Goal: Task Accomplishment & Management: Use online tool/utility

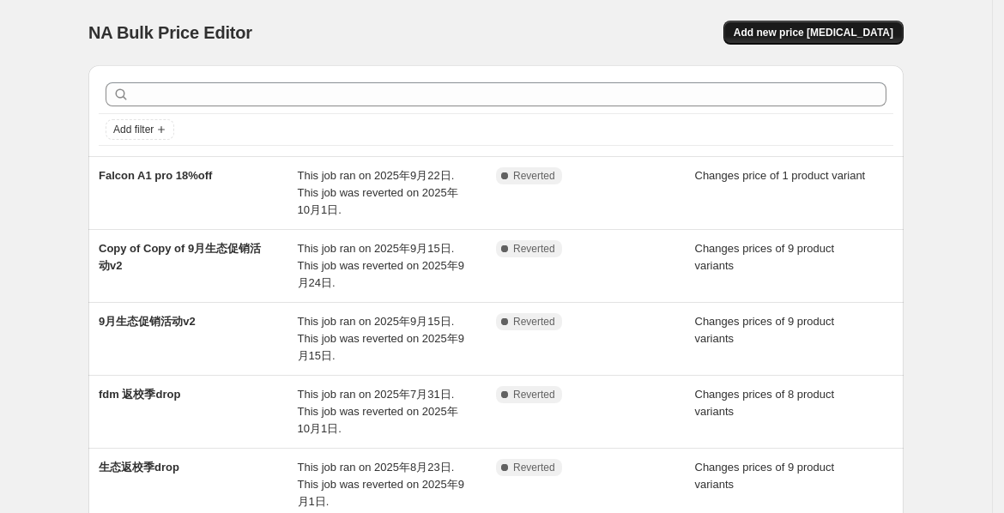
click at [812, 33] on span "Add new price [MEDICAL_DATA]" at bounding box center [813, 33] width 160 height 14
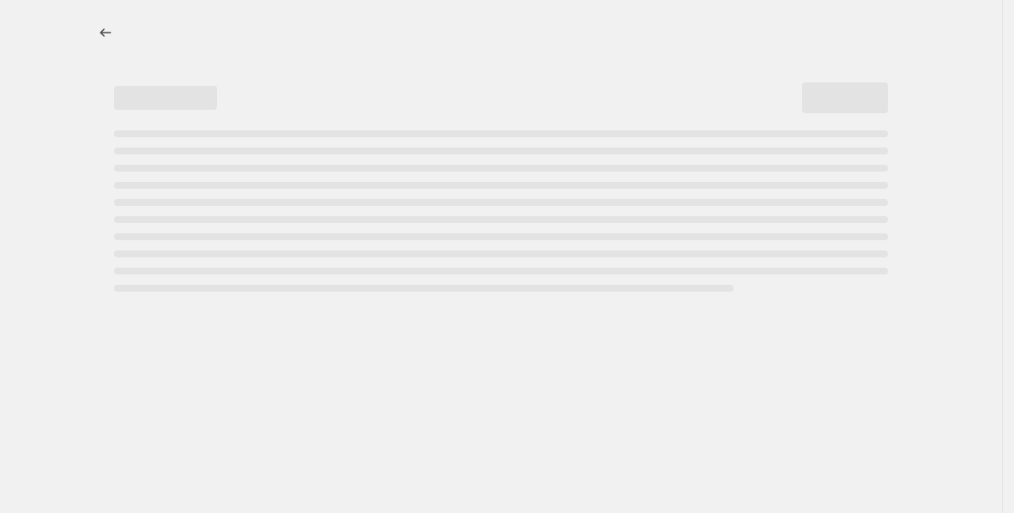
select select "percentage"
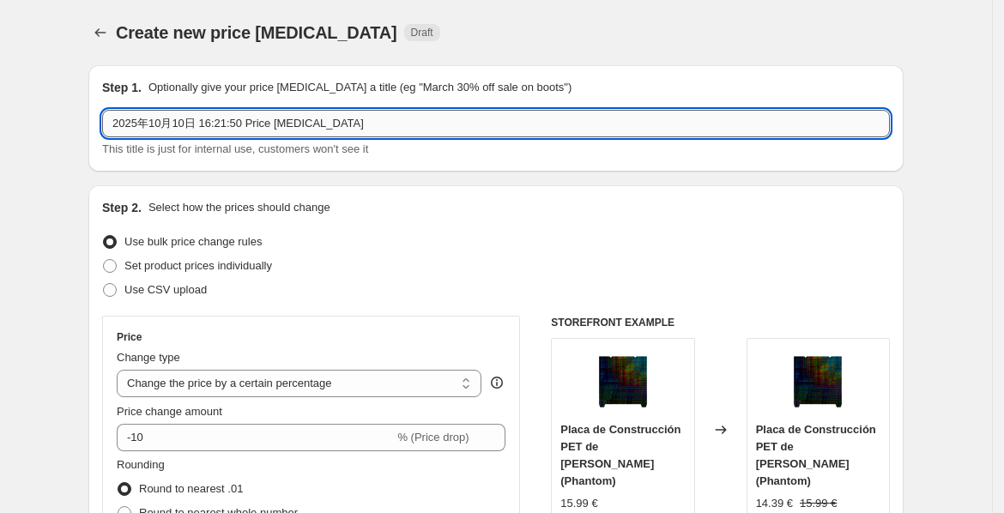
click at [179, 132] on input "2025年10月10日 16:21:50 Price change job" at bounding box center [495, 123] width 787 height 27
click at [166, 130] on input "2025年10月10日 16:21:50 Price change job" at bounding box center [495, 123] width 787 height 27
drag, startPoint x: 165, startPoint y: 130, endPoint x: 389, endPoint y: 115, distance: 225.2
click at [389, 115] on input "2025年10月10日 16:21:50 Price change job" at bounding box center [495, 123] width 787 height 27
drag, startPoint x: 464, startPoint y: 115, endPoint x: -143, endPoint y: 119, distance: 607.3
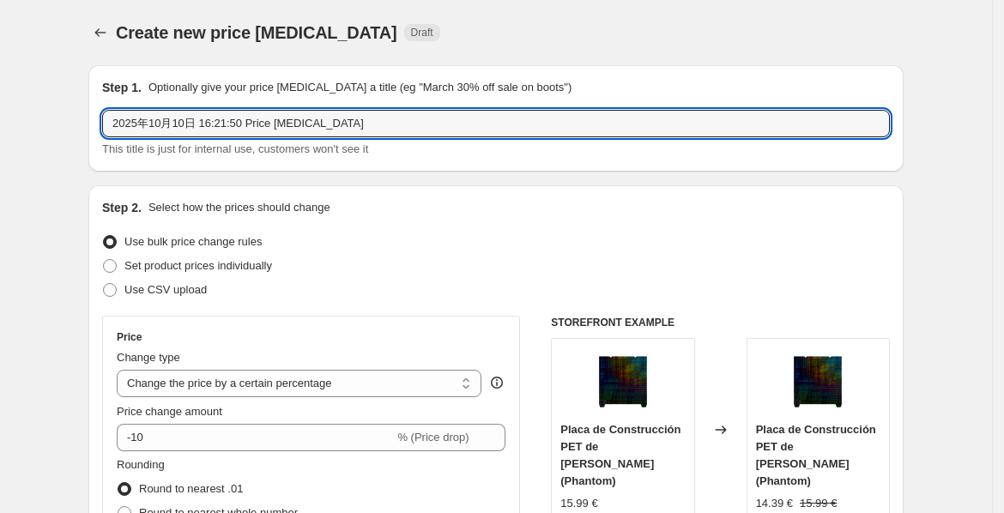
click at [0, 119] on html "Home Settings Plans Skip to content Create new price change job. This page is r…" at bounding box center [502, 256] width 1004 height 513
paste input "Hi Combo"
click at [173, 124] on input "Hi Combo" at bounding box center [495, 123] width 787 height 27
click at [230, 125] on input "Hi Combo" at bounding box center [495, 123] width 787 height 27
type input "Hi Combo 18% off"
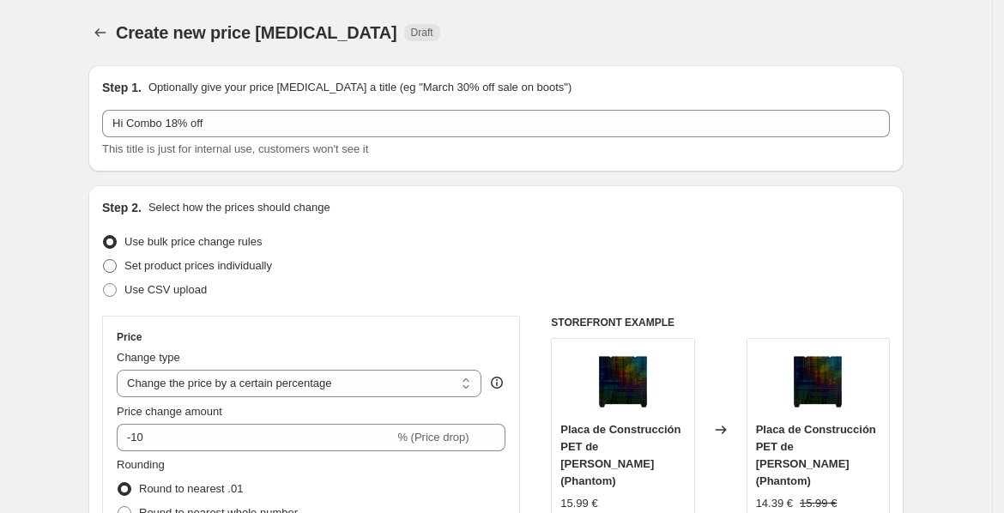
click at [126, 268] on label "Set product prices individually" at bounding box center [187, 266] width 170 height 24
click at [104, 260] on input "Set product prices individually" at bounding box center [103, 259] width 1 height 1
radio input "true"
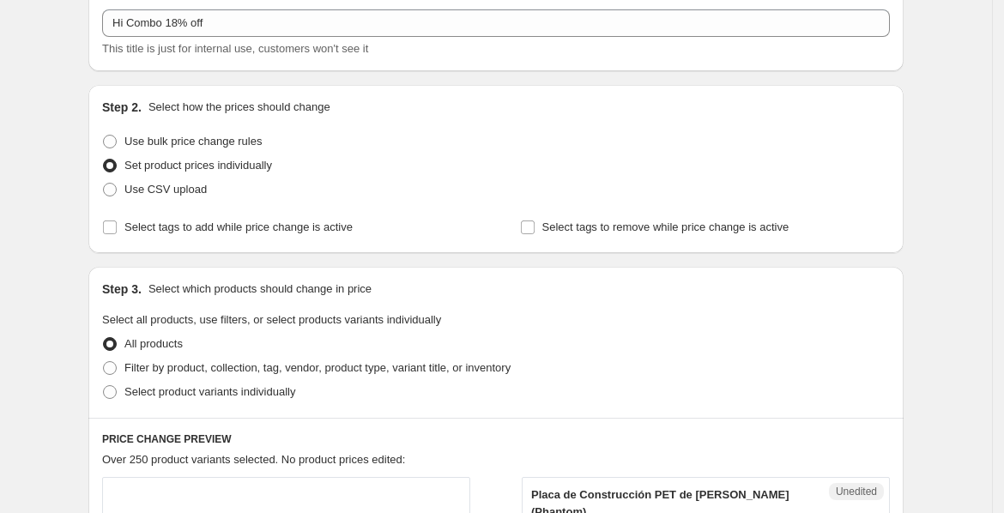
scroll to position [190, 0]
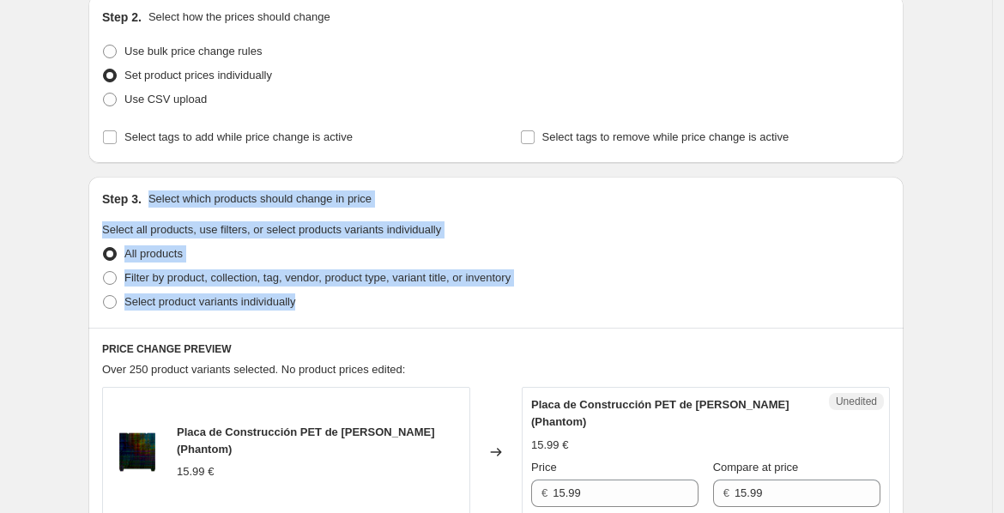
drag, startPoint x: 333, startPoint y: 298, endPoint x: 149, endPoint y: 178, distance: 219.8
click at [149, 178] on div "Step 3. Select which products should change in price Select all products, use f…" at bounding box center [495, 252] width 815 height 151
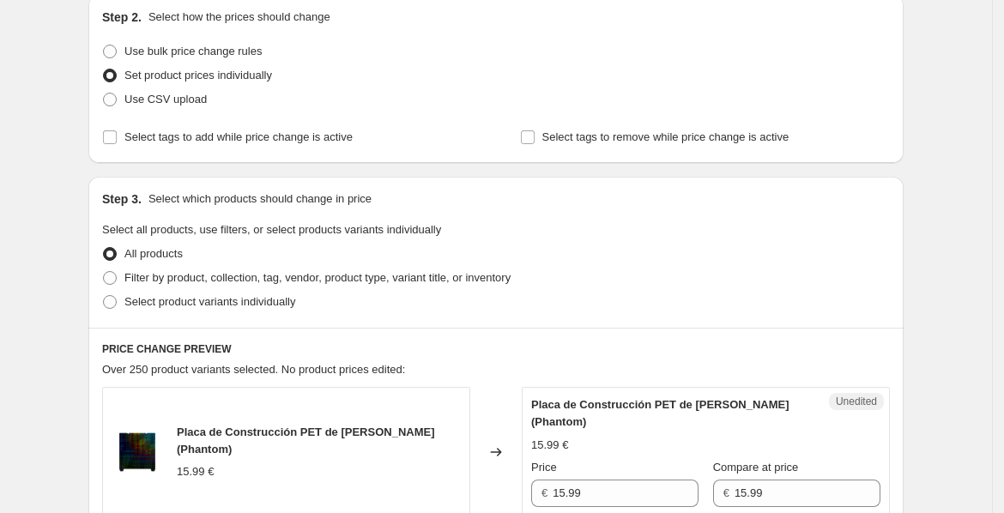
click at [685, 76] on div "Set product prices individually" at bounding box center [495, 75] width 787 height 24
click at [118, 302] on span at bounding box center [109, 301] width 15 height 15
click at [104, 296] on input "Select product variants individually" at bounding box center [103, 295] width 1 height 1
radio input "true"
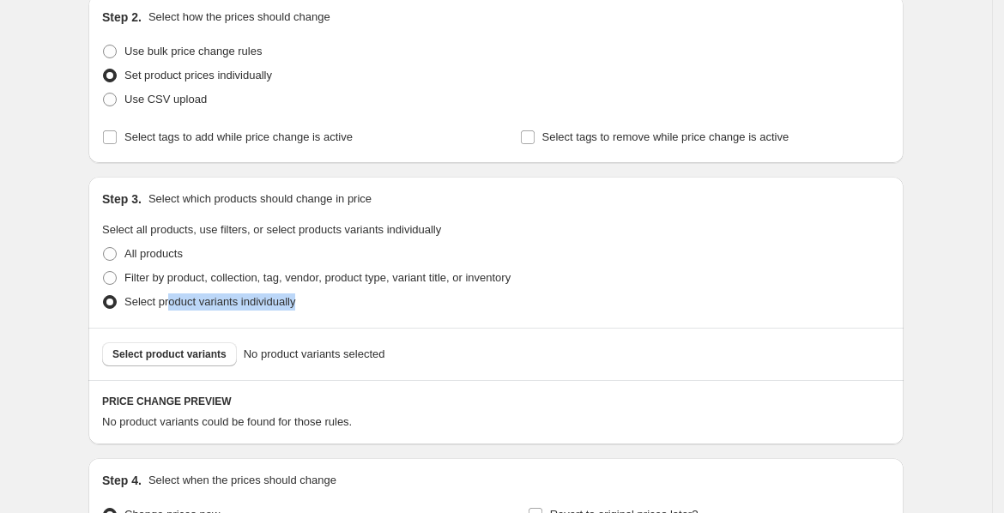
drag, startPoint x: 358, startPoint y: 307, endPoint x: 173, endPoint y: 309, distance: 184.4
click at [173, 309] on div "Select product variants individually" at bounding box center [495, 302] width 787 height 24
click at [162, 309] on div at bounding box center [162, 309] width 0 height 0
click at [633, 307] on div "Select product variants individually" at bounding box center [495, 302] width 787 height 24
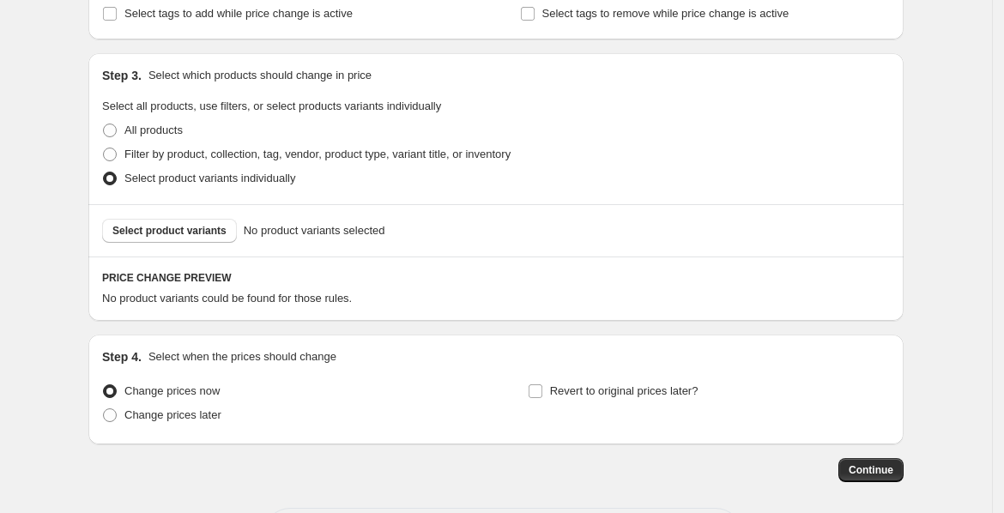
scroll to position [381, 0]
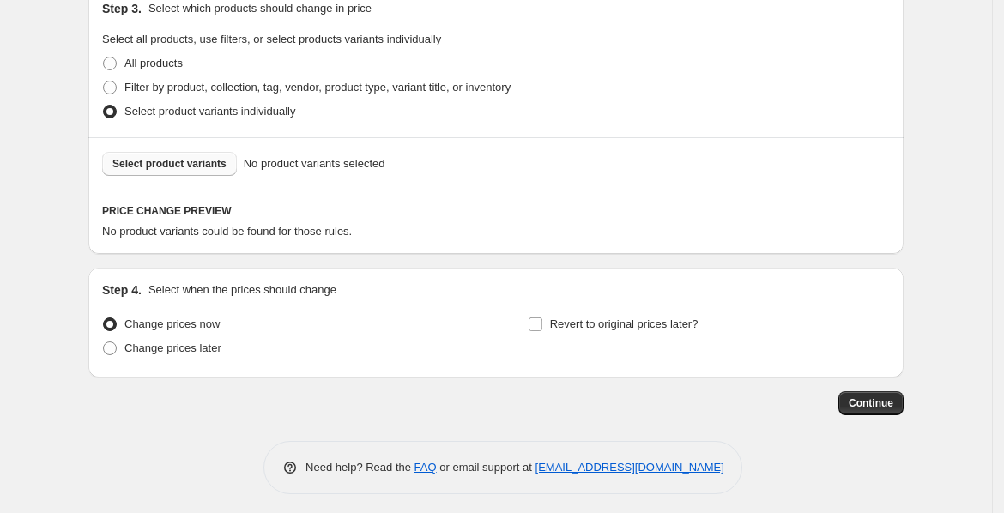
click at [181, 160] on span "Select product variants" at bounding box center [169, 164] width 114 height 14
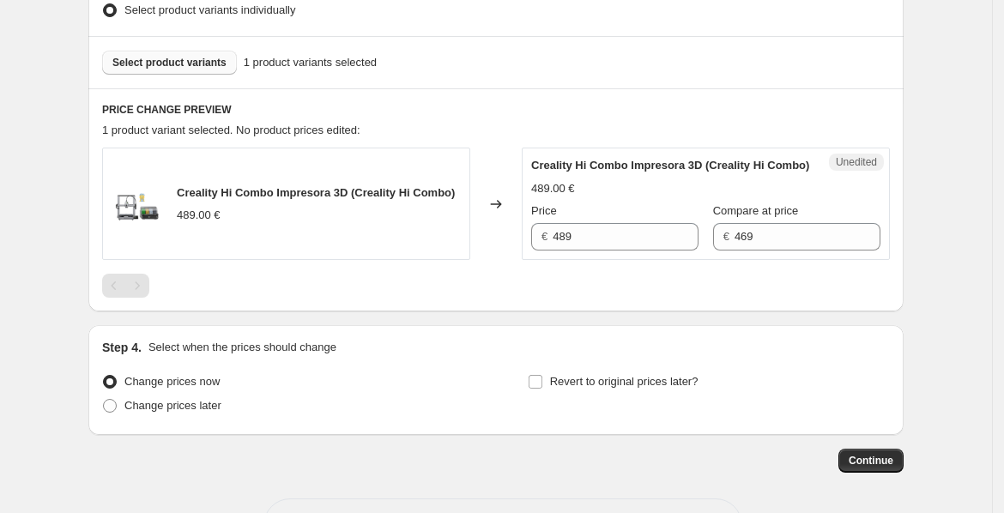
scroll to position [371, 0]
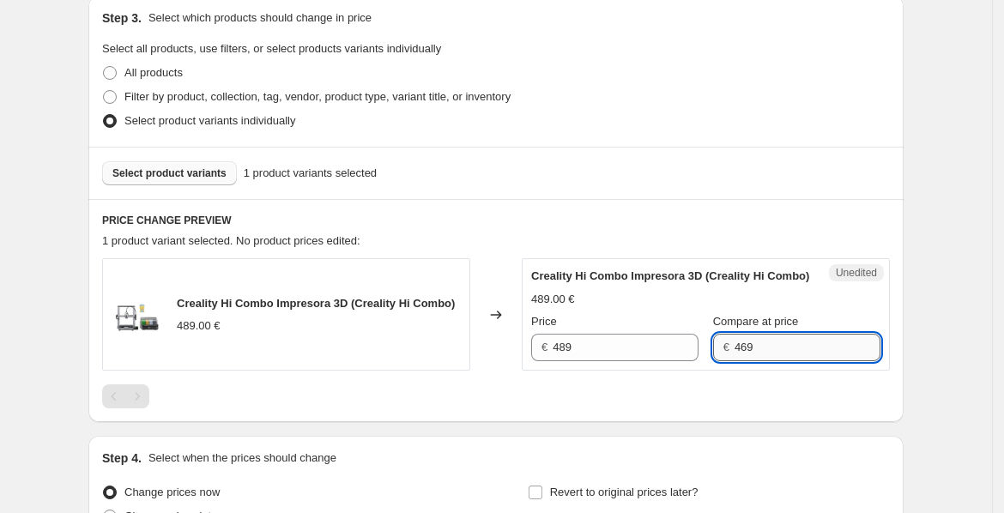
click at [781, 361] on input "469" at bounding box center [807, 347] width 146 height 27
type input "4"
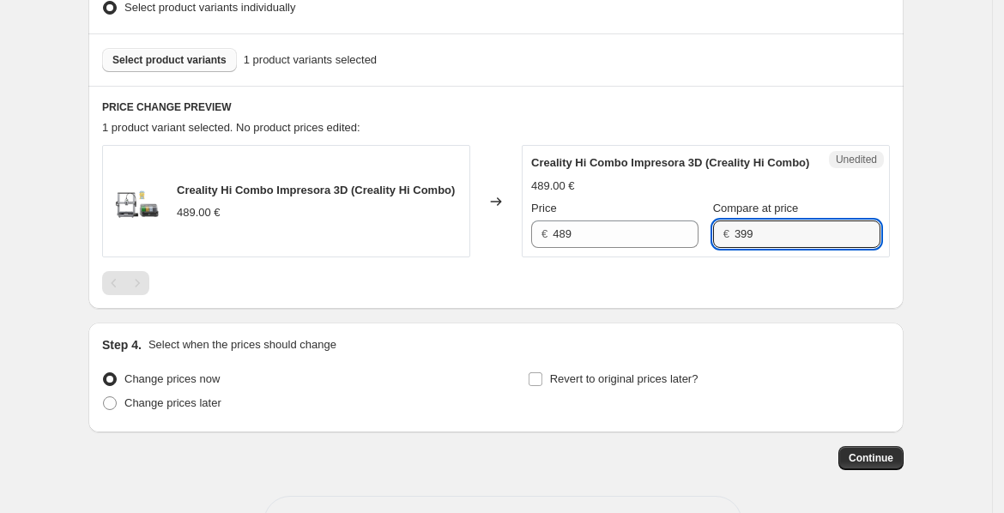
scroll to position [562, 0]
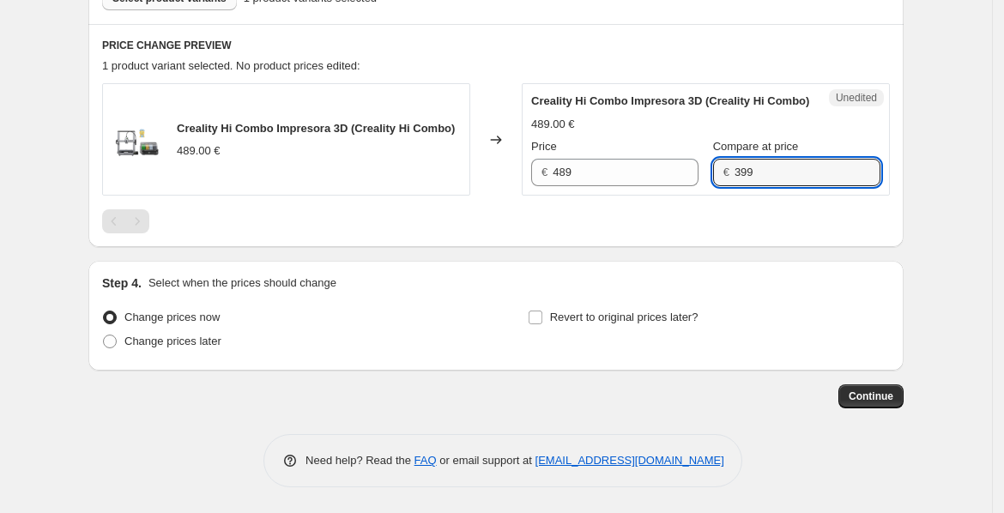
type input "399"
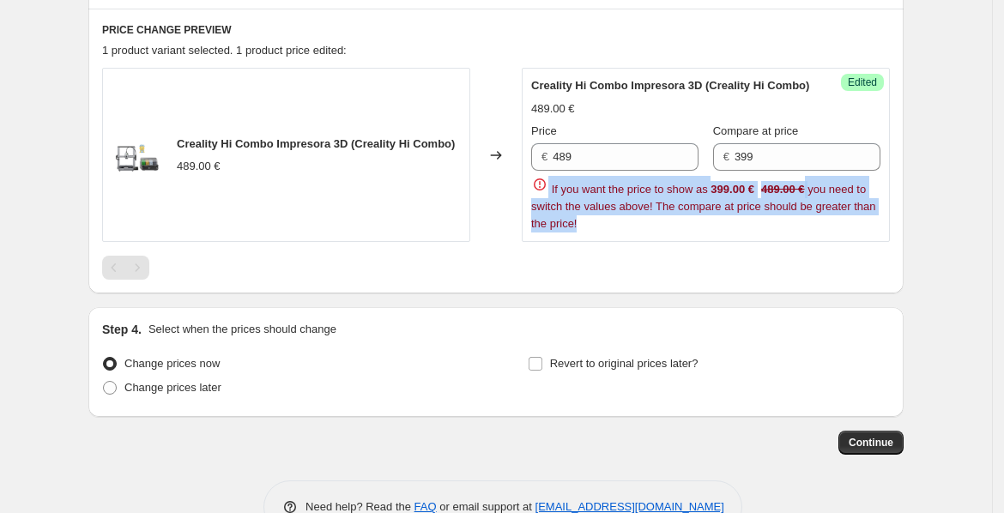
drag, startPoint x: 607, startPoint y: 231, endPoint x: 552, endPoint y: 190, distance: 68.6
click at [552, 190] on div "Success Edited Creality Hi Combo Impresora 3D (Creality Hi Combo) 489.00 € Pric…" at bounding box center [706, 155] width 368 height 174
click at [541, 155] on div at bounding box center [541, 155] width 0 height 0
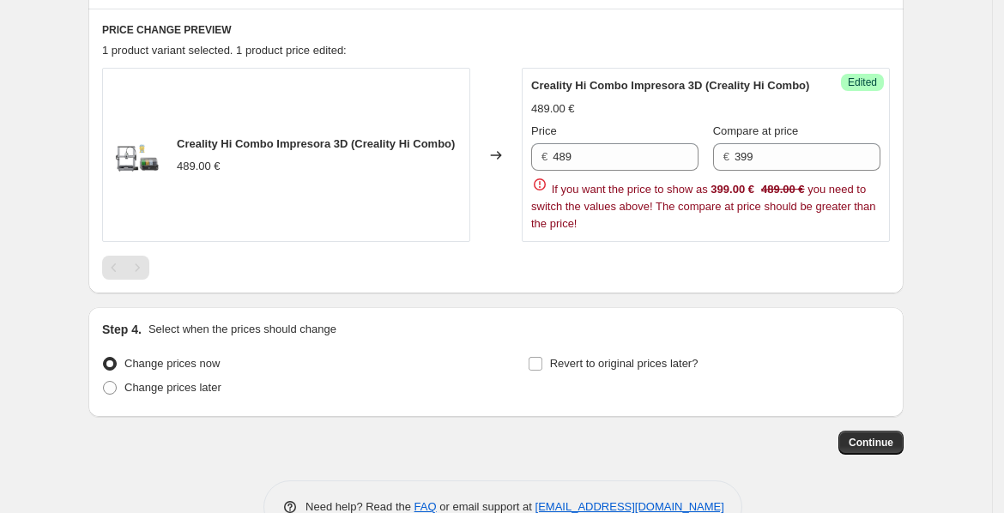
drag, startPoint x: 672, startPoint y: 165, endPoint x: 661, endPoint y: 165, distance: 10.3
click at [672, 165] on input "489" at bounding box center [625, 156] width 146 height 27
drag, startPoint x: 660, startPoint y: 162, endPoint x: 524, endPoint y: 148, distance: 137.1
click at [519, 152] on div "Creality Hi Combo Impresora 3D (Creality Hi Combo) 489.00 € Changed to Success …" at bounding box center [495, 155] width 787 height 174
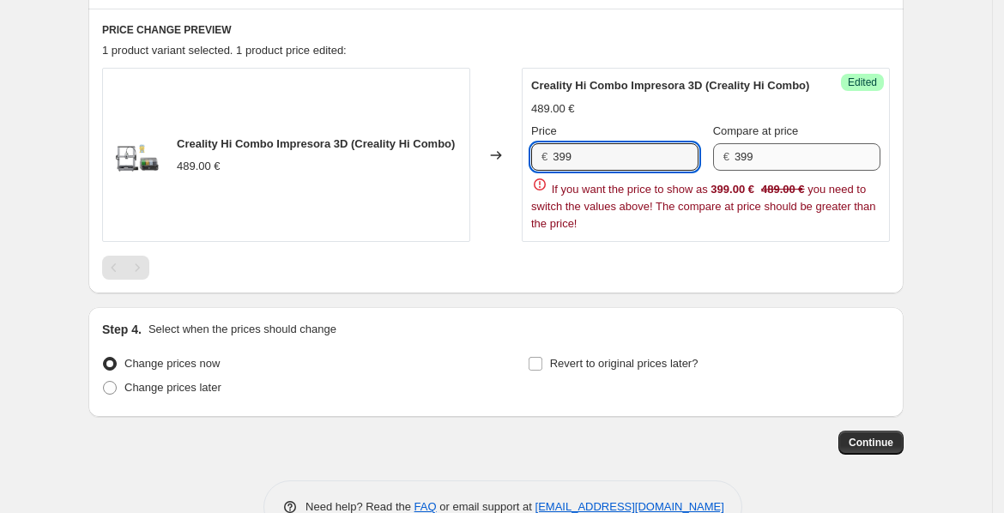
type input "399"
click at [830, 165] on input "399" at bounding box center [807, 156] width 146 height 27
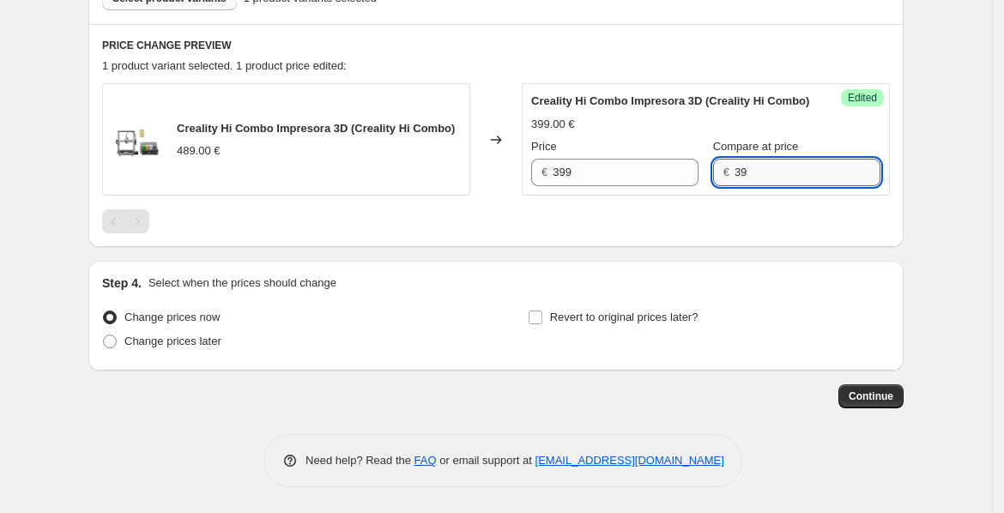
type input "3"
type input "489"
click at [630, 221] on div at bounding box center [495, 221] width 787 height 24
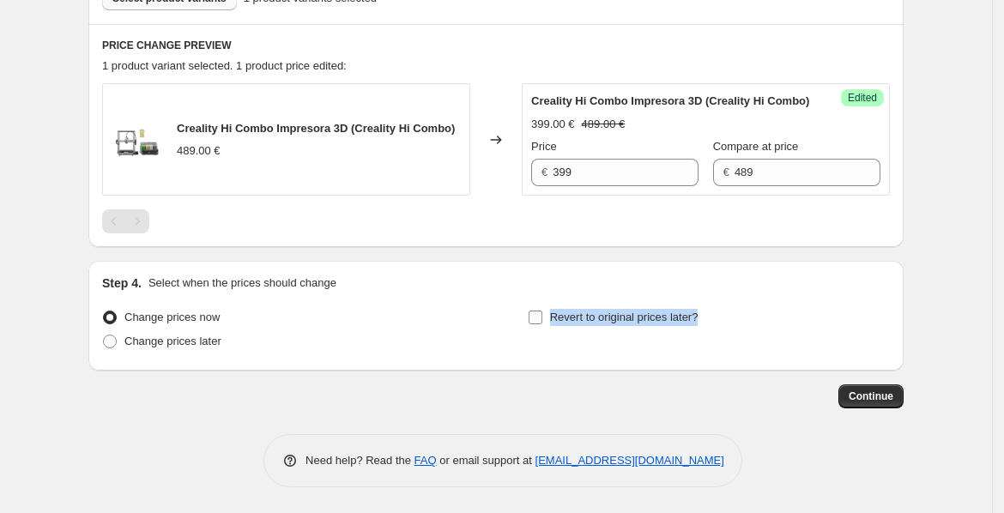
drag, startPoint x: 725, startPoint y: 312, endPoint x: 545, endPoint y: 311, distance: 180.1
click at [545, 311] on div "Revert to original prices later?" at bounding box center [709, 330] width 362 height 51
click at [534, 301] on div at bounding box center [534, 301] width 0 height 0
click at [796, 326] on div "Revert to original prices later?" at bounding box center [709, 330] width 362 height 51
drag, startPoint x: 546, startPoint y: 319, endPoint x: 557, endPoint y: 322, distance: 11.4
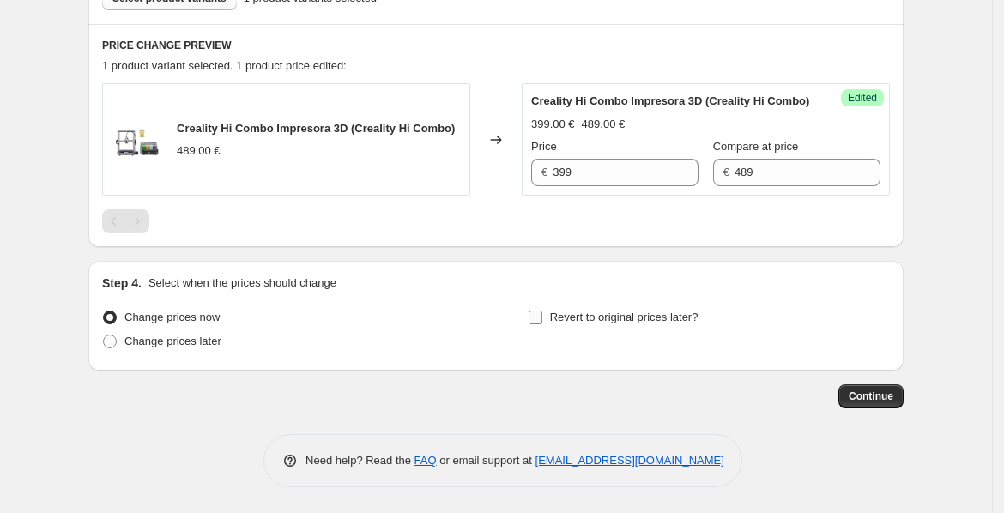
click at [542, 319] on input "Revert to original prices later?" at bounding box center [535, 318] width 14 height 14
checkbox input "true"
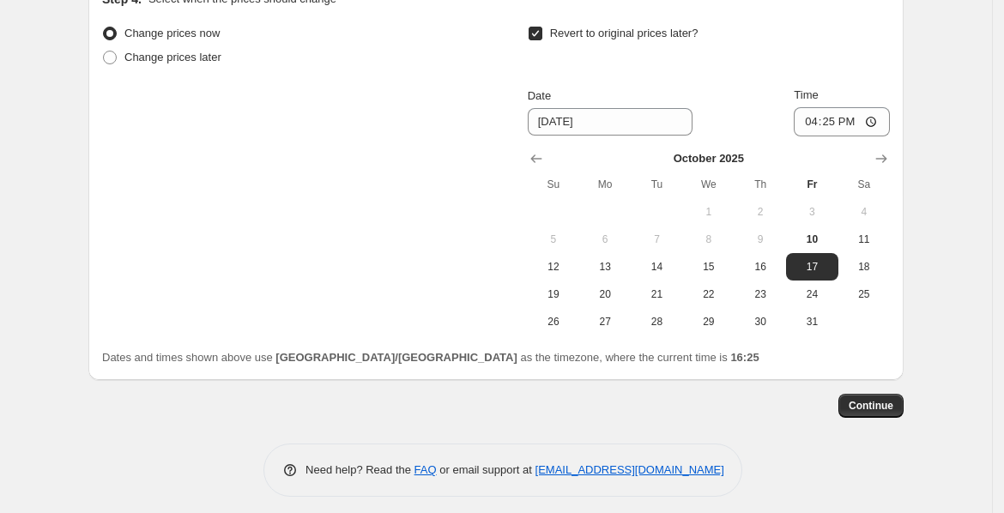
click at [672, 359] on div "Change prices now Change prices later Revert to original prices later? Date 10/…" at bounding box center [495, 193] width 787 height 345
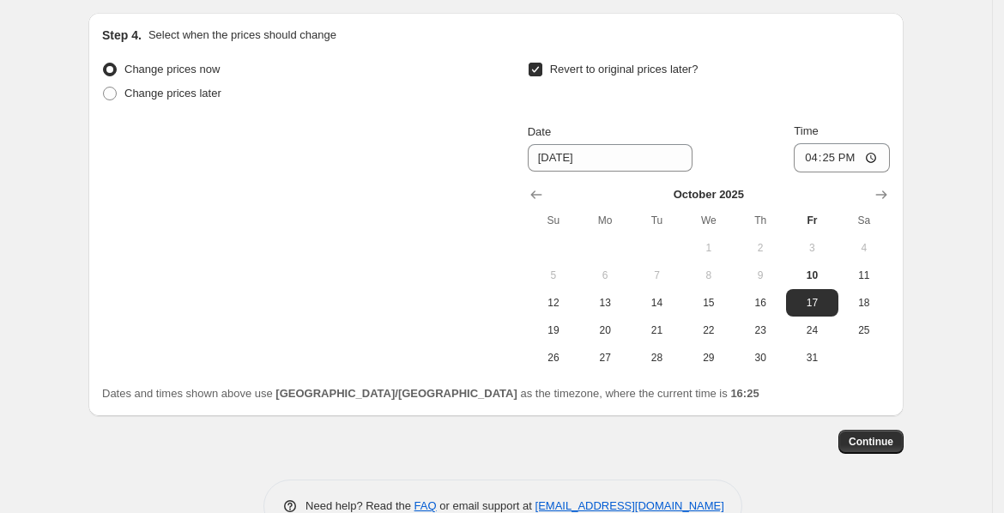
scroll to position [792, 0]
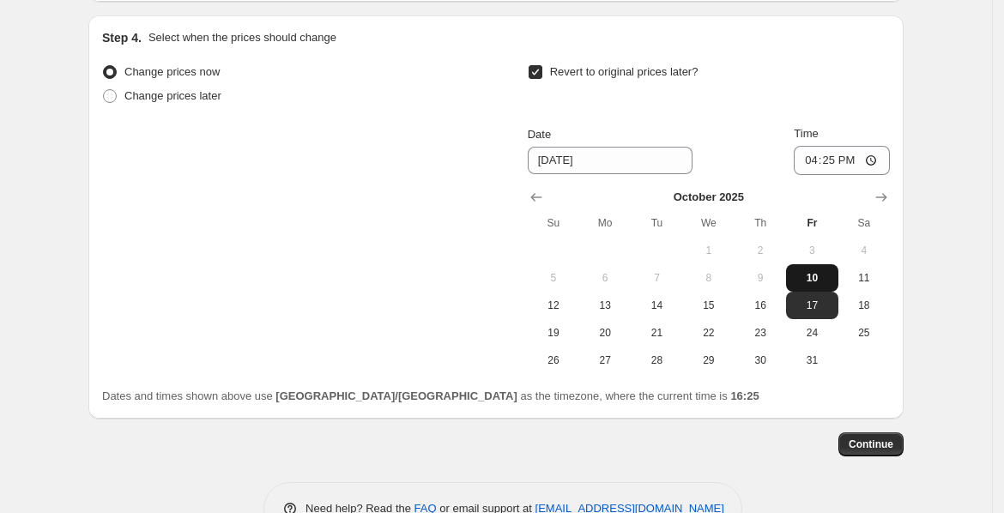
click at [825, 285] on button "10" at bounding box center [811, 277] width 51 height 27
type input "10/10/2025"
click at [112, 103] on span at bounding box center [110, 96] width 14 height 14
click at [104, 90] on input "Change prices later" at bounding box center [103, 89] width 1 height 1
radio input "true"
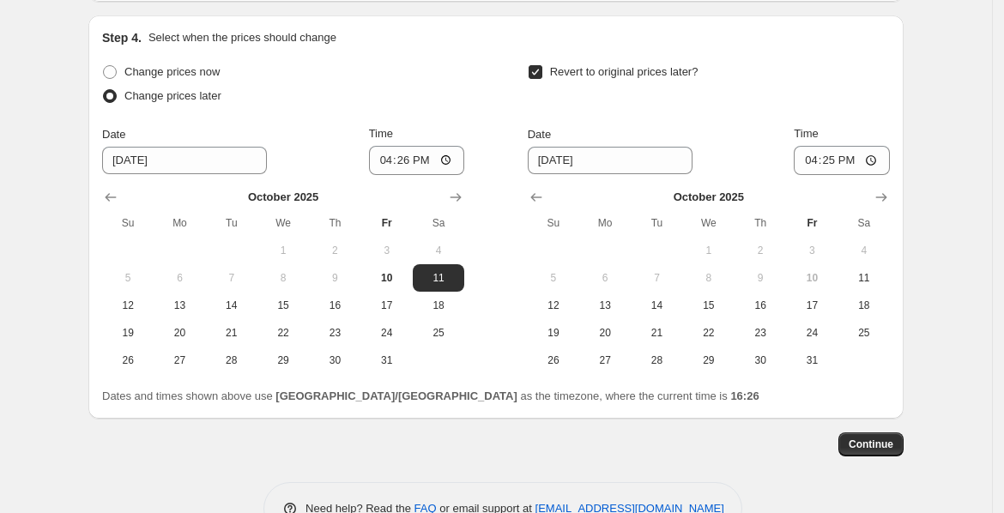
click at [110, 103] on span at bounding box center [110, 96] width 14 height 14
click at [104, 90] on input "Change prices later" at bounding box center [103, 89] width 1 height 1
click at [542, 79] on input "Revert to original prices later?" at bounding box center [535, 72] width 14 height 14
checkbox input "false"
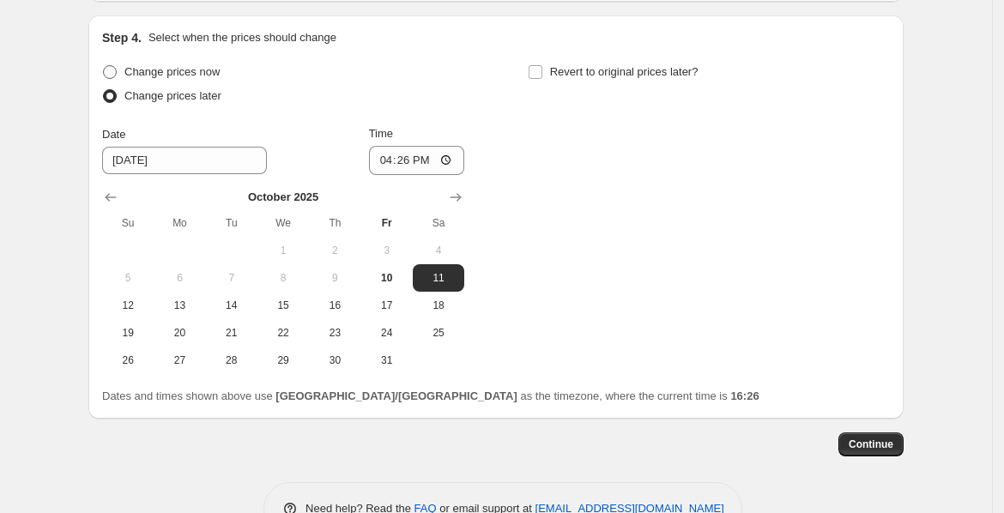
click at [118, 80] on span at bounding box center [109, 71] width 15 height 15
click at [104, 66] on input "Change prices now" at bounding box center [103, 65] width 1 height 1
radio input "true"
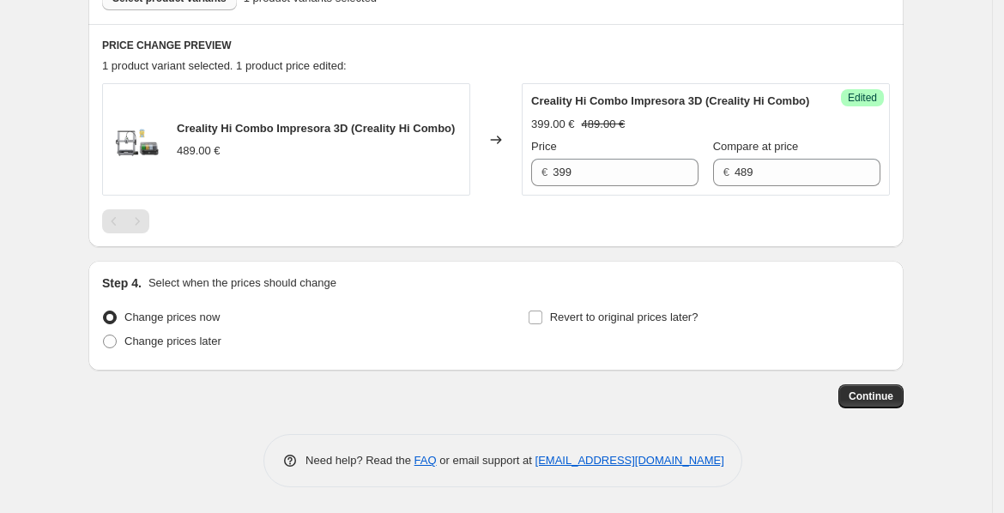
scroll to position [562, 0]
click at [126, 347] on label "Change prices later" at bounding box center [161, 341] width 119 height 24
click at [104, 335] on input "Change prices later" at bounding box center [103, 335] width 1 height 1
radio input "true"
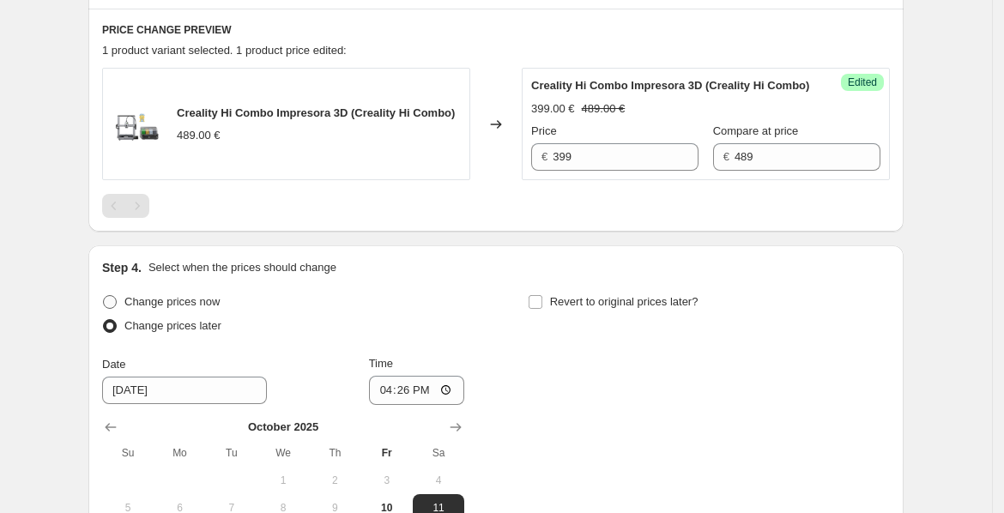
click at [117, 309] on span at bounding box center [110, 302] width 14 height 14
click at [104, 296] on input "Change prices now" at bounding box center [103, 295] width 1 height 1
radio input "true"
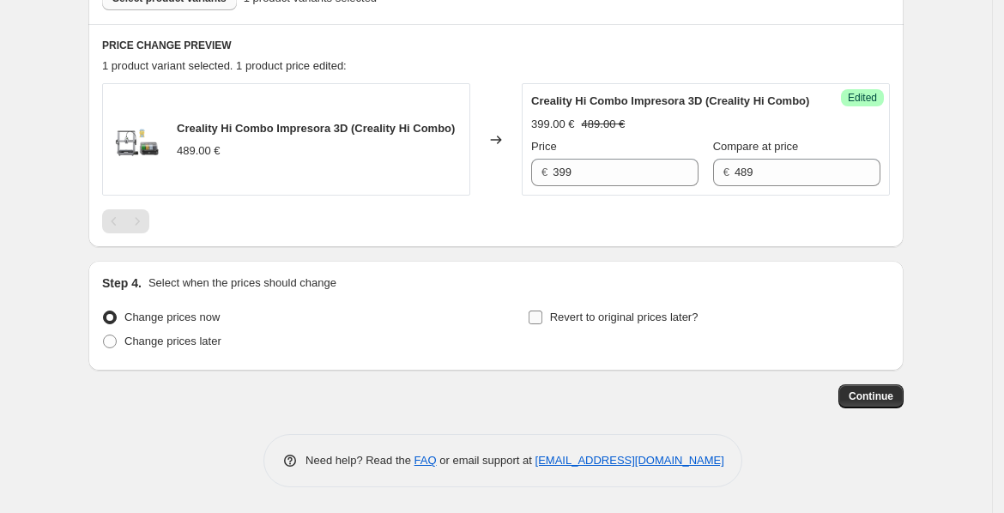
click at [581, 326] on label "Revert to original prices later?" at bounding box center [613, 317] width 171 height 24
click at [542, 324] on input "Revert to original prices later?" at bounding box center [535, 318] width 14 height 14
checkbox input "true"
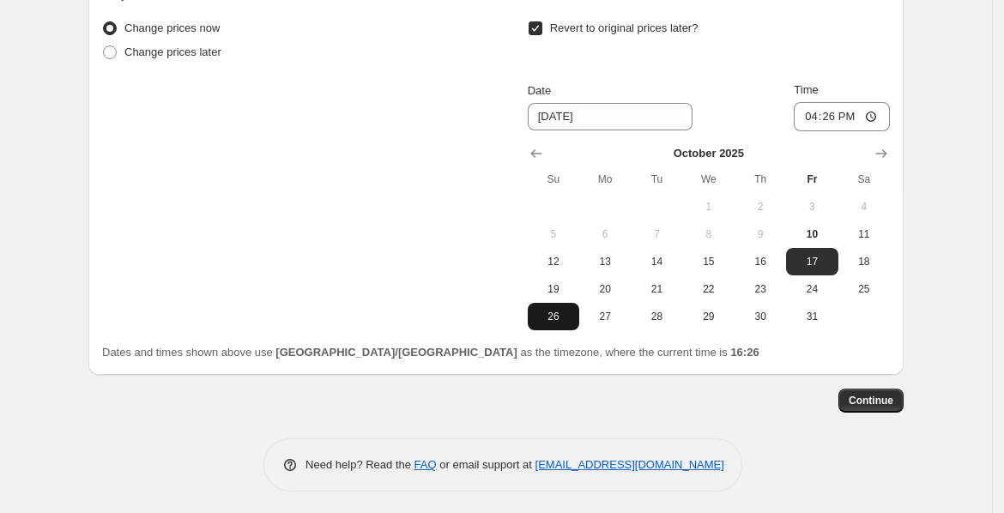
scroll to position [847, 0]
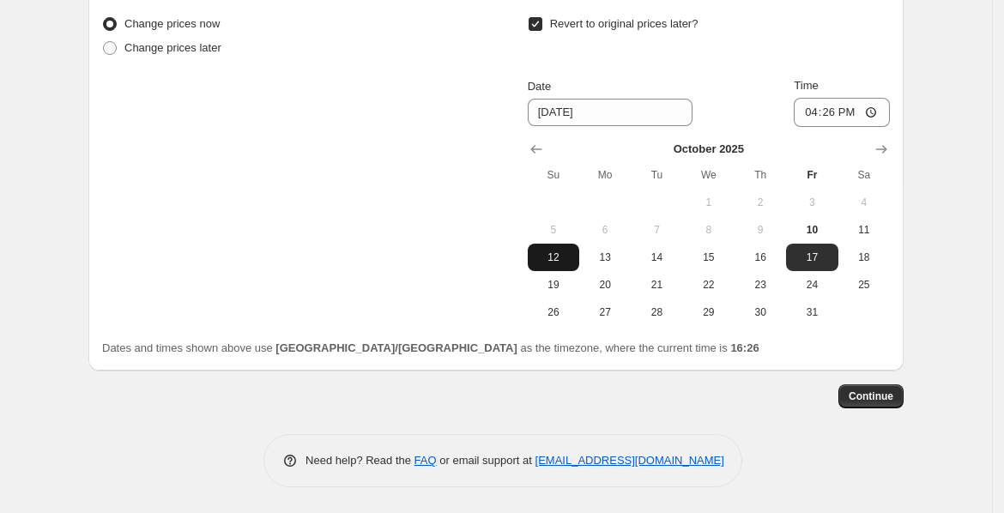
click at [551, 261] on span "12" at bounding box center [553, 257] width 38 height 14
type input "10/12/2025"
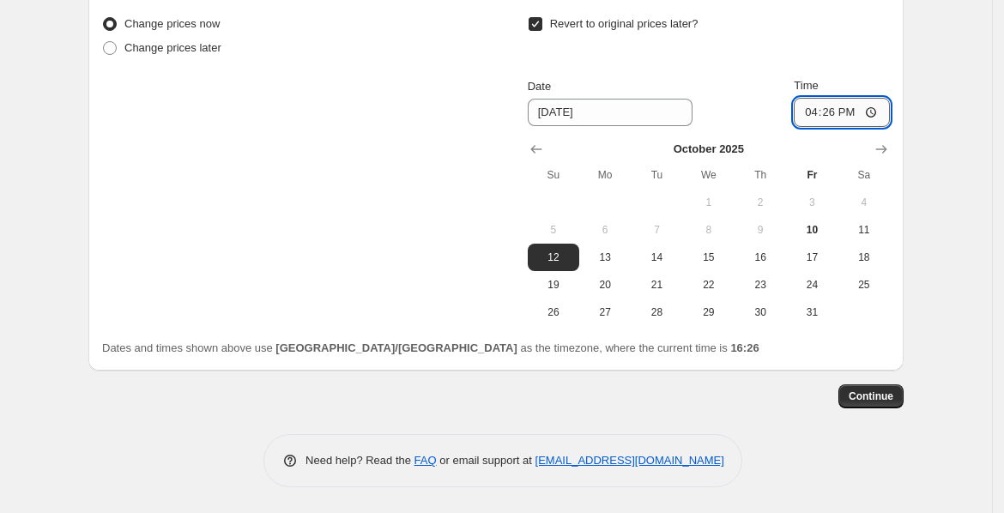
click at [871, 120] on input "16:26" at bounding box center [841, 112] width 96 height 29
click at [872, 121] on input "16:26" at bounding box center [841, 112] width 96 height 29
type input "13:06"
click at [887, 403] on span "Continue" at bounding box center [870, 396] width 45 height 14
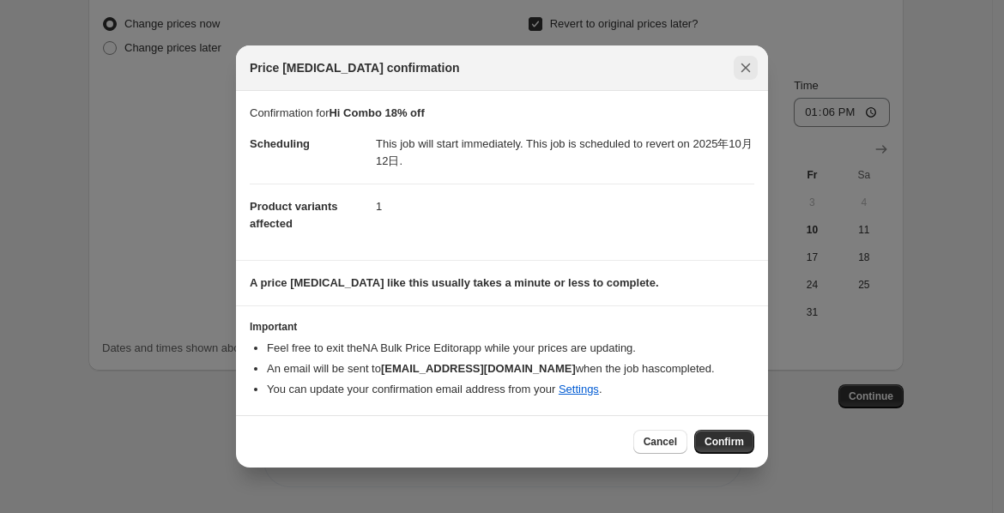
click at [751, 67] on icon "Close" at bounding box center [745, 67] width 17 height 17
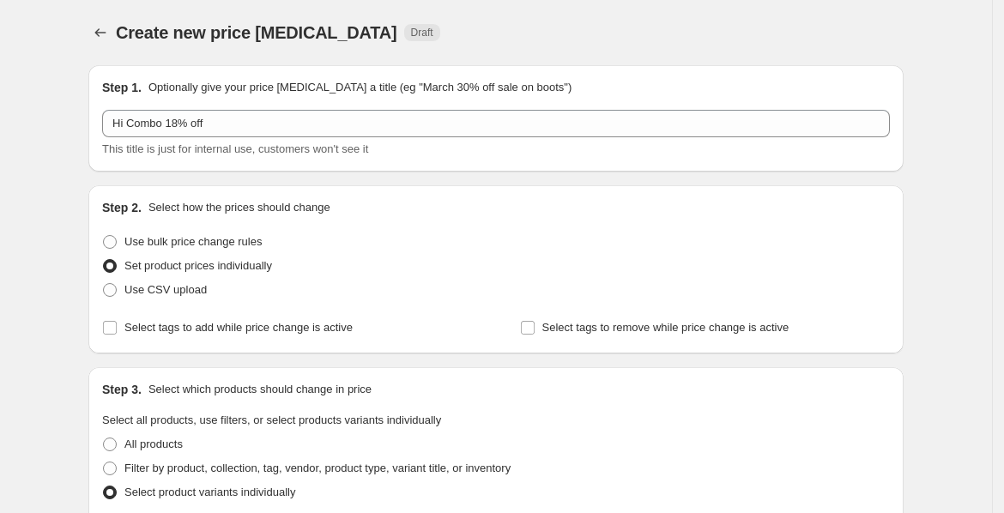
scroll to position [847, 0]
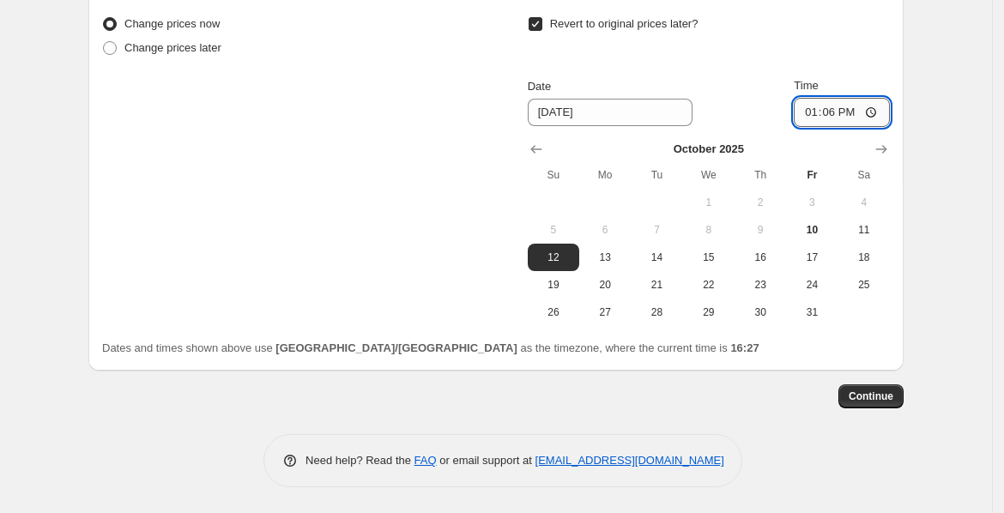
click at [875, 117] on input "13:06" at bounding box center [841, 112] width 96 height 29
click at [796, 51] on div "Revert to original prices later?" at bounding box center [709, 37] width 362 height 51
click at [540, 31] on input "Revert to original prices later?" at bounding box center [535, 24] width 14 height 14
checkbox input "false"
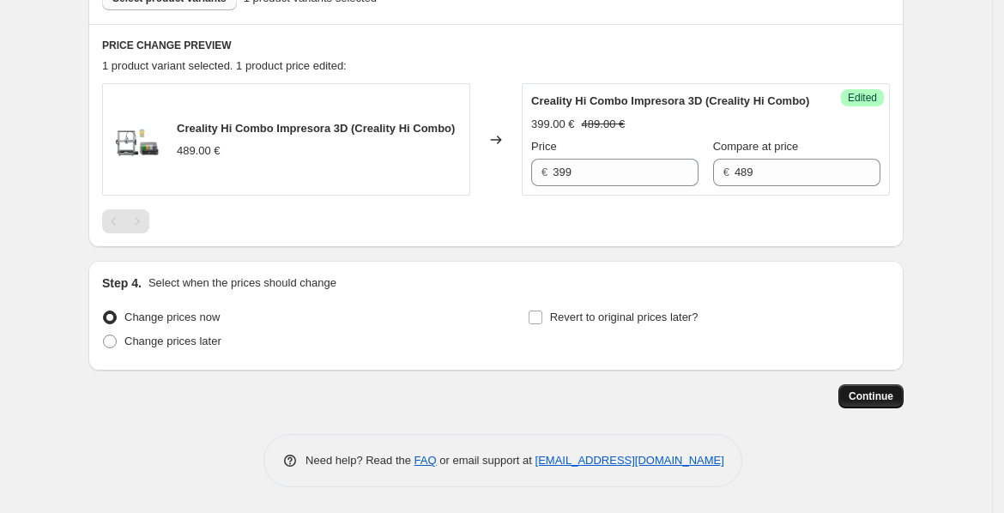
click at [882, 401] on span "Continue" at bounding box center [870, 396] width 45 height 14
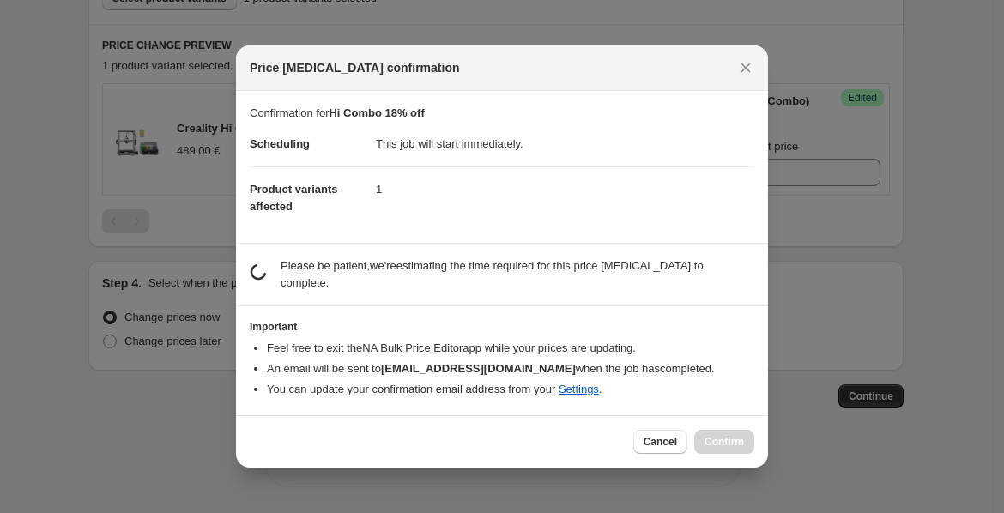
scroll to position [0, 0]
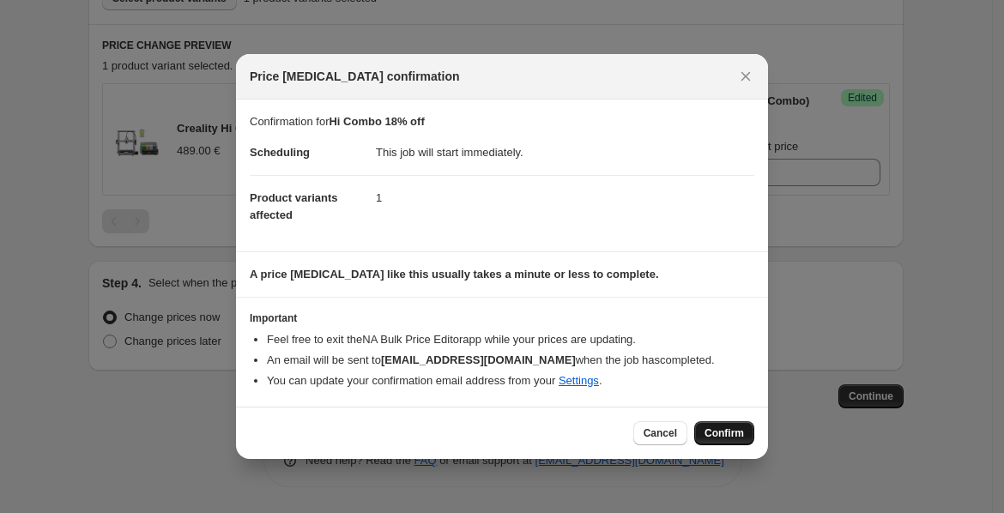
click at [718, 431] on span "Confirm" at bounding box center [723, 433] width 39 height 14
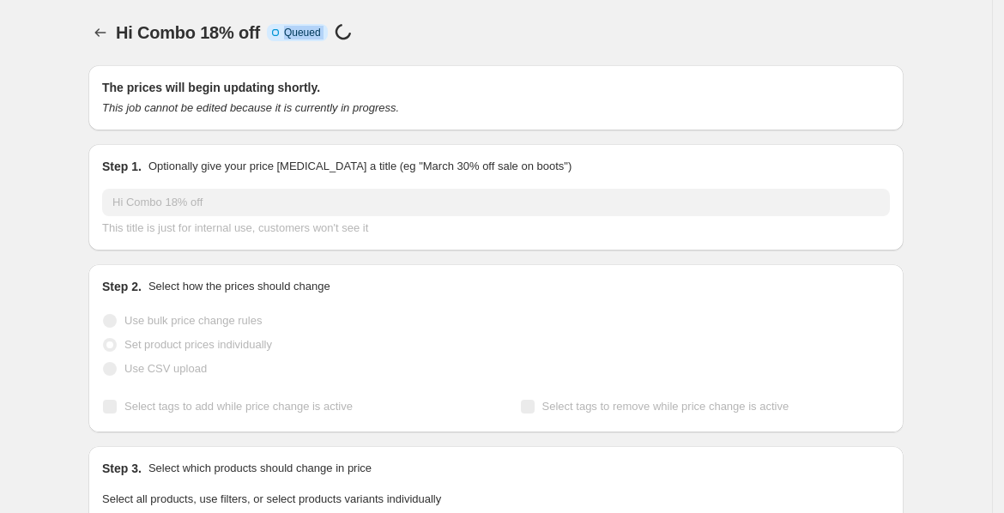
drag, startPoint x: 276, startPoint y: 21, endPoint x: 362, endPoint y: 38, distance: 87.3
click at [362, 38] on div "Hi Combo 18% off Info Incomplete Queued Price change job in progress..." at bounding box center [509, 33] width 787 height 24
click at [584, 39] on div "Hi Combo 18% off Info Incomplete Queued Price change job in progress..." at bounding box center [509, 33] width 787 height 24
drag, startPoint x: 286, startPoint y: 28, endPoint x: 334, endPoint y: 28, distance: 47.2
click at [334, 28] on div "Info Incomplete Queued Price change job in progress..." at bounding box center [313, 33] width 92 height 20
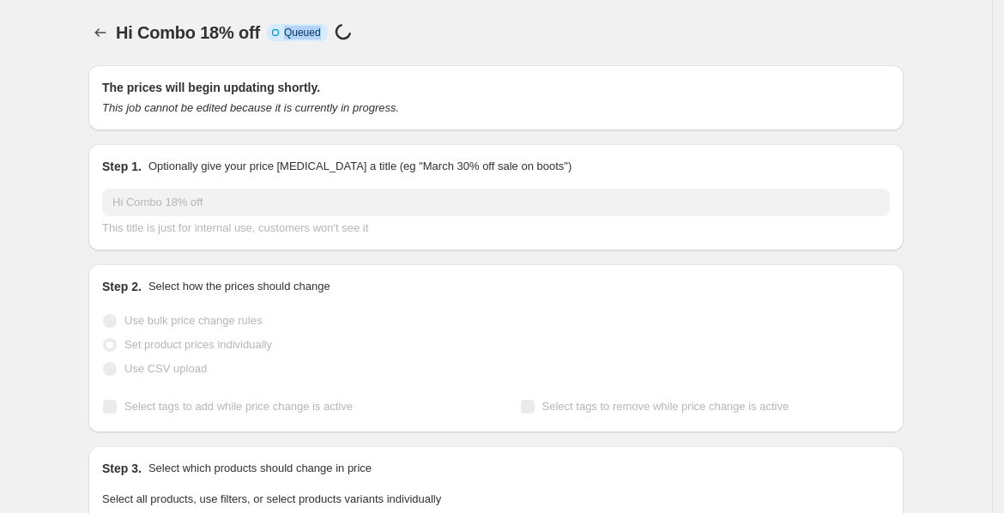
click at [323, 42] on div at bounding box center [323, 42] width 0 height 0
click at [620, 38] on div "Hi Combo 18% off Info Incomplete Queued Price change job in progress..." at bounding box center [509, 33] width 787 height 24
click at [98, 31] on icon "Price change jobs" at bounding box center [100, 32] width 17 height 17
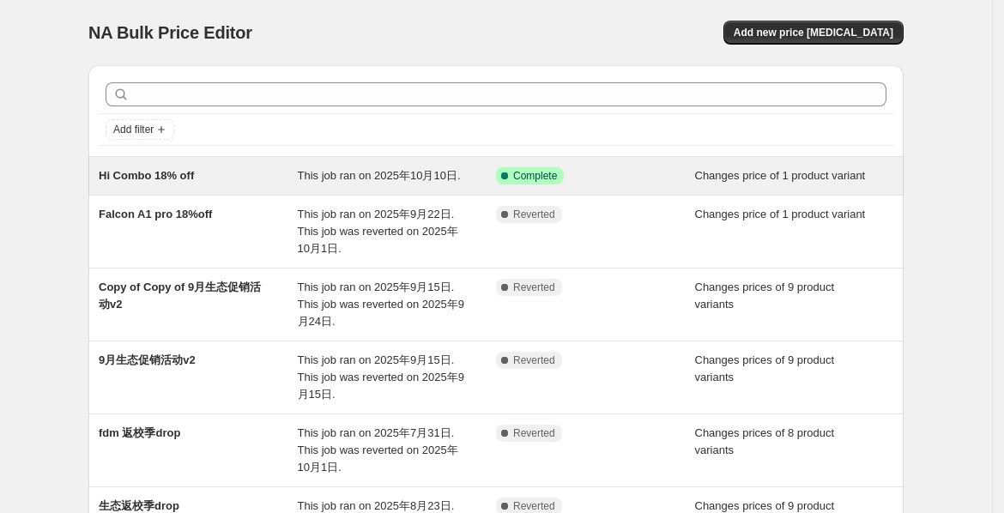
click at [710, 172] on span "Changes price of 1 product variant" at bounding box center [780, 175] width 171 height 13
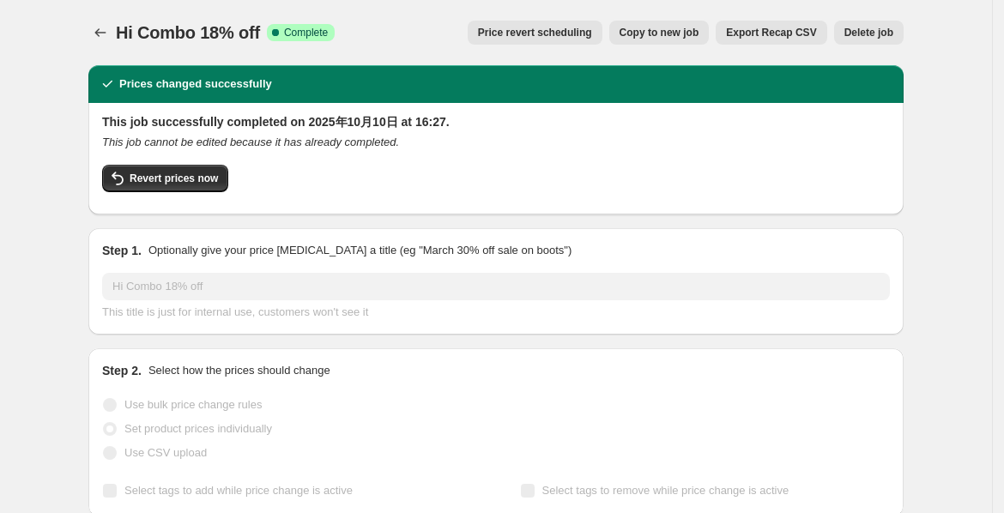
click at [529, 31] on span "Price revert scheduling" at bounding box center [535, 33] width 114 height 14
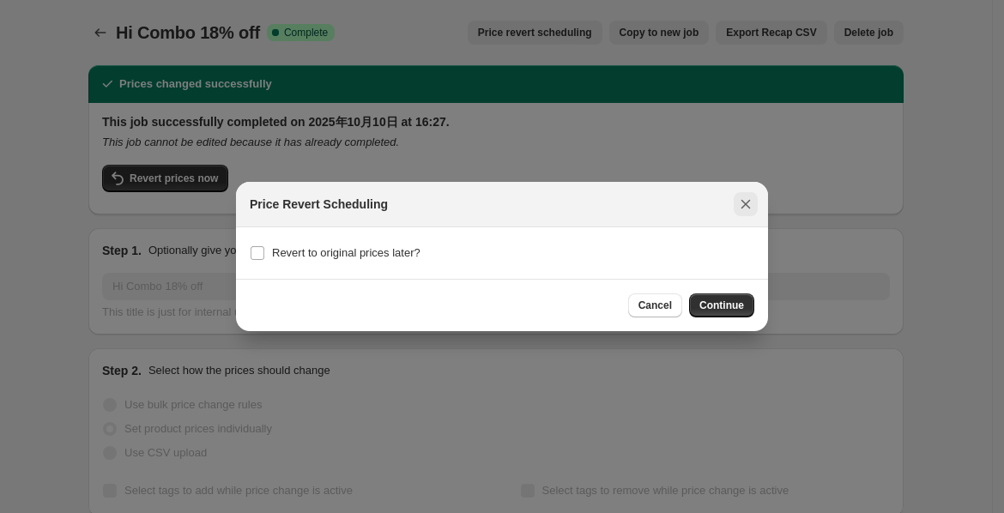
click at [742, 204] on icon "Close" at bounding box center [745, 204] width 17 height 17
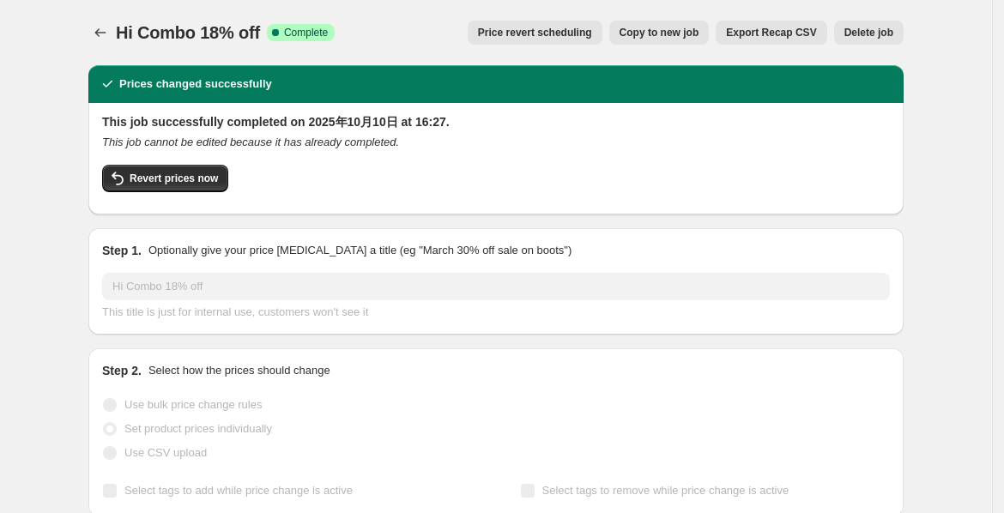
click at [698, 36] on span "Copy to new job" at bounding box center [659, 33] width 80 height 14
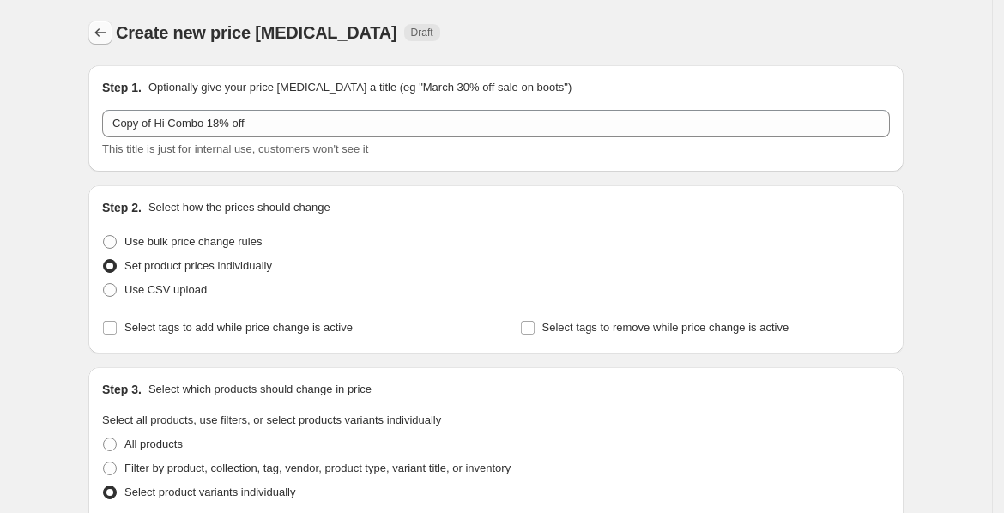
click at [101, 27] on icon "Price change jobs" at bounding box center [100, 32] width 17 height 17
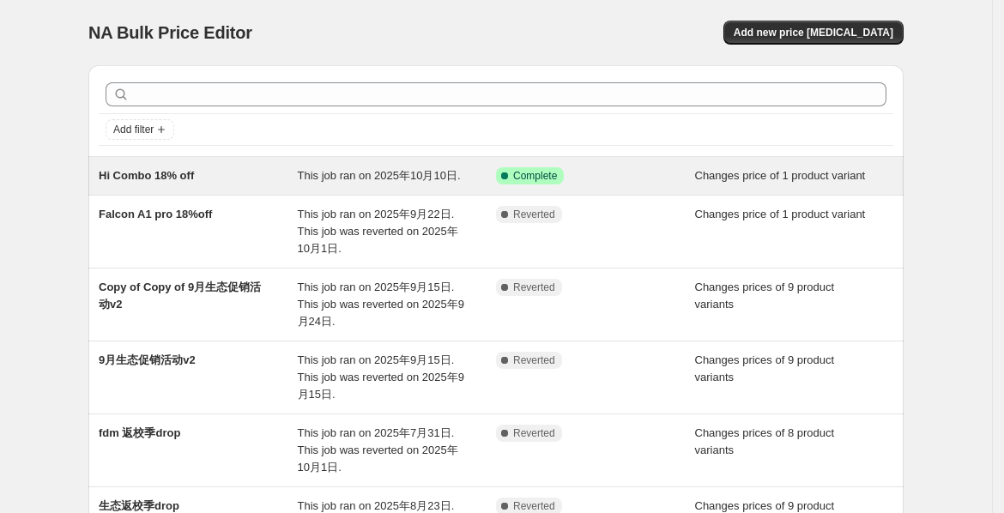
click at [306, 178] on span "This job ran on 2025年10月10日." at bounding box center [379, 175] width 163 height 13
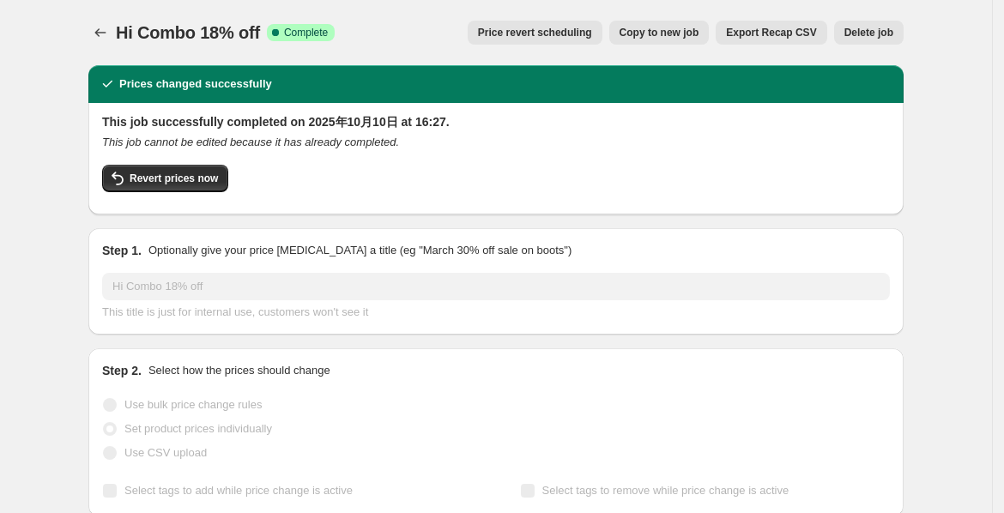
click at [884, 27] on span "Delete job" at bounding box center [868, 33] width 49 height 14
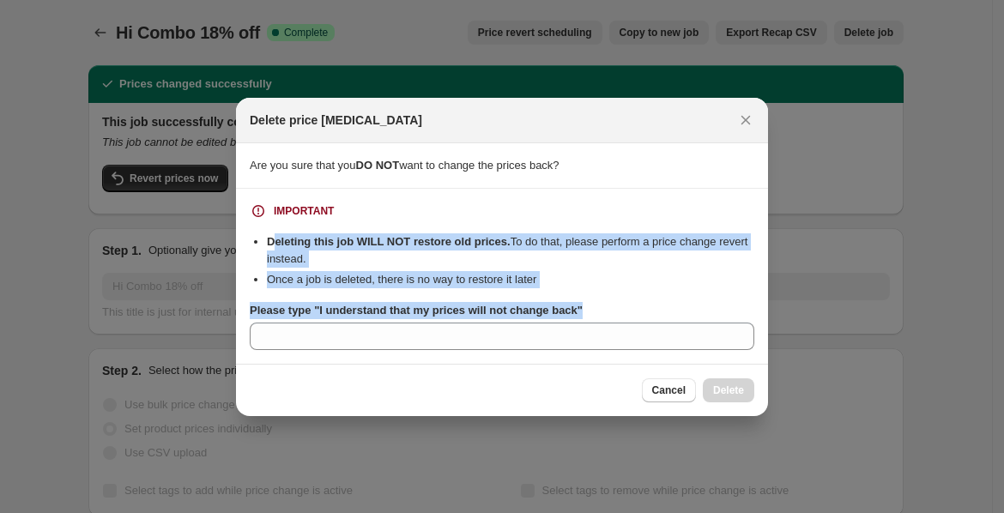
drag, startPoint x: 588, startPoint y: 300, endPoint x: 272, endPoint y: 241, distance: 322.0
click at [272, 241] on div "IMPORTANT Deleting this job WILL NOT restore old prices. To do that, please per…" at bounding box center [502, 276] width 504 height 148
click at [261, 209] on div at bounding box center [261, 209] width 0 height 0
click at [747, 117] on icon "Close" at bounding box center [745, 119] width 9 height 9
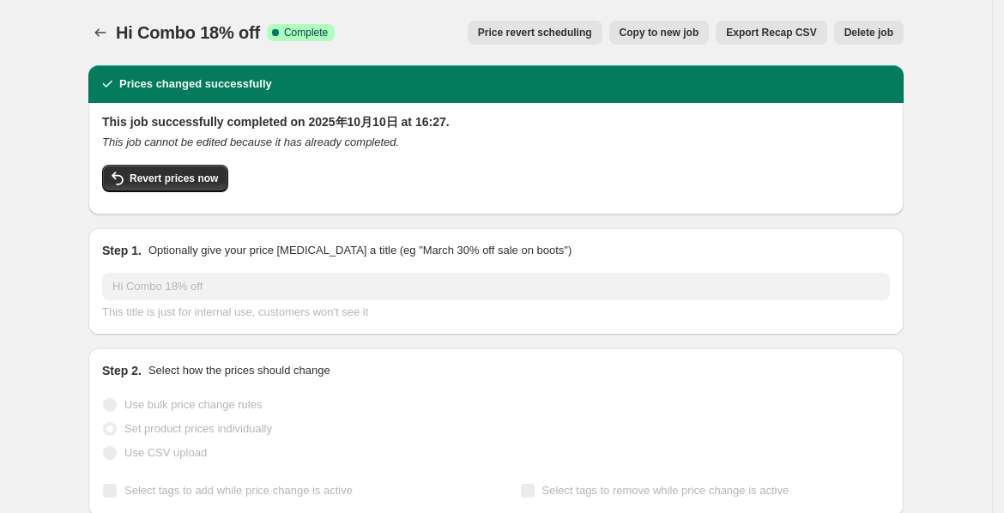
click at [561, 37] on span "Price revert scheduling" at bounding box center [535, 33] width 114 height 14
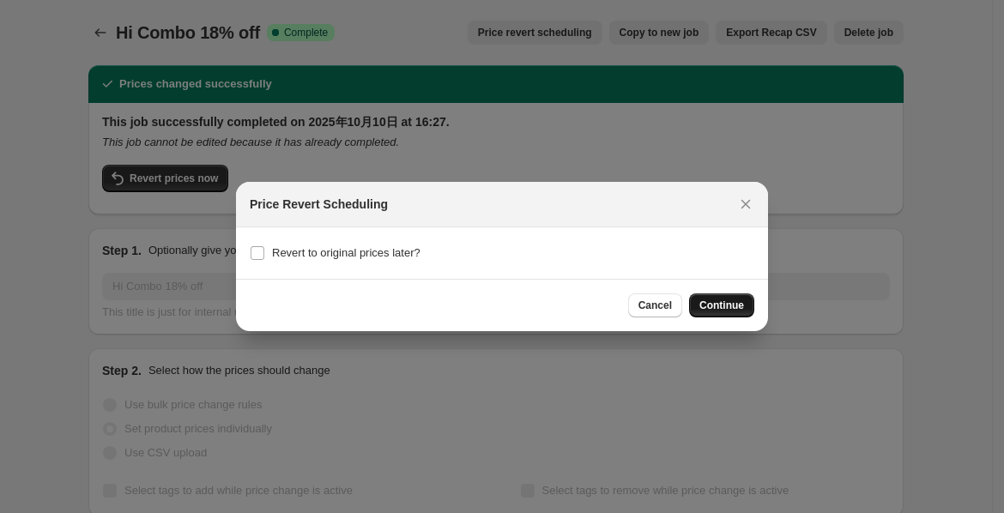
click at [726, 304] on span "Continue" at bounding box center [721, 305] width 45 height 14
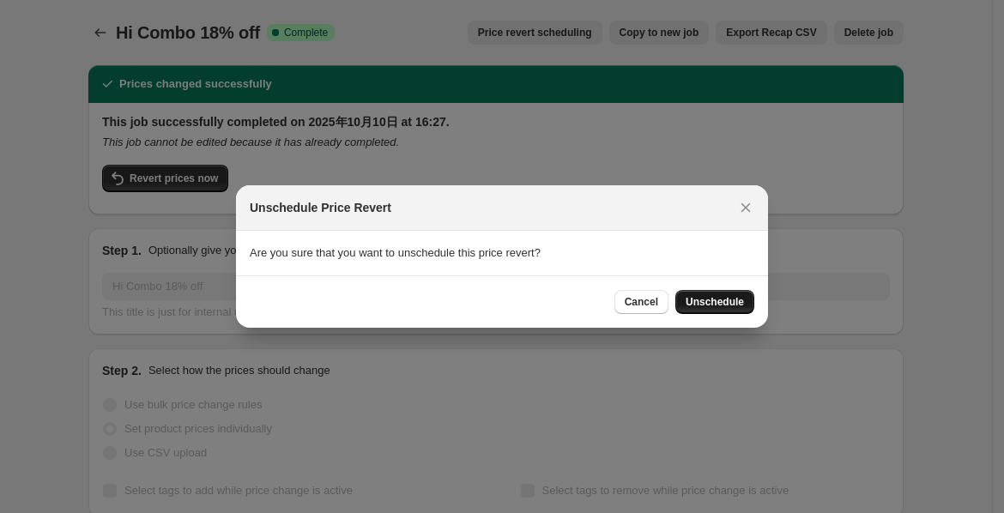
click at [713, 305] on span "Unschedule" at bounding box center [714, 302] width 58 height 14
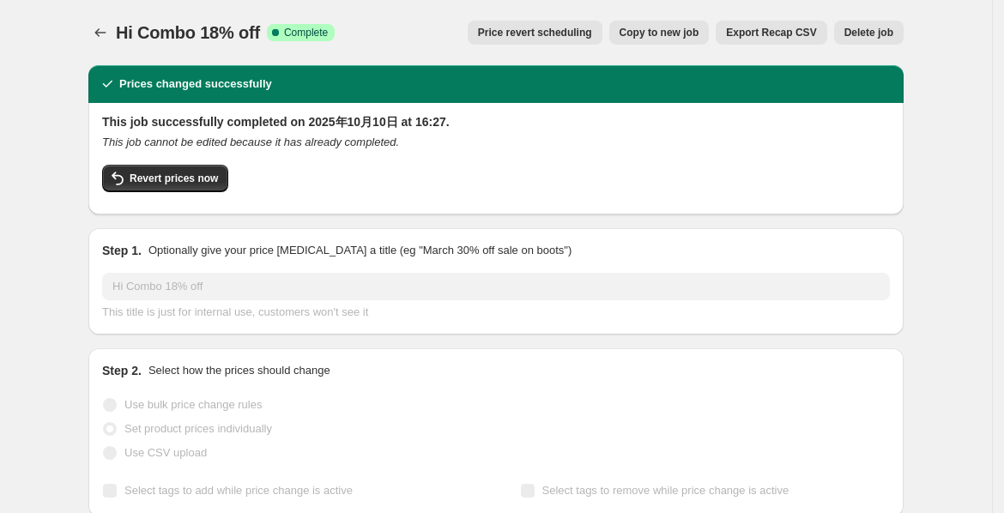
click at [105, 172] on div "This job successfully completed on 2025年10月10日 at 16:27. This job cannot be edi…" at bounding box center [495, 159] width 815 height 112
click at [136, 172] on span "Revert prices now" at bounding box center [174, 179] width 88 height 14
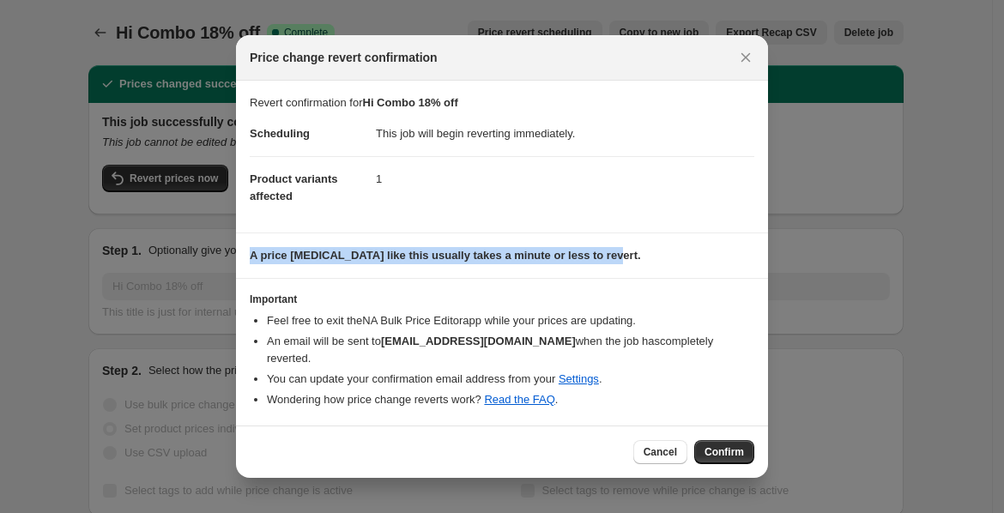
drag, startPoint x: 654, startPoint y: 274, endPoint x: 250, endPoint y: 258, distance: 403.5
click at [250, 258] on section "A price [MEDICAL_DATA] like this usually takes a minute or less to revert." at bounding box center [502, 255] width 532 height 45
click at [239, 232] on div at bounding box center [239, 232] width 0 height 0
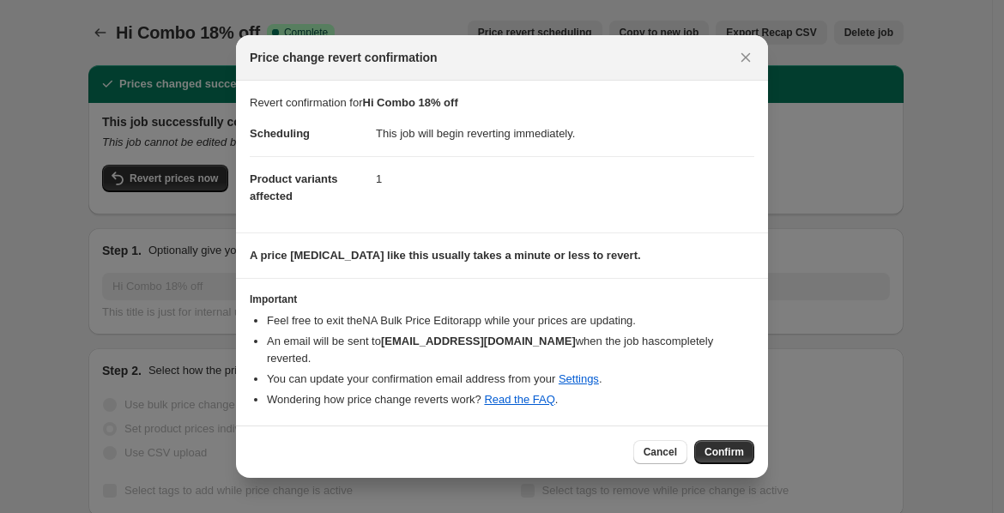
click at [664, 202] on dd "1" at bounding box center [565, 178] width 378 height 45
click at [742, 60] on icon "Close" at bounding box center [745, 57] width 17 height 17
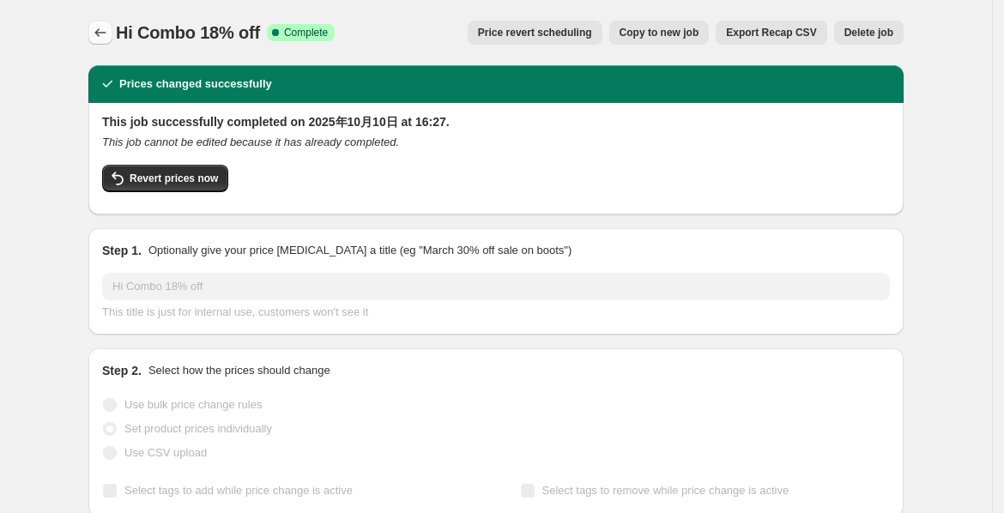
click at [99, 32] on icon "Price change jobs" at bounding box center [100, 32] width 17 height 17
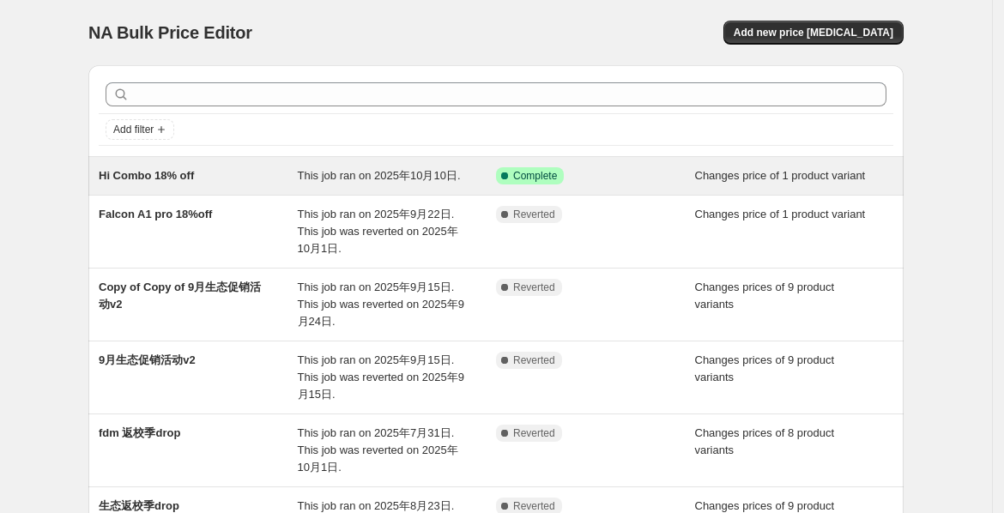
click at [557, 172] on span "Complete" at bounding box center [535, 176] width 44 height 14
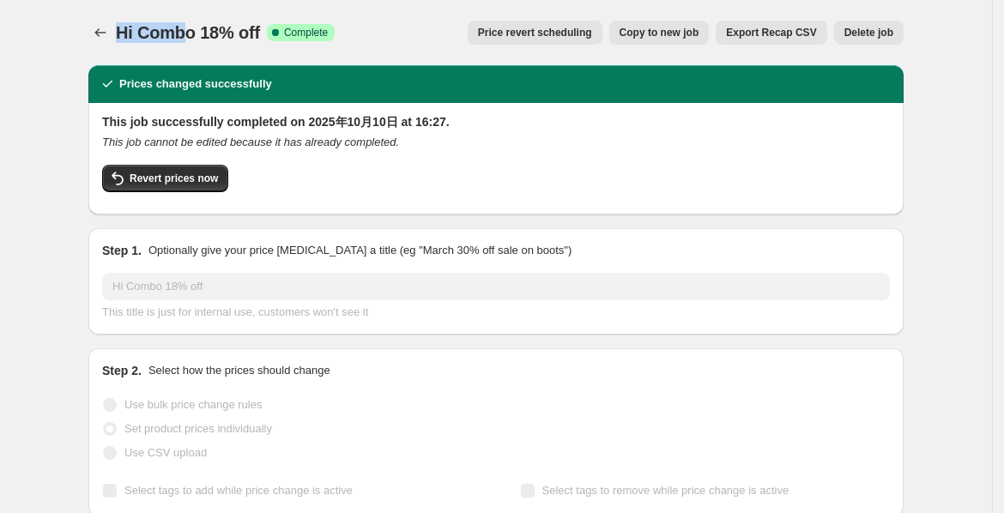
drag, startPoint x: 120, startPoint y: 30, endPoint x: 195, endPoint y: 40, distance: 75.3
click at [195, 40] on div "Hi Combo 18% off Success Complete Complete Price revert scheduling Copy to new …" at bounding box center [495, 33] width 815 height 24
click at [201, 24] on span "Hi Combo 18% off" at bounding box center [188, 32] width 144 height 19
drag, startPoint x: 197, startPoint y: 33, endPoint x: 90, endPoint y: 35, distance: 107.2
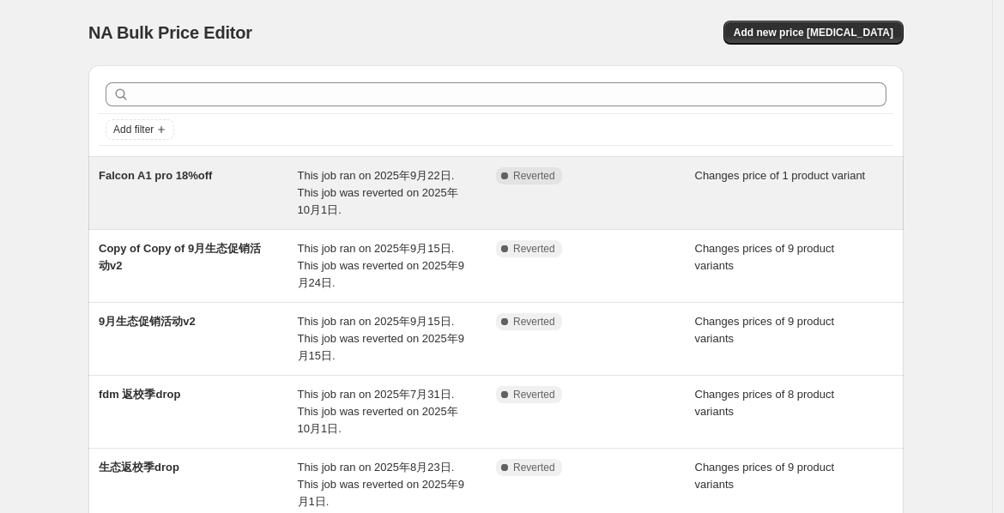
click at [178, 185] on div "Falcon A1 pro 18%off" at bounding box center [198, 192] width 199 height 51
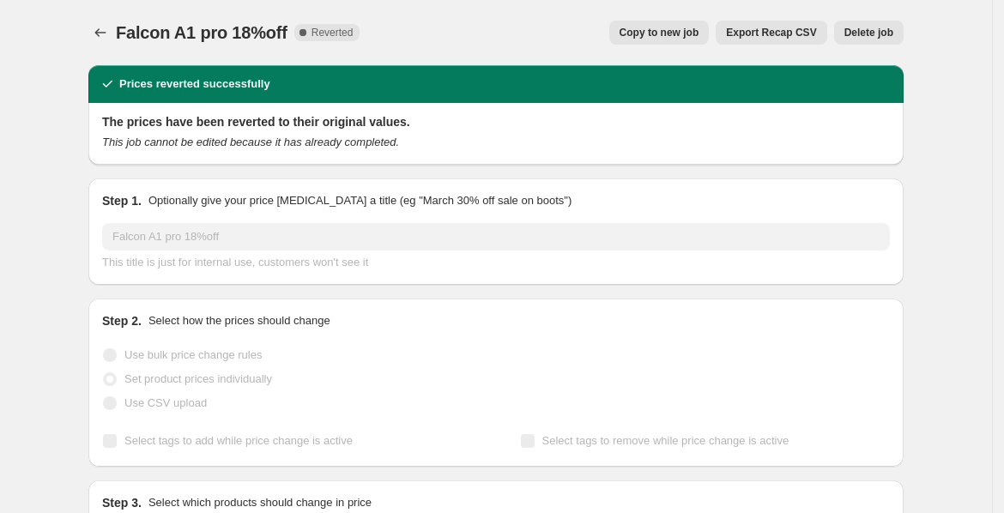
click at [210, 116] on h2 "The prices have been reverted to their original values." at bounding box center [495, 121] width 787 height 17
click at [304, 118] on h2 "The prices have been reverted to their original values." at bounding box center [495, 121] width 787 height 17
drag, startPoint x: 130, startPoint y: 88, endPoint x: 228, endPoint y: 129, distance: 105.8
click at [130, 87] on h2 "Prices reverted successfully" at bounding box center [194, 83] width 151 height 17
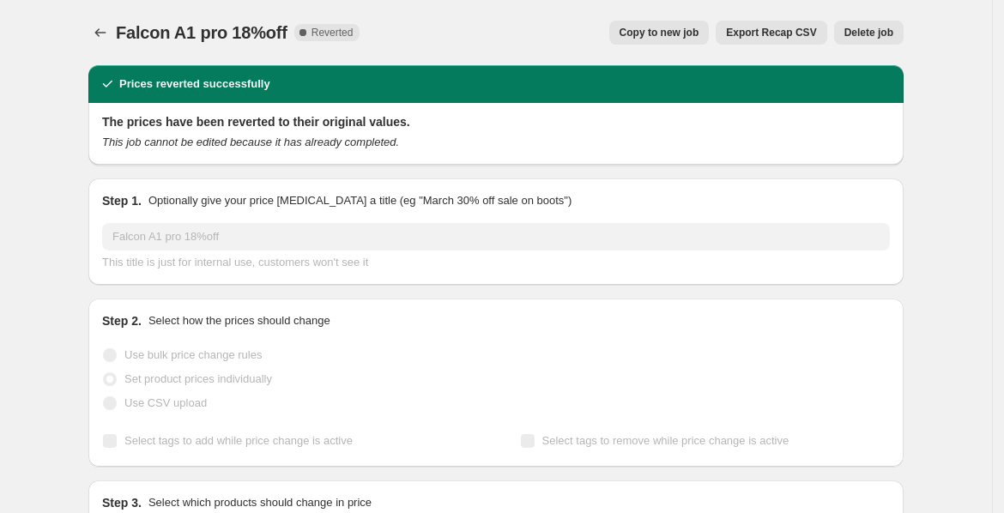
click at [431, 83] on div "Prices reverted successfully" at bounding box center [496, 83] width 794 height 17
click at [649, 39] on span "Copy to new job" at bounding box center [659, 33] width 80 height 14
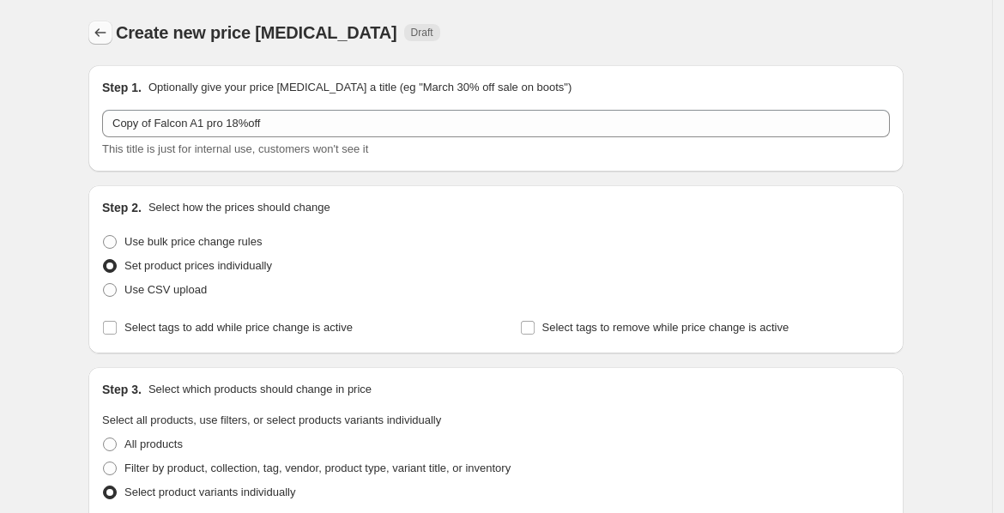
click at [105, 39] on icon "Price change jobs" at bounding box center [100, 32] width 17 height 17
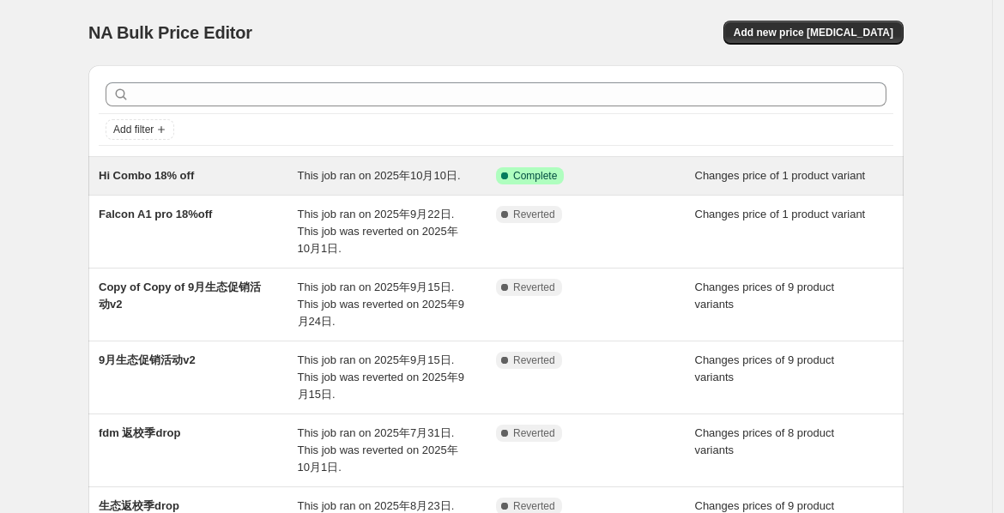
click at [528, 177] on span "Complete" at bounding box center [535, 176] width 44 height 14
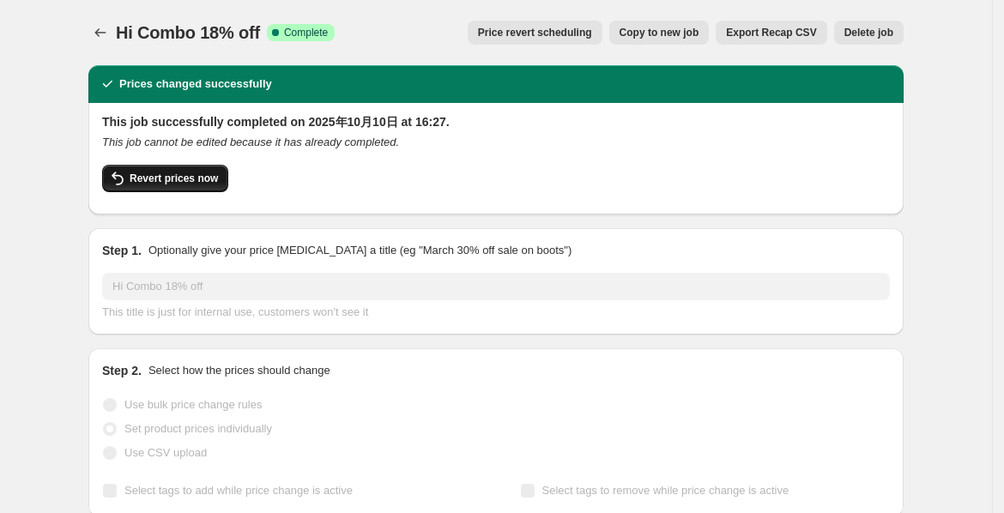
click at [171, 188] on button "Revert prices now" at bounding box center [165, 178] width 126 height 27
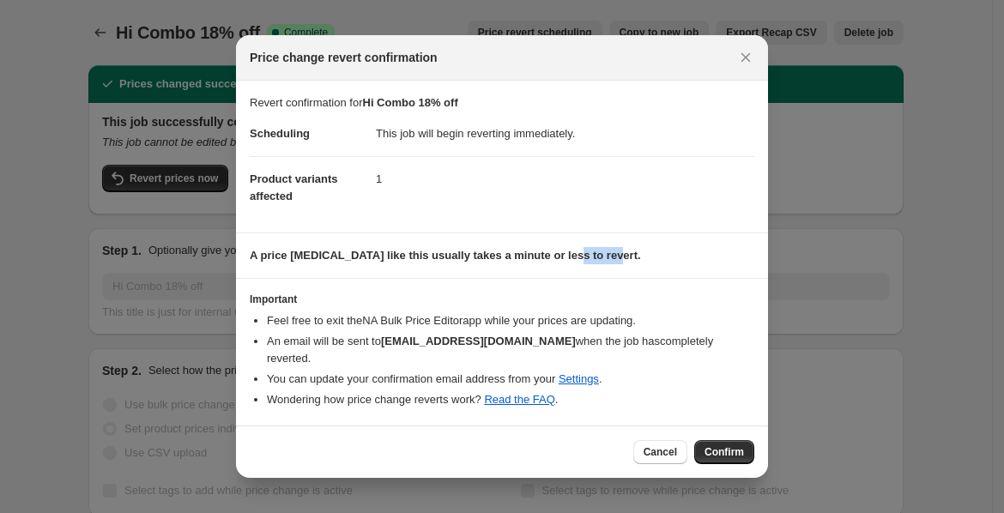
drag, startPoint x: 597, startPoint y: 261, endPoint x: 562, endPoint y: 253, distance: 36.0
click at [562, 253] on section "A price [MEDICAL_DATA] like this usually takes a minute or less to revert." at bounding box center [502, 255] width 532 height 45
click at [551, 232] on div at bounding box center [551, 232] width 0 height 0
click at [527, 278] on section "A price [MEDICAL_DATA] like this usually takes a minute or less to revert." at bounding box center [502, 255] width 532 height 45
click at [727, 445] on span "Confirm" at bounding box center [723, 452] width 39 height 14
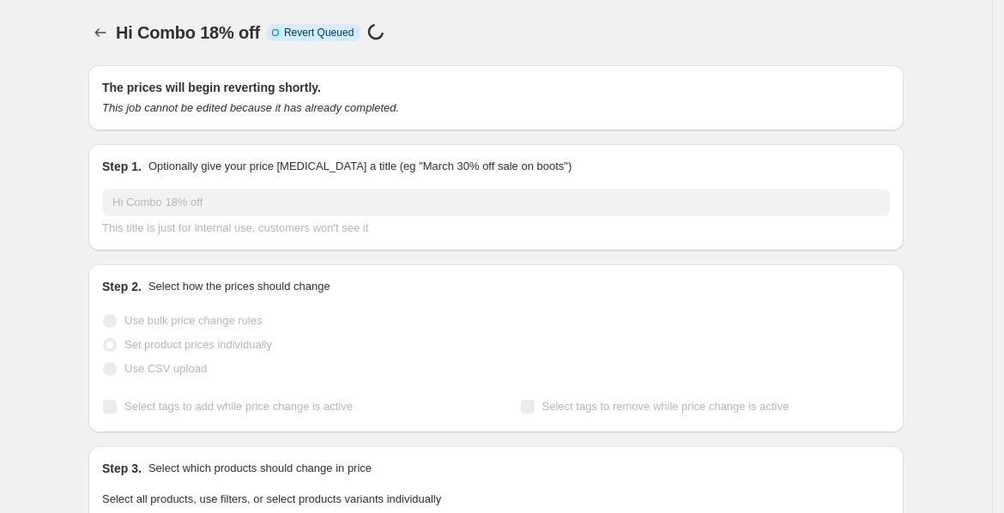
click at [559, 3] on div "Hi Combo 18% off. This page is ready Hi Combo 18% off Info Incomplete Revert Qu…" at bounding box center [495, 32] width 815 height 65
click at [635, 54] on div "Hi Combo 18% off. This page is ready Hi Combo 18% off Info Incomplete Revert Qu…" at bounding box center [495, 32] width 815 height 65
click at [109, 33] on icon "Price change jobs" at bounding box center [100, 32] width 17 height 17
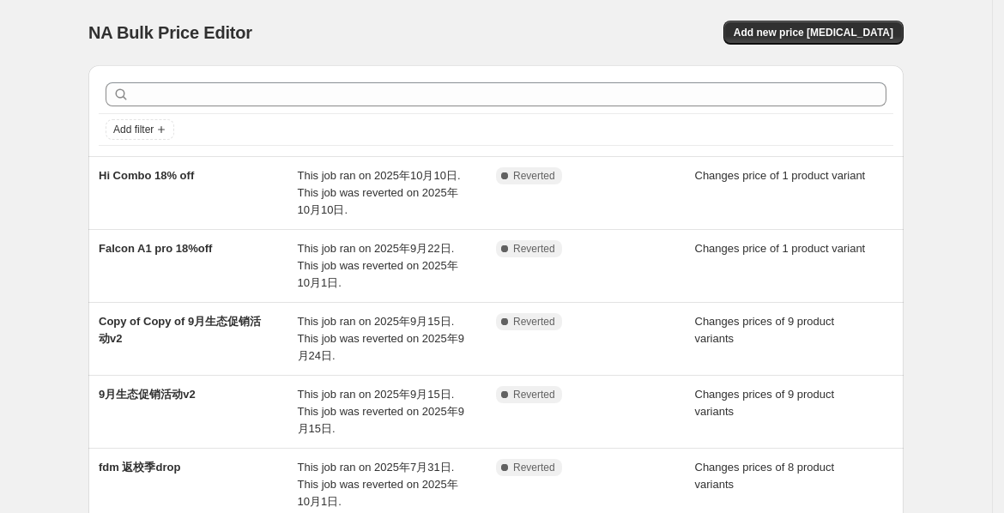
drag, startPoint x: 611, startPoint y: 191, endPoint x: 515, endPoint y: 21, distance: 195.1
click at [515, 21] on div "NA Bulk Price Editor Add new price change job" at bounding box center [495, 33] width 815 height 24
drag, startPoint x: 572, startPoint y: 182, endPoint x: 493, endPoint y: 51, distance: 153.1
click at [493, 51] on div "NA Bulk Price Editor. This page is ready NA Bulk Price Editor Add new price cha…" at bounding box center [495, 32] width 815 height 65
click at [793, 24] on button "Add new price [MEDICAL_DATA]" at bounding box center [813, 33] width 180 height 24
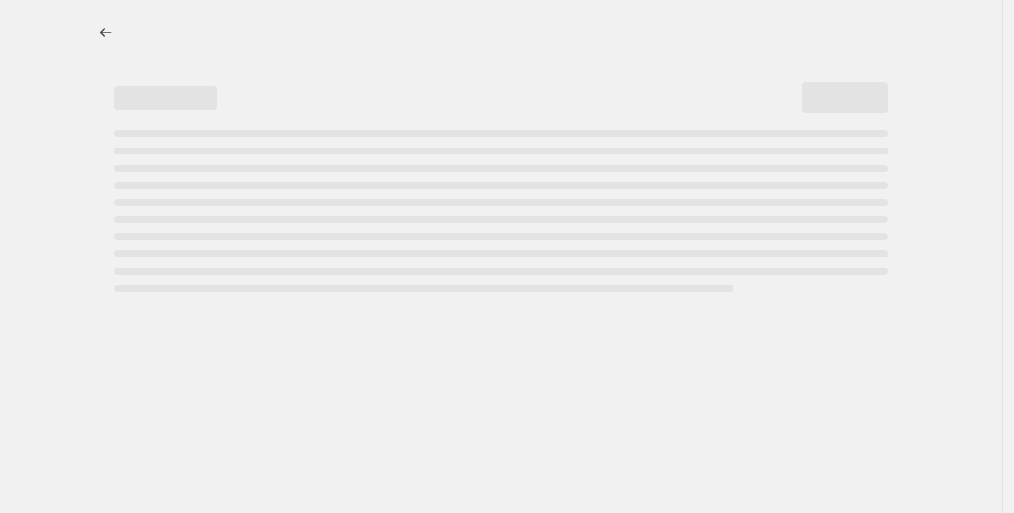
select select "percentage"
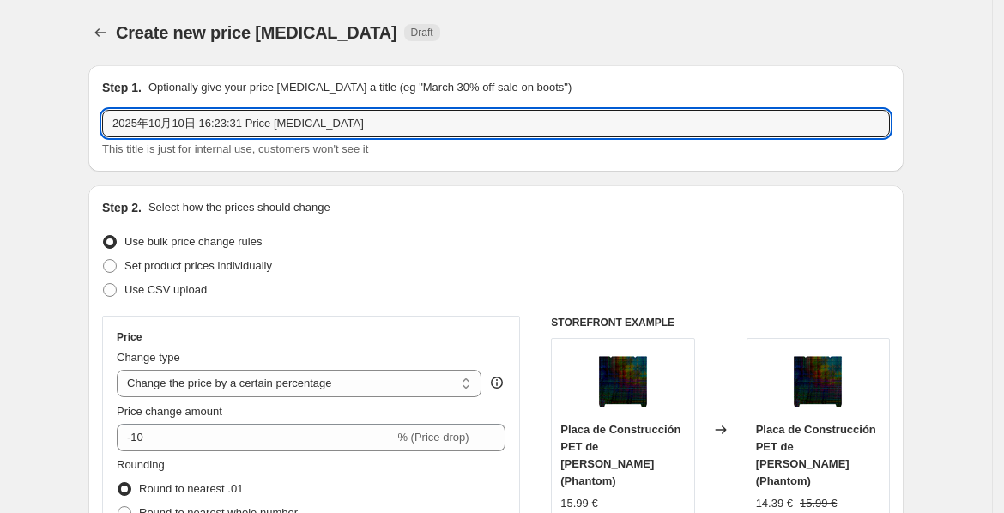
drag, startPoint x: 400, startPoint y: 114, endPoint x: -9, endPoint y: 115, distance: 409.1
click at [0, 115] on html "Home Settings Plans Skip to content Create new price change job. This page is r…" at bounding box center [502, 256] width 1004 height 513
click at [196, 121] on input "text" at bounding box center [495, 123] width 787 height 27
drag, startPoint x: 268, startPoint y: 124, endPoint x: 69, endPoint y: 121, distance: 199.0
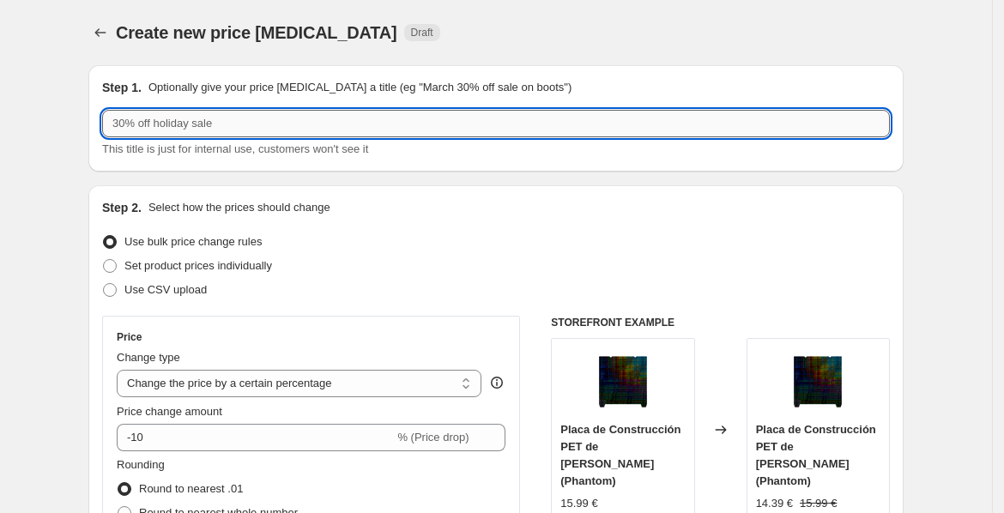
paste input "Hi Combo 18% off"
type input "Hi Combo 18% off"
click at [117, 266] on span at bounding box center [110, 266] width 14 height 14
click at [104, 260] on input "Set product prices individually" at bounding box center [103, 259] width 1 height 1
radio input "true"
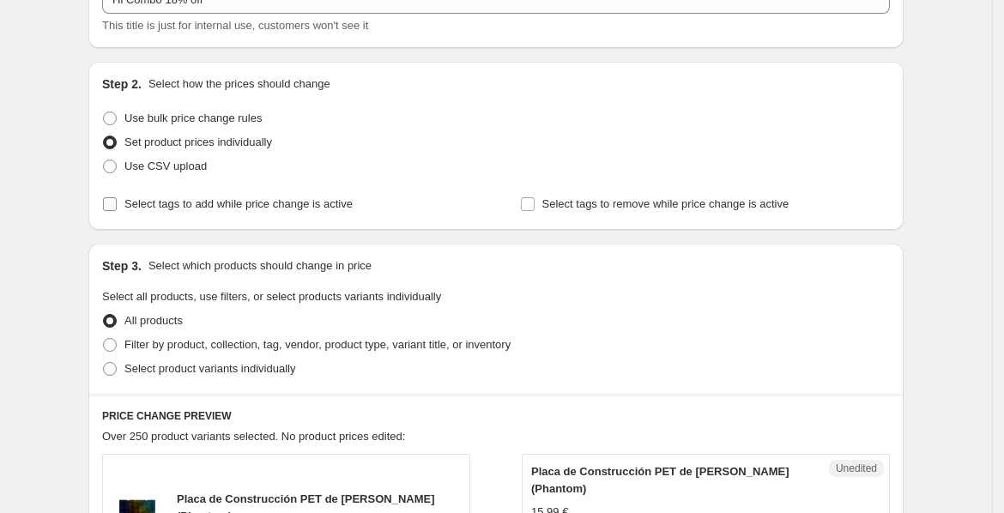
scroll to position [225, 0]
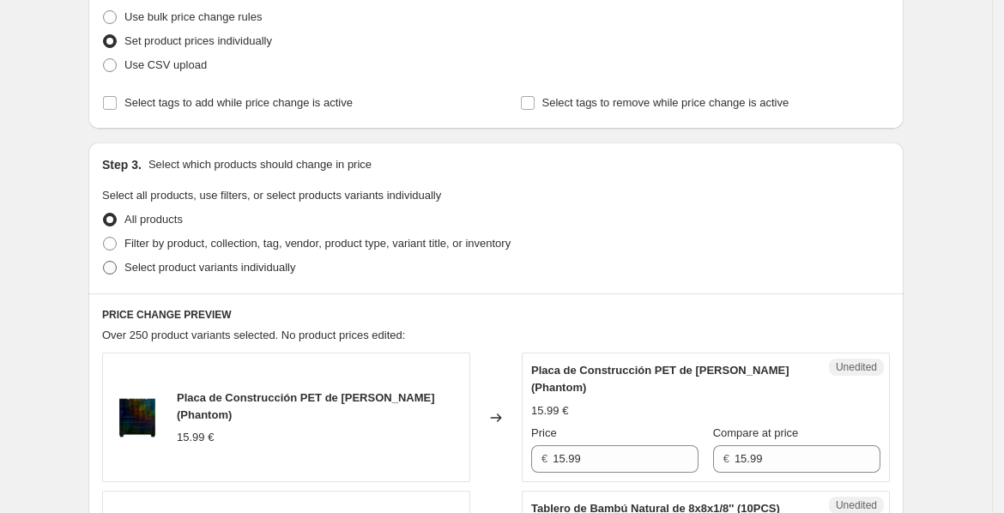
click at [115, 268] on span at bounding box center [110, 268] width 14 height 14
click at [104, 262] on input "Select product variants individually" at bounding box center [103, 261] width 1 height 1
radio input "true"
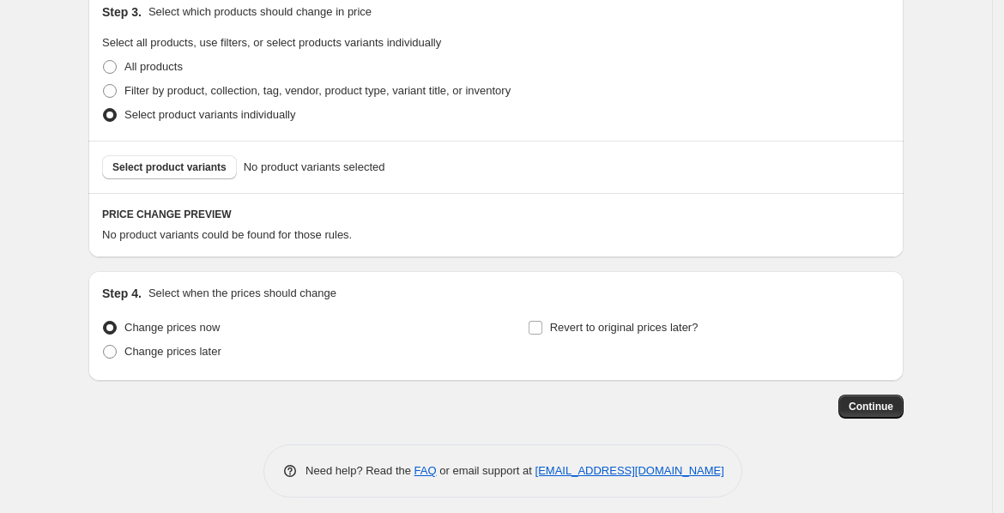
scroll to position [378, 0]
click at [202, 171] on span "Select product variants" at bounding box center [169, 167] width 114 height 14
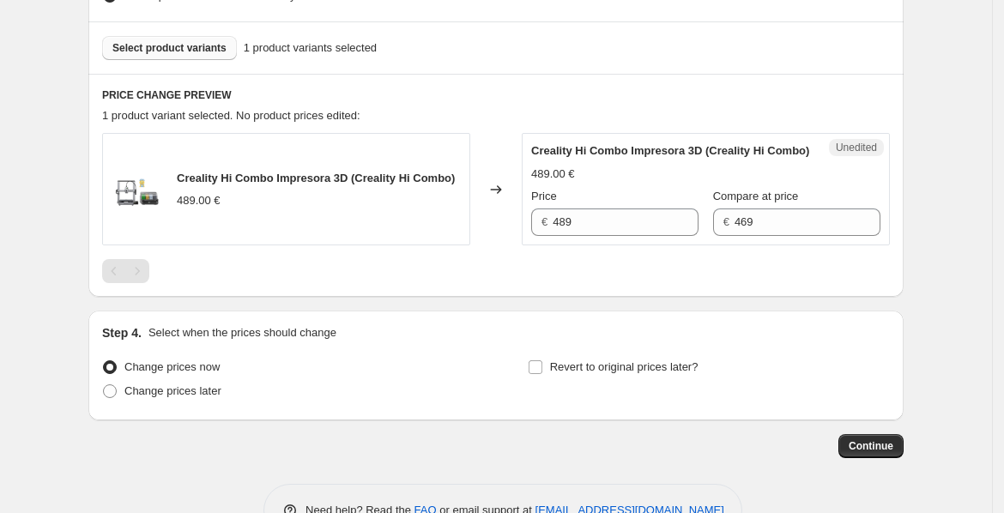
scroll to position [497, 0]
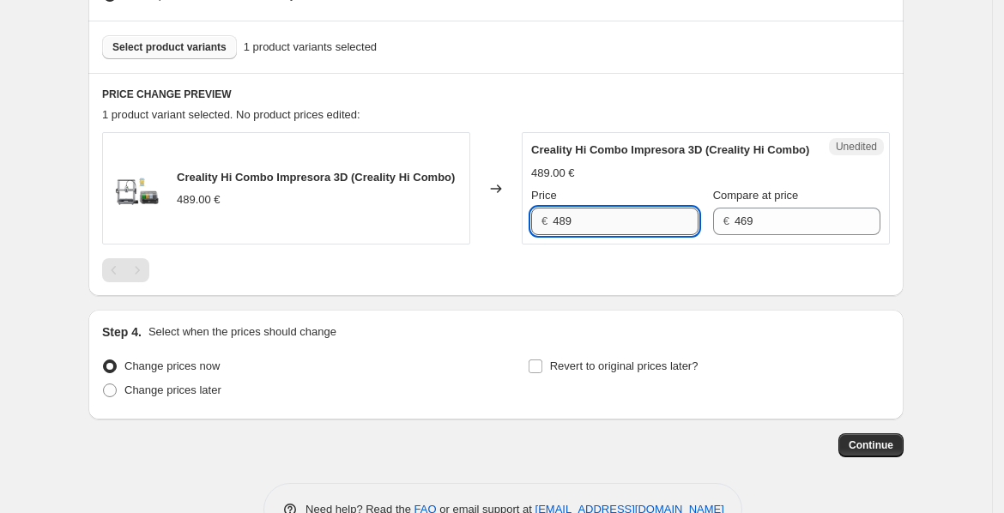
click at [588, 235] on input "489" at bounding box center [625, 221] width 146 height 27
type input "4"
type input "399"
click at [749, 235] on input "469" at bounding box center [807, 221] width 146 height 27
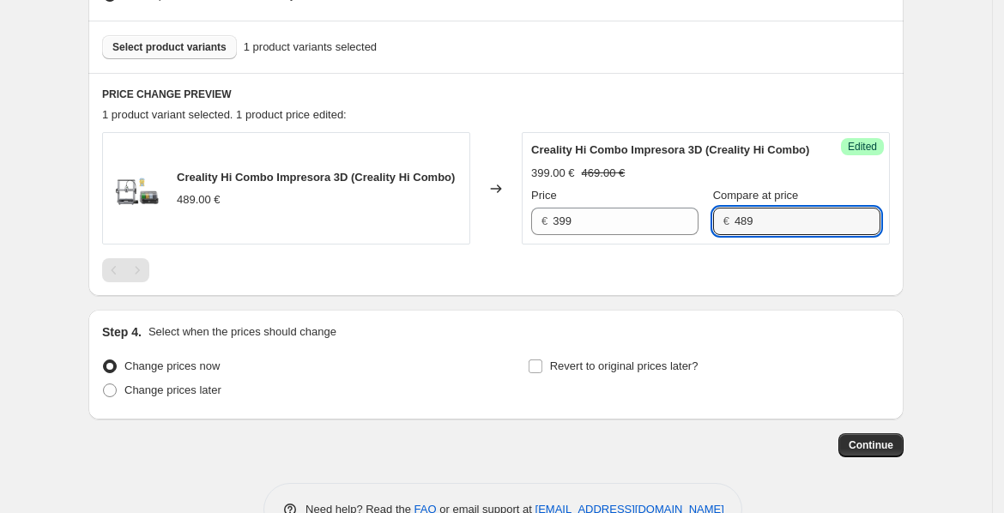
type input "489"
click at [948, 244] on div "Create new price change job. This page is ready Create new price change job Dra…" at bounding box center [496, 32] width 992 height 1059
click at [537, 373] on input "Revert to original prices later?" at bounding box center [535, 366] width 14 height 14
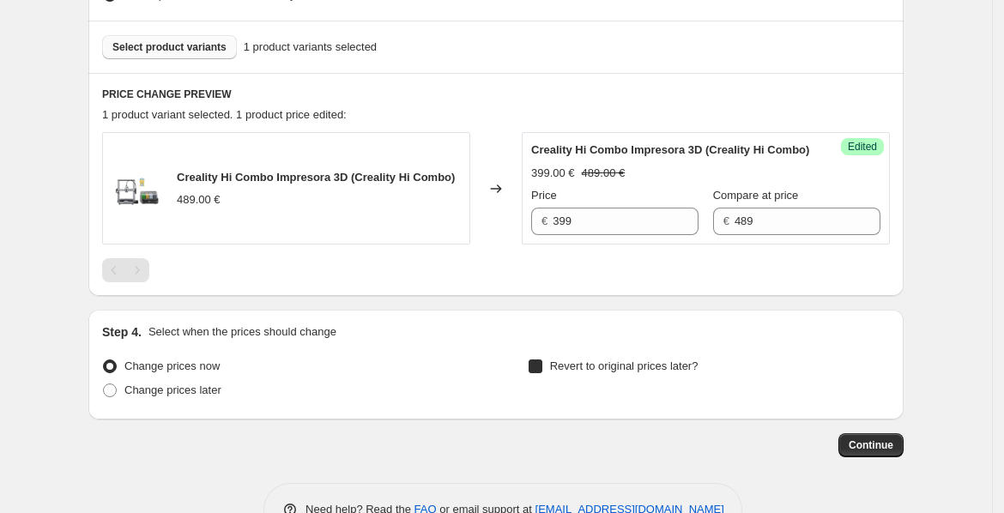
checkbox input "true"
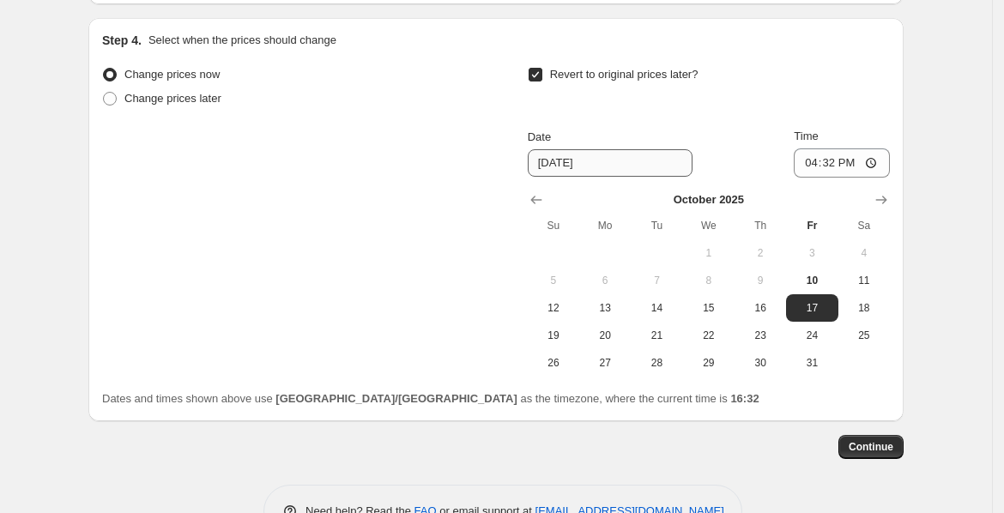
scroll to position [790, 0]
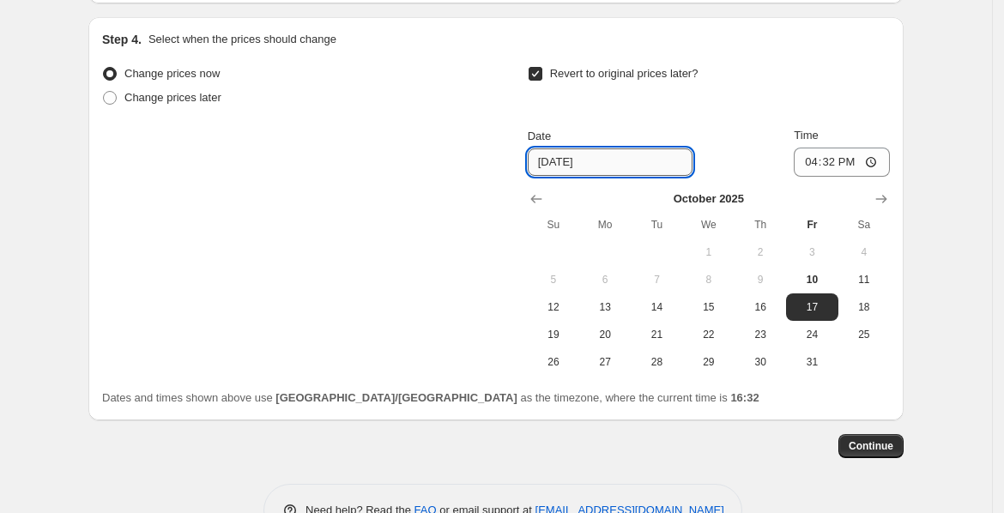
click at [608, 166] on input "10/17/2025" at bounding box center [610, 161] width 165 height 27
click at [561, 314] on span "12" at bounding box center [553, 307] width 38 height 14
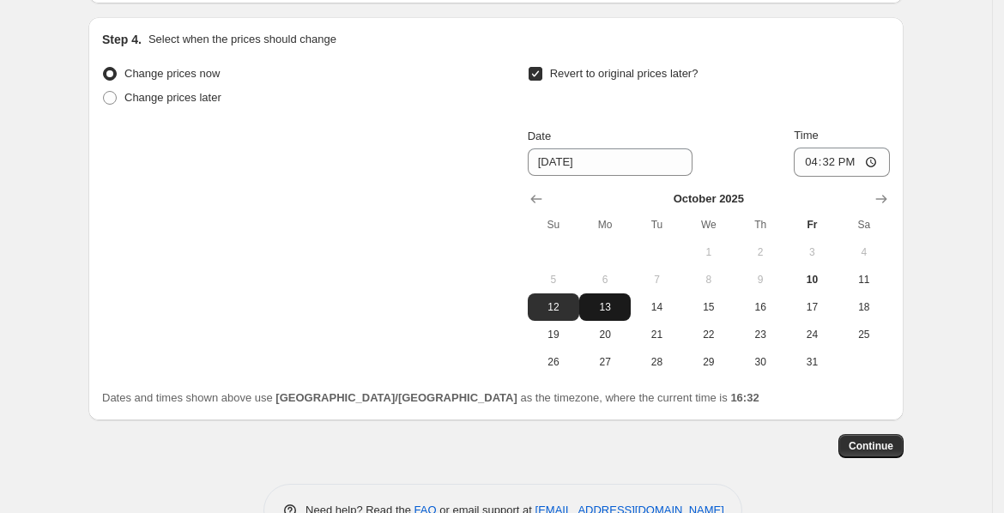
click at [608, 314] on span "13" at bounding box center [605, 307] width 38 height 14
type input "[DATE]"
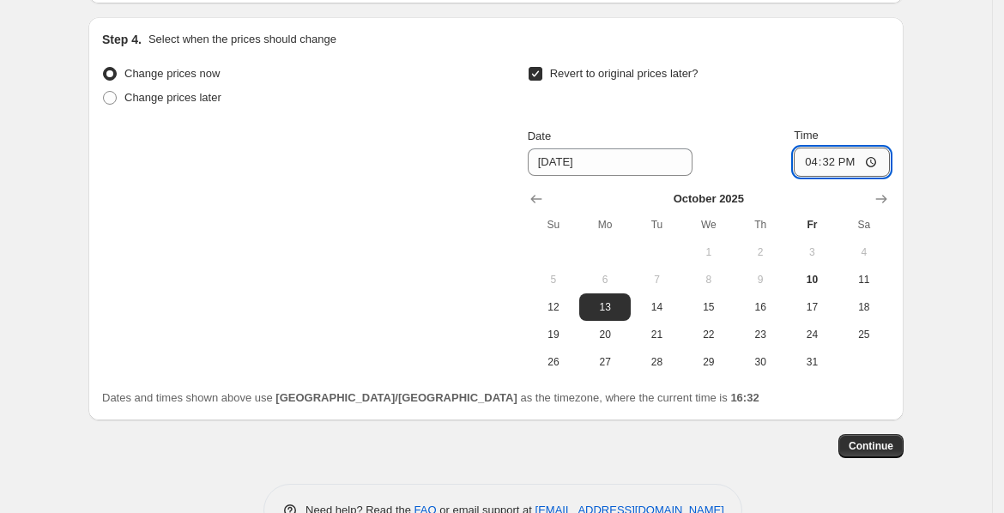
click at [873, 177] on input "16:32" at bounding box center [841, 162] width 96 height 29
type input "06:00"
click at [900, 141] on div "Step 4. Select when the prices should change Change prices now Change prices la…" at bounding box center [495, 218] width 815 height 403
click at [892, 453] on span "Continue" at bounding box center [870, 446] width 45 height 14
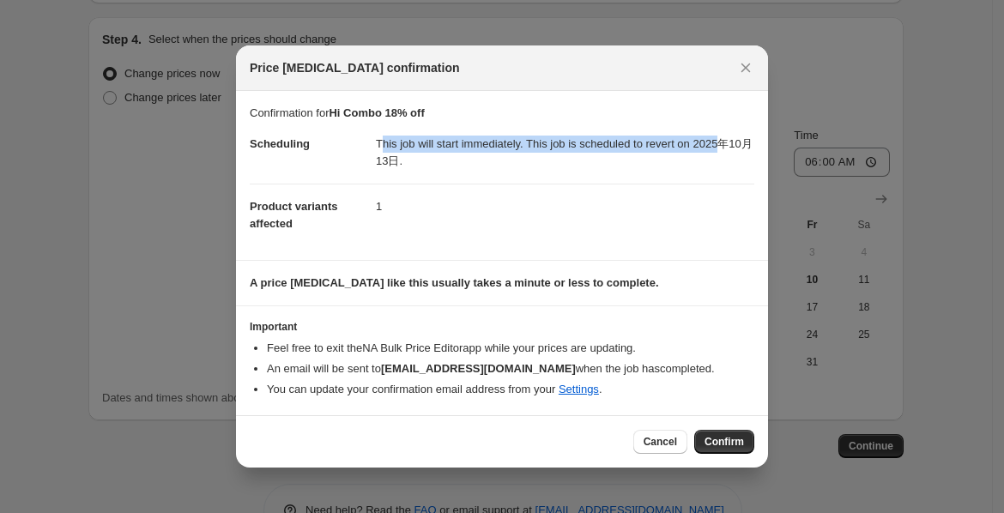
drag, startPoint x: 379, startPoint y: 143, endPoint x: 715, endPoint y: 151, distance: 336.3
click at [715, 151] on dd "This job will start immediately. This job is scheduled to revert on 2025年10月13日." at bounding box center [565, 153] width 378 height 62
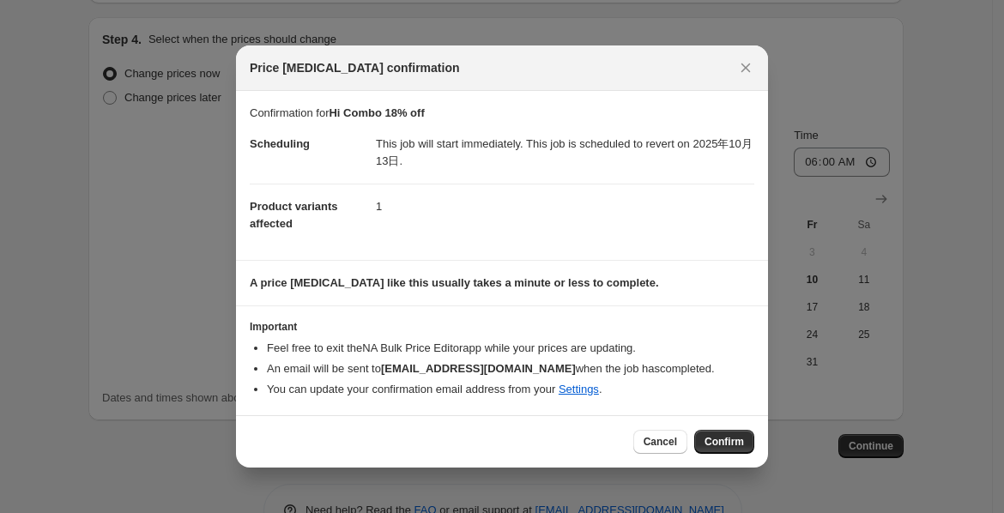
drag, startPoint x: 541, startPoint y: 116, endPoint x: 510, endPoint y: 118, distance: 30.9
click at [541, 116] on p "Confirmation for Hi Combo 18% off" at bounding box center [502, 113] width 504 height 17
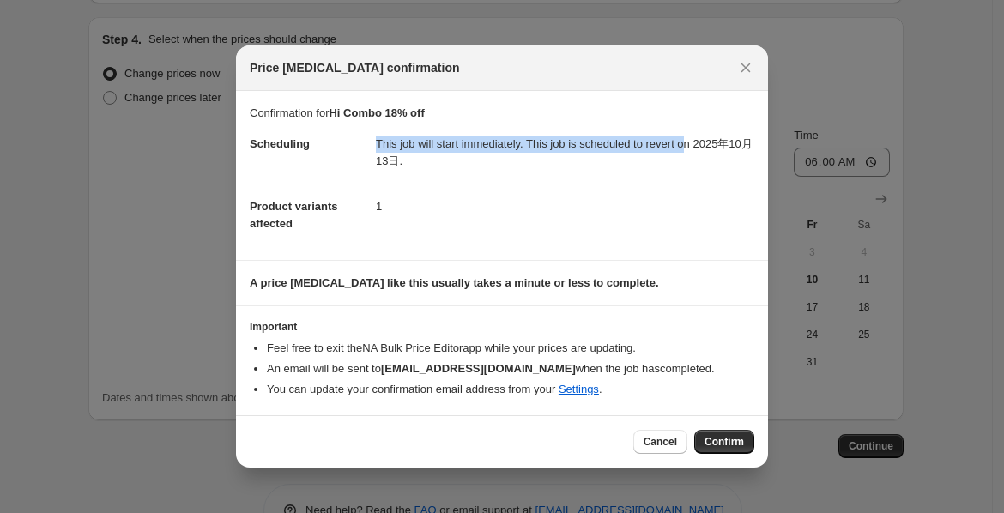
drag, startPoint x: 434, startPoint y: 142, endPoint x: 686, endPoint y: 144, distance: 252.2
click at [686, 144] on dl "Scheduling This job will start immediately. This job is scheduled to revert on …" at bounding box center [502, 184] width 504 height 124
click at [675, 152] on div at bounding box center [675, 152] width 0 height 0
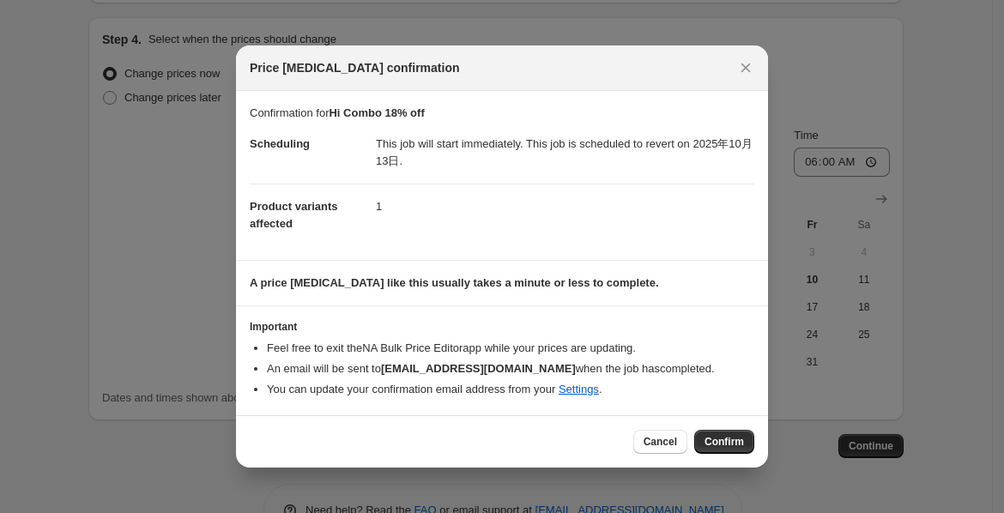
click at [670, 96] on section "Confirmation for Hi Combo 18% off Scheduling This job will start immediately. T…" at bounding box center [502, 175] width 532 height 169
click at [712, 446] on span "Confirm" at bounding box center [723, 442] width 39 height 14
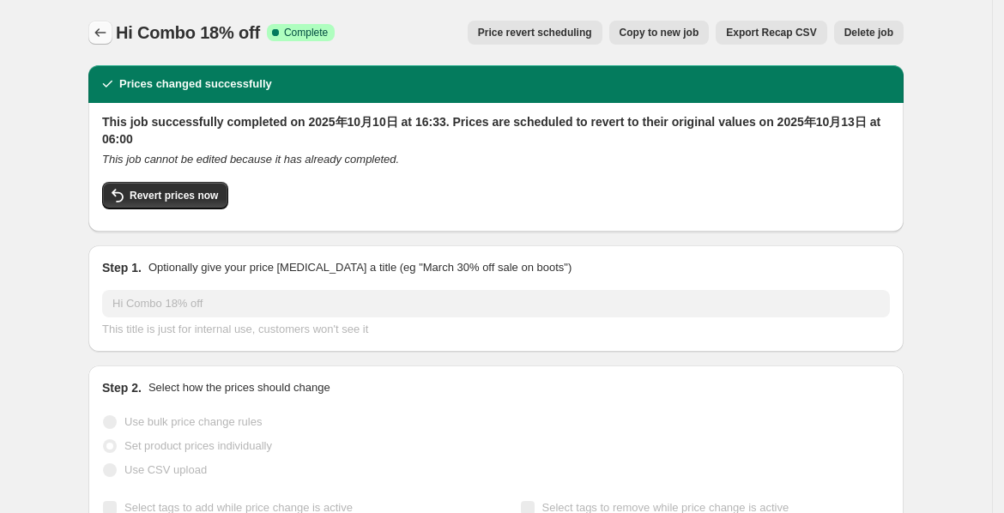
click at [109, 30] on icon "Price change jobs" at bounding box center [100, 32] width 17 height 17
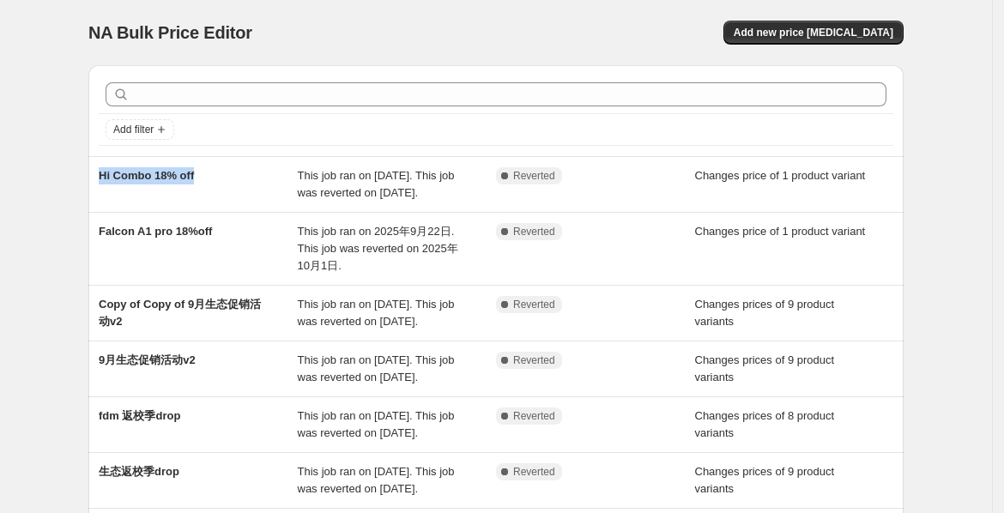
drag, startPoint x: 221, startPoint y: 174, endPoint x: 86, endPoint y: 173, distance: 135.5
click at [86, 173] on div "Add filter Hi Combo 18% off This job ran on 2025年10月10日. This job was reverted …" at bounding box center [489, 423] width 829 height 745
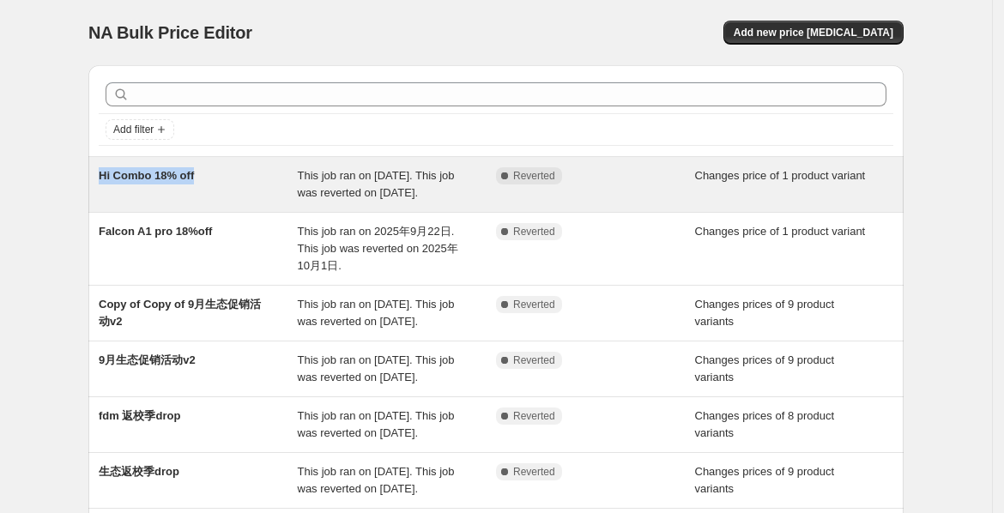
copy span "Hi Combo 18% off"
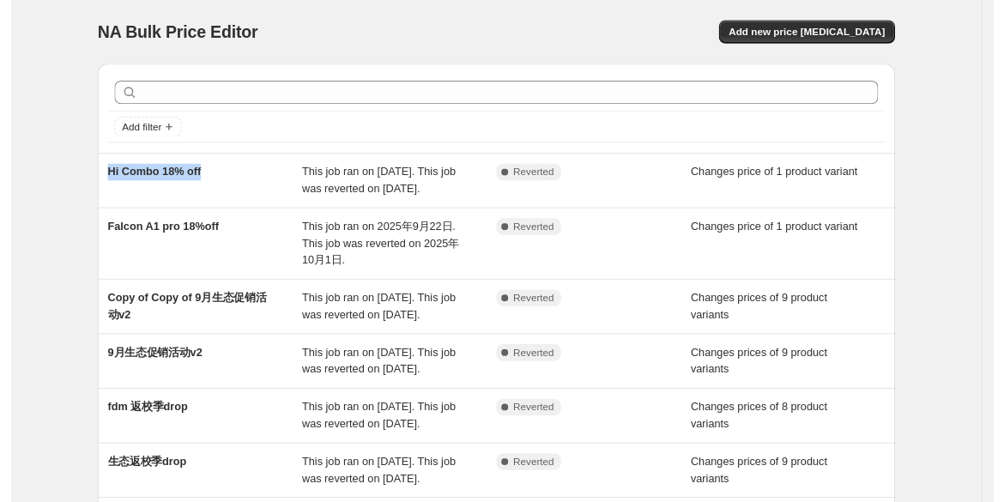
scroll to position [2, 0]
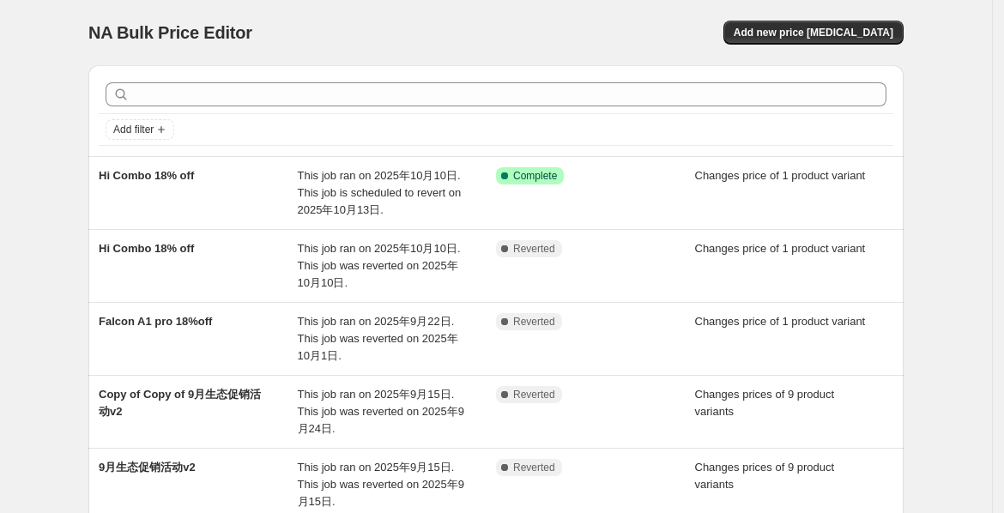
drag, startPoint x: 304, startPoint y: 231, endPoint x: 939, endPoint y: 163, distance: 638.3
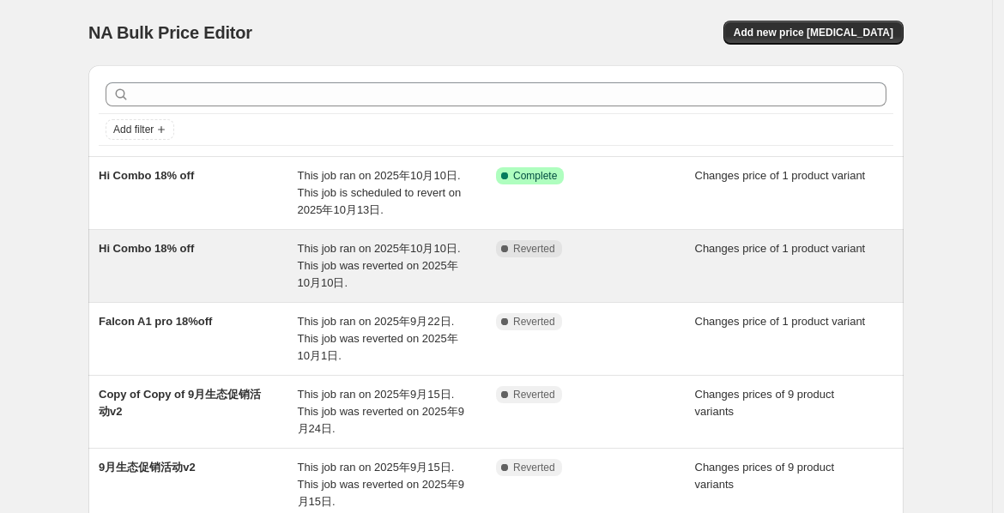
scroll to position [1, 0]
click at [803, 250] on span "Changes price of 1 product variant" at bounding box center [780, 247] width 171 height 13
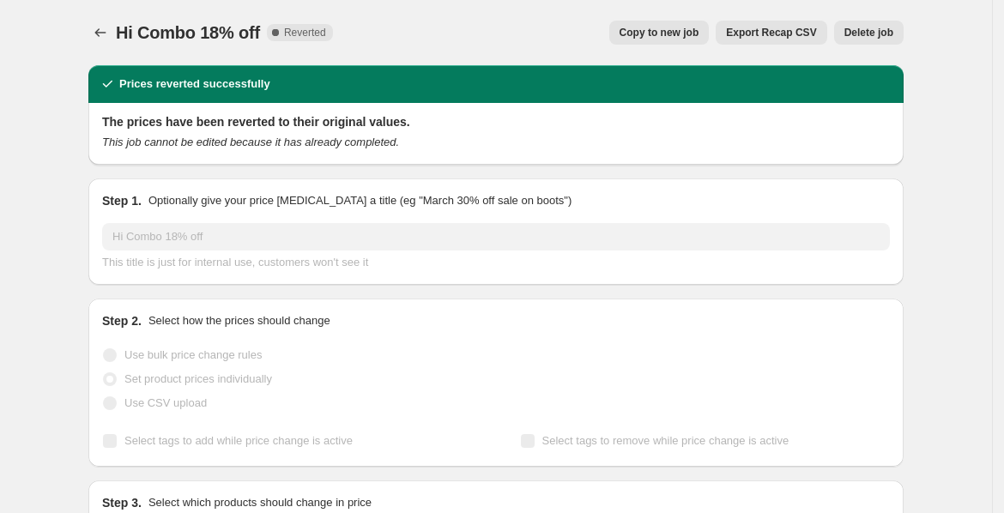
click at [863, 39] on button "Delete job" at bounding box center [868, 33] width 69 height 24
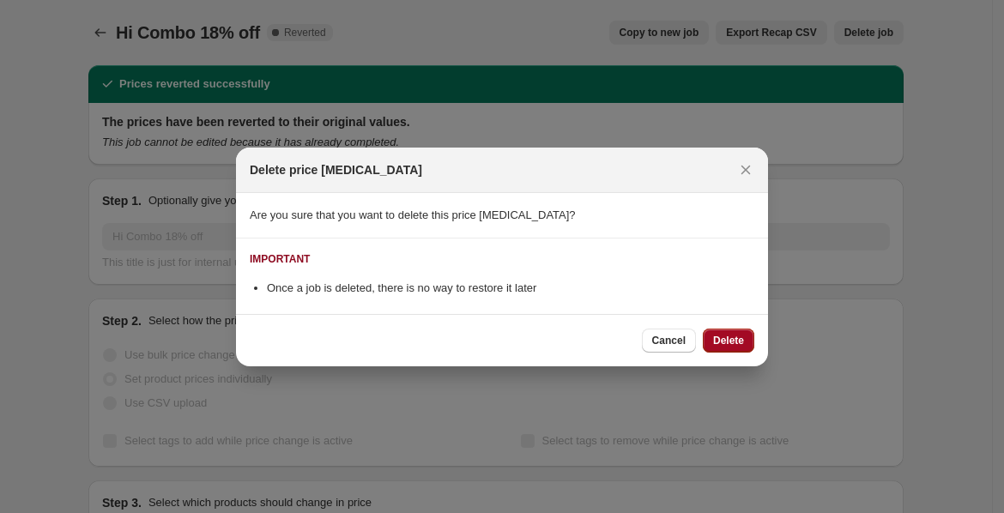
click at [721, 341] on span "Delete" at bounding box center [728, 341] width 31 height 14
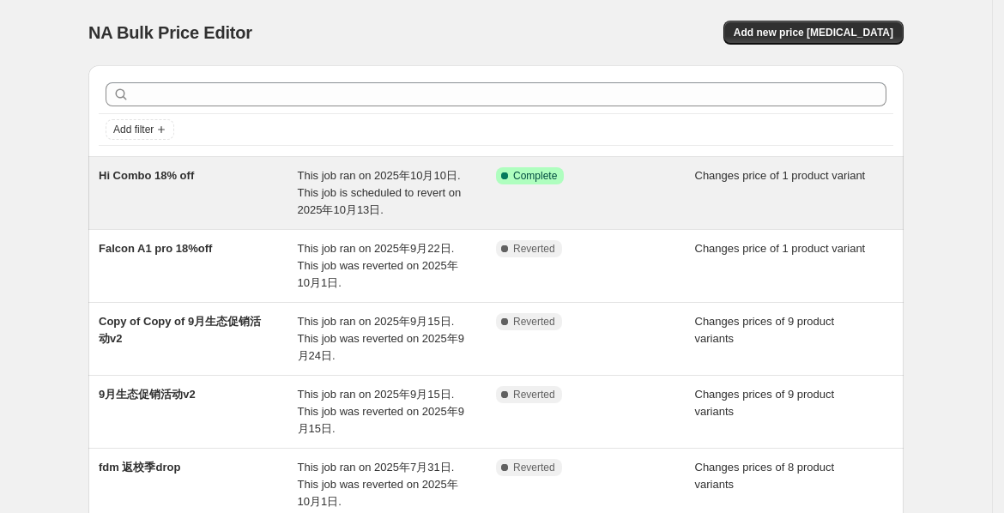
click at [386, 177] on span "This job ran on 2025年10月10日. This job is scheduled to revert on 2025年10月13日." at bounding box center [380, 192] width 164 height 47
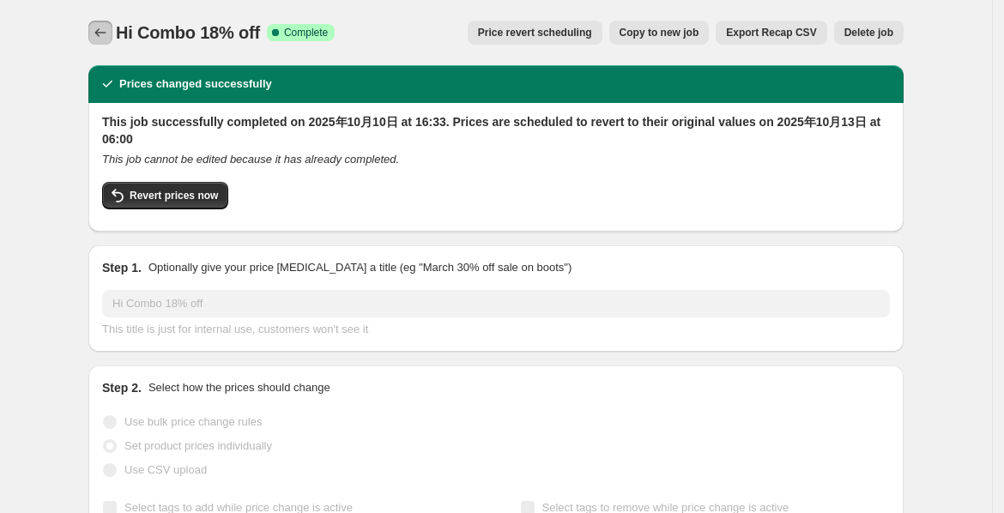
click at [94, 31] on button "Price change jobs" at bounding box center [100, 33] width 24 height 24
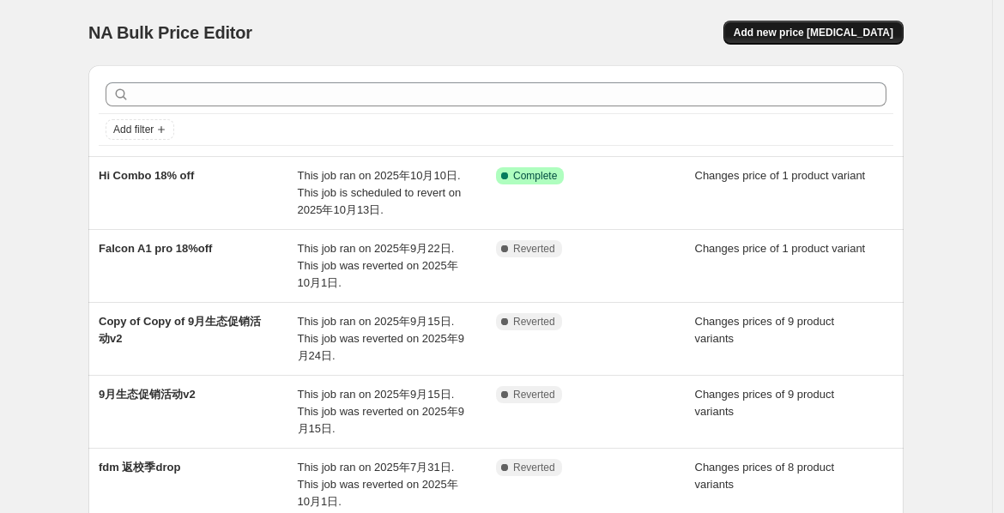
click at [800, 35] on span "Add new price [MEDICAL_DATA]" at bounding box center [813, 33] width 160 height 14
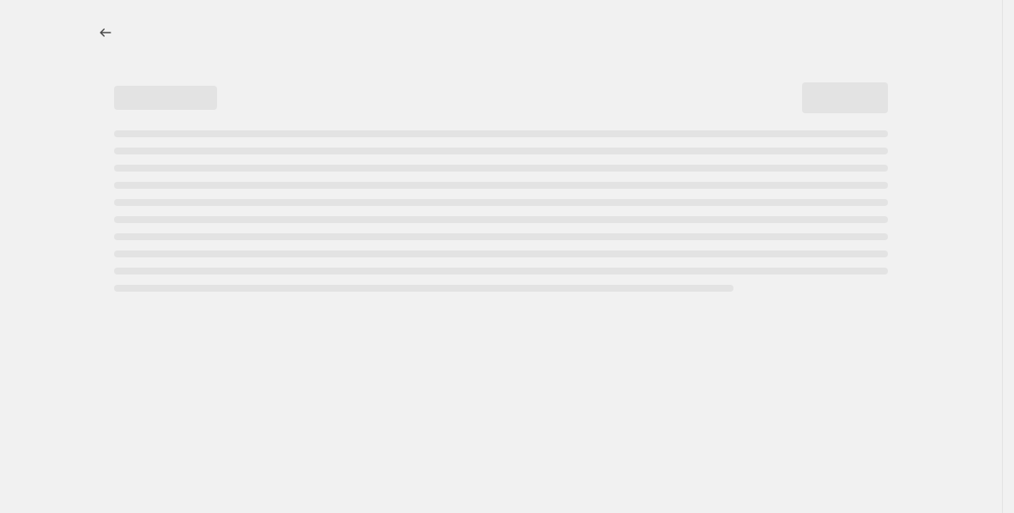
select select "percentage"
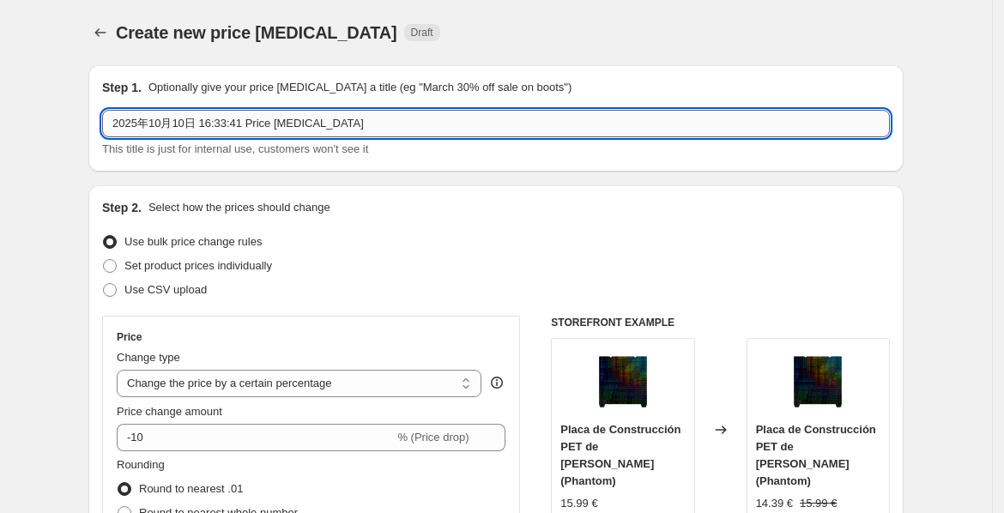
click at [376, 123] on input "2025年10月10日 16:33:41 Price change job" at bounding box center [495, 123] width 787 height 27
drag, startPoint x: 351, startPoint y: 117, endPoint x: 0, endPoint y: 143, distance: 351.8
paste input "K1C 3D Printer"
drag, startPoint x: 243, startPoint y: 124, endPoint x: 158, endPoint y: 121, distance: 85.0
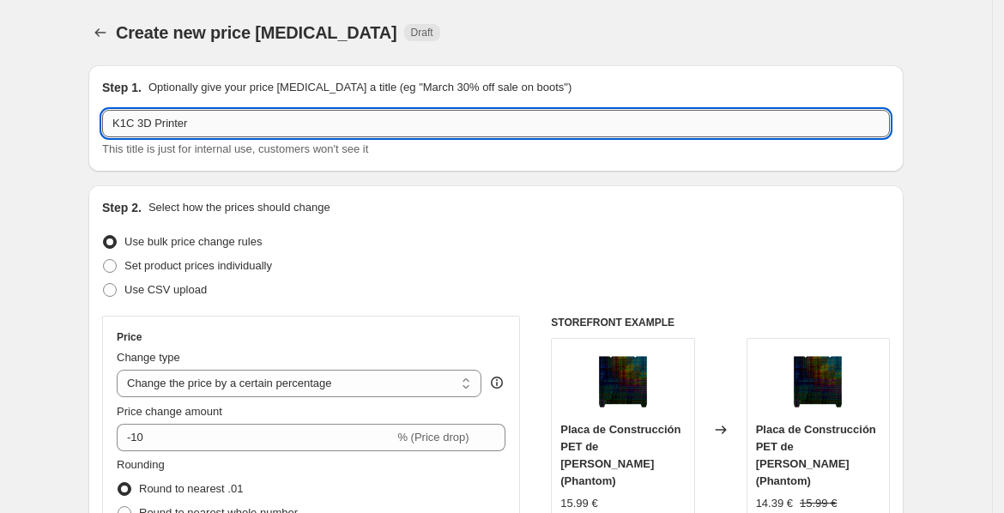
click at [158, 121] on input "K1C 3D Printer" at bounding box center [495, 123] width 787 height 27
type input "K1C 3D"
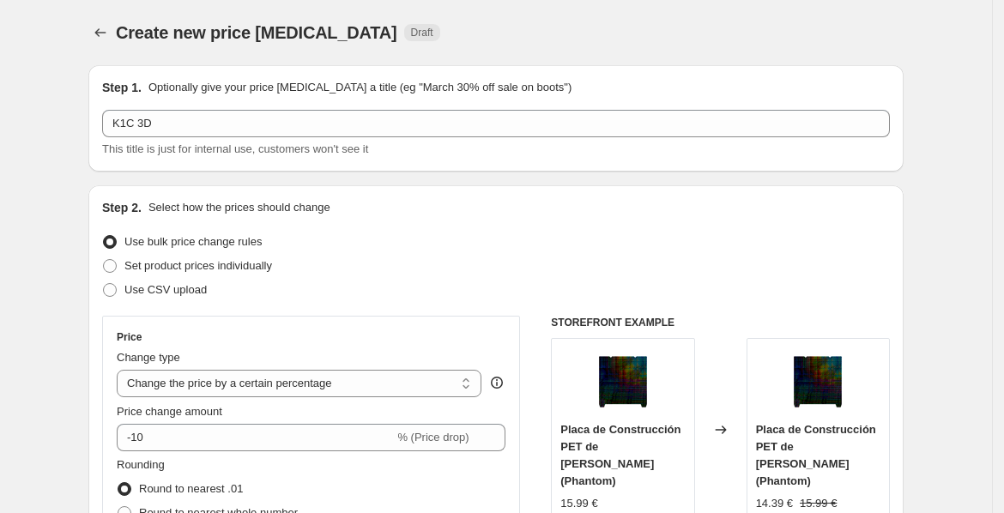
click at [164, 107] on div "Step 1. Optionally give your price change job a title (eg "March 30% off sale o…" at bounding box center [495, 118] width 787 height 79
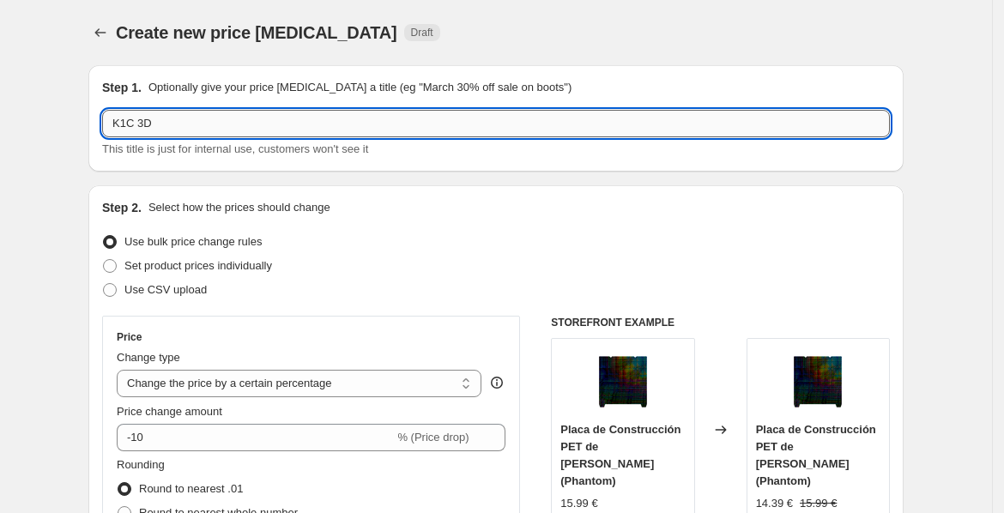
click at [195, 121] on input "K1C 3D" at bounding box center [495, 123] width 787 height 27
click at [188, 118] on input "K1C 3D" at bounding box center [495, 123] width 787 height 27
drag, startPoint x: 208, startPoint y: 118, endPoint x: 82, endPoint y: 125, distance: 125.4
paste input "text"
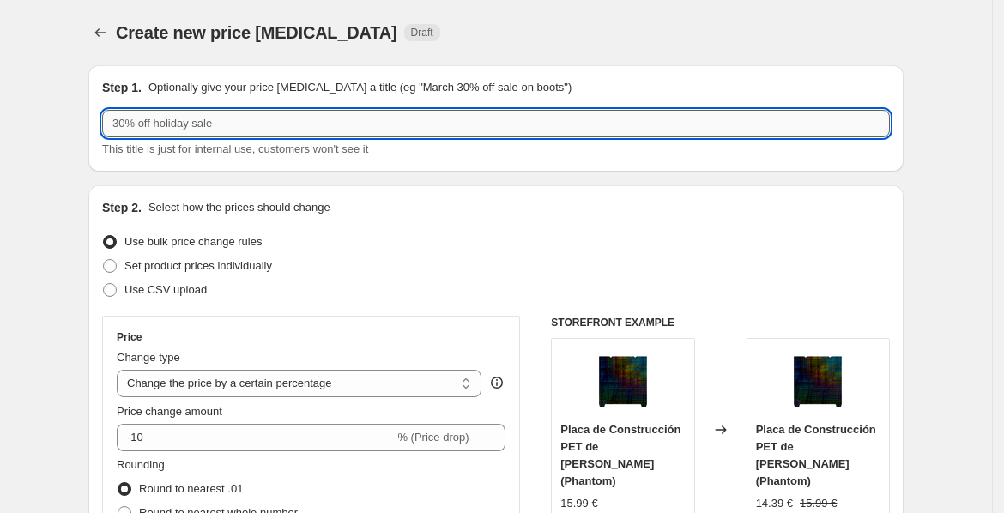
drag, startPoint x: 274, startPoint y: 116, endPoint x: 112, endPoint y: 133, distance: 163.0
drag, startPoint x: 240, startPoint y: 123, endPoint x: 51, endPoint y: 112, distance: 189.0
drag, startPoint x: 208, startPoint y: 116, endPoint x: 216, endPoint y: 120, distance: 8.8
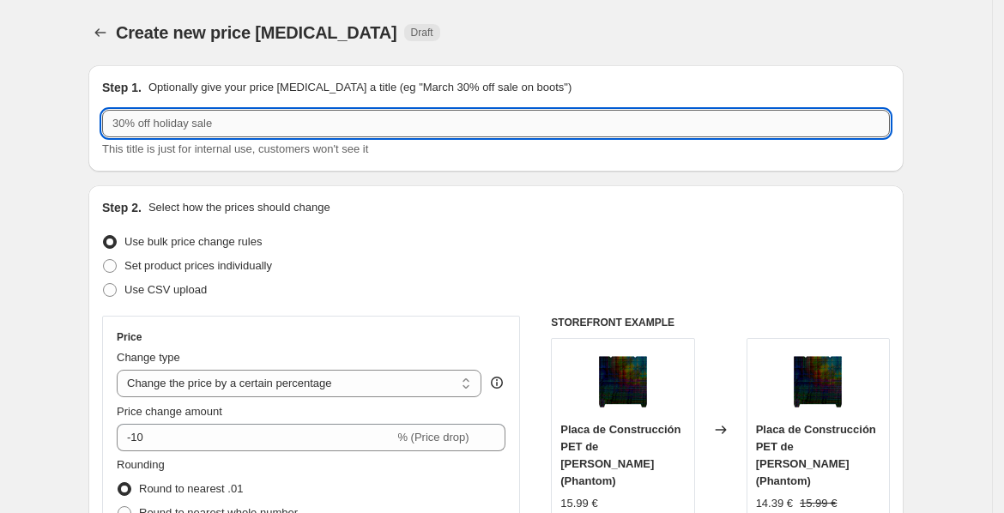
click at [212, 118] on input "text" at bounding box center [495, 123] width 787 height 27
click at [219, 121] on input "text" at bounding box center [495, 123] width 787 height 27
click at [242, 119] on input "text" at bounding box center [495, 123] width 787 height 27
drag, startPoint x: 118, startPoint y: 112, endPoint x: 269, endPoint y: 124, distance: 152.3
click at [269, 124] on input "text" at bounding box center [495, 123] width 787 height 27
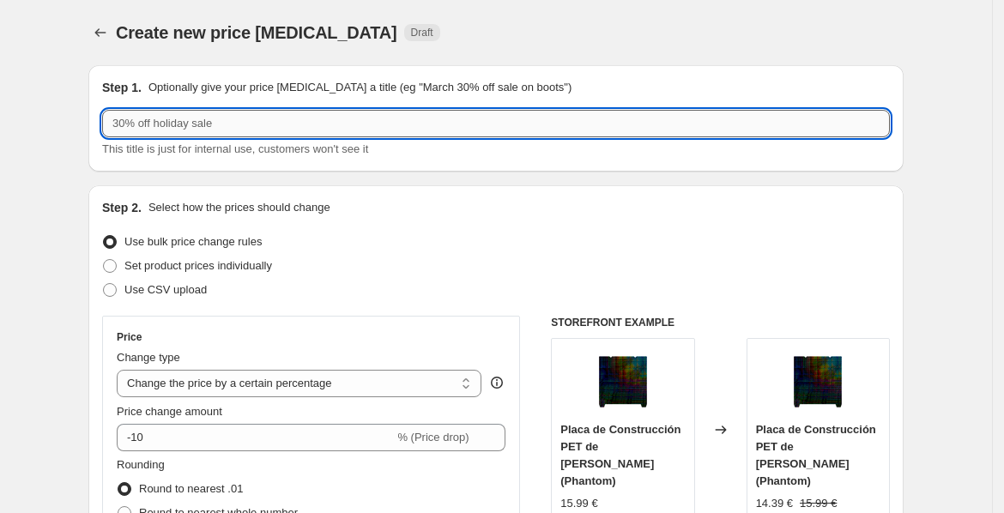
click at [251, 119] on input "text" at bounding box center [495, 123] width 787 height 27
click at [250, 118] on input "text" at bounding box center [495, 123] width 787 height 27
click at [246, 118] on input "text" at bounding box center [495, 123] width 787 height 27
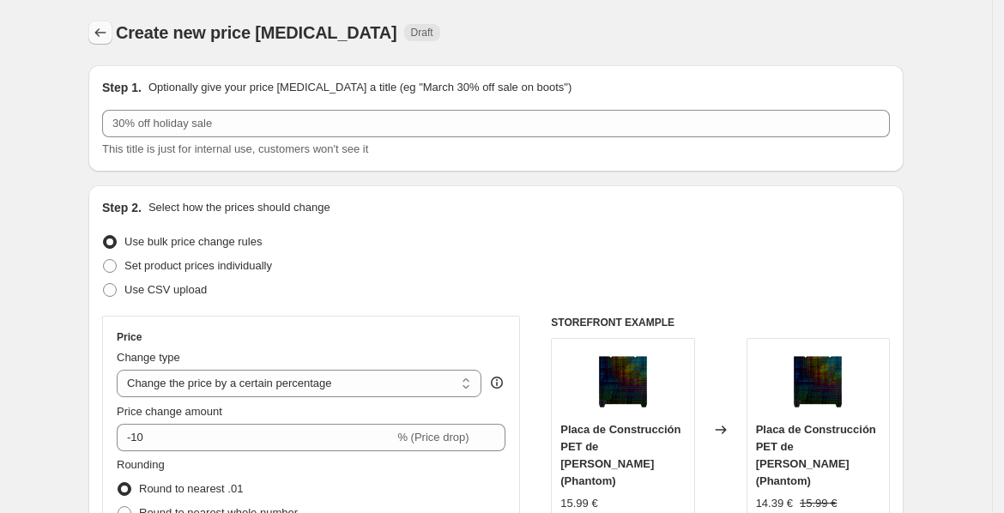
click at [109, 27] on icon "Price change jobs" at bounding box center [100, 32] width 17 height 17
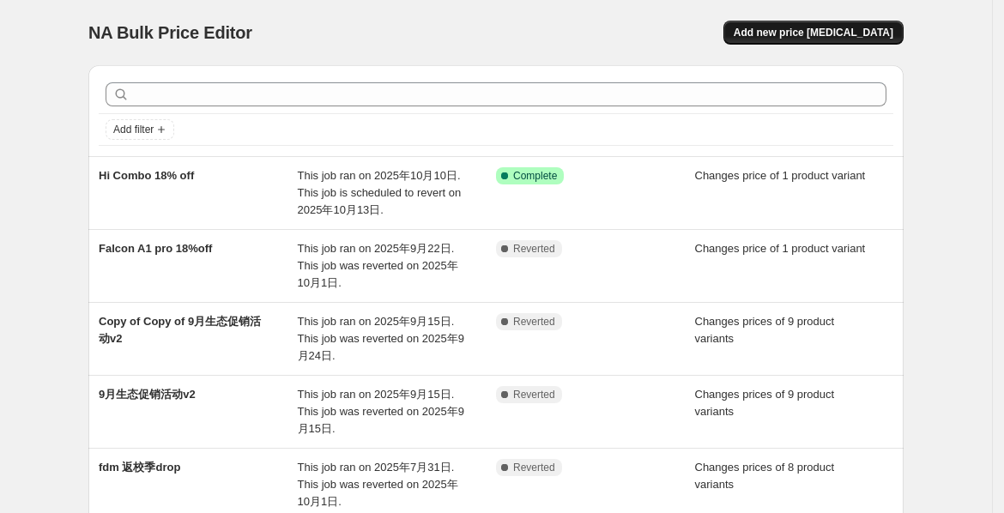
click at [813, 30] on span "Add new price [MEDICAL_DATA]" at bounding box center [813, 33] width 160 height 14
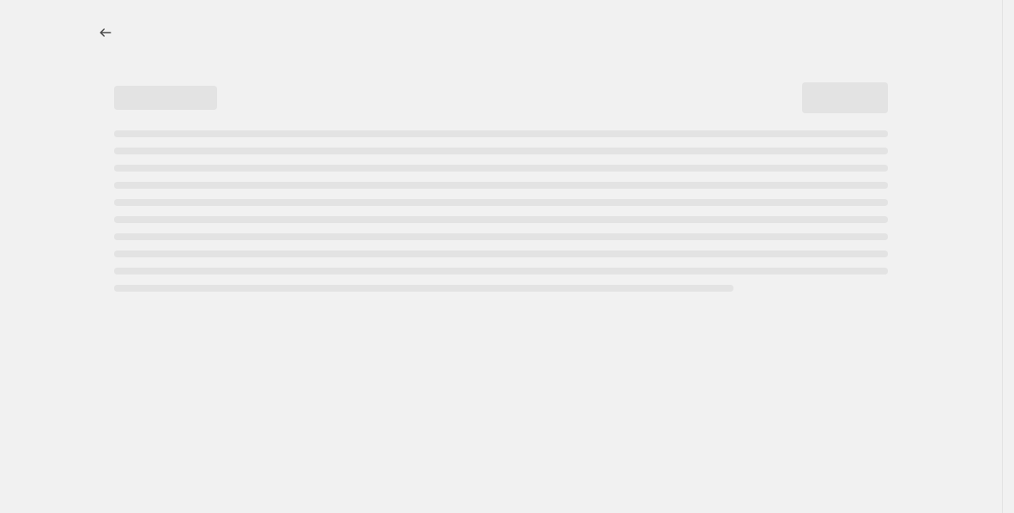
select select "percentage"
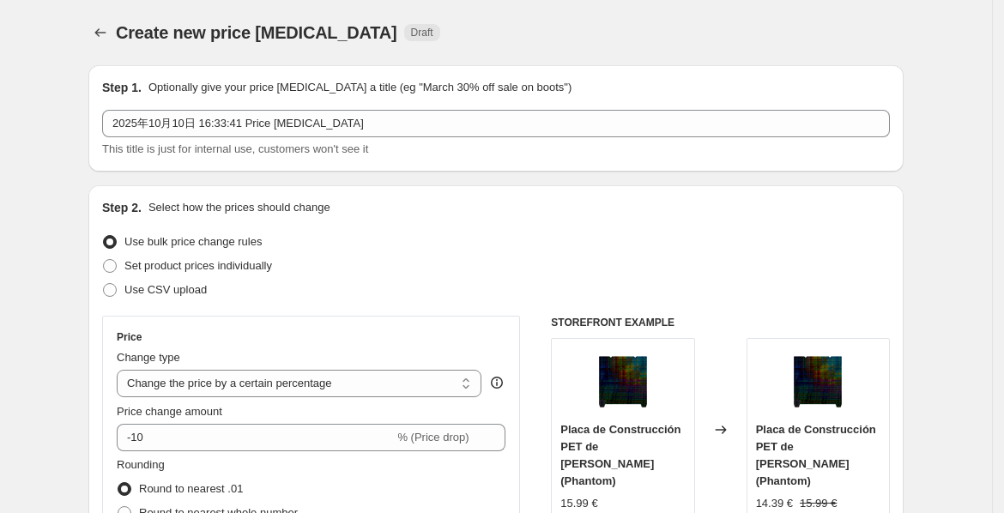
click at [216, 142] on span "This title is just for internal use, customers won't see it" at bounding box center [235, 148] width 266 height 13
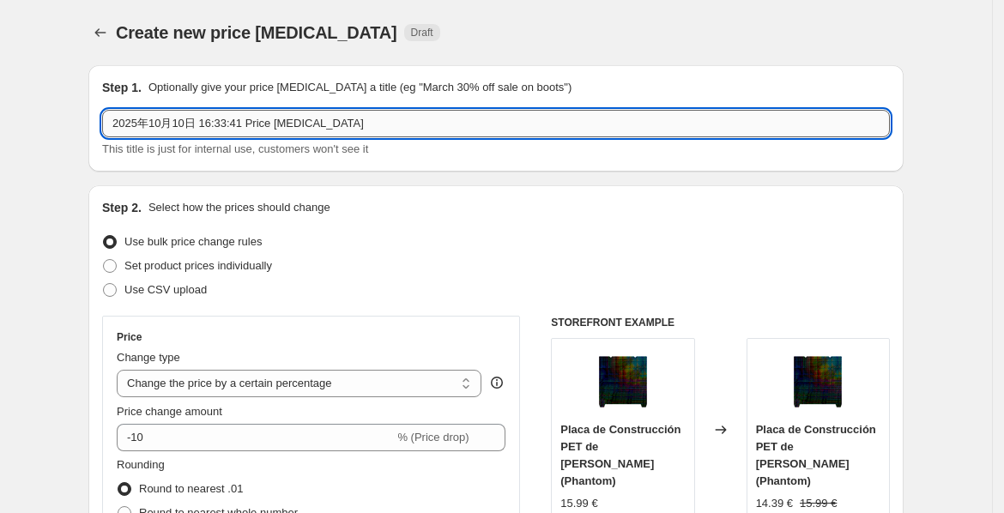
click at [225, 124] on input "2025年10月10日 16:33:41 Price change job" at bounding box center [495, 123] width 787 height 27
paste input "K1C Impresora 3D"
drag, startPoint x: 447, startPoint y: 118, endPoint x: 311, endPoint y: 119, distance: 136.4
click at [311, 119] on input "2025年10月10日 16:3K1C Impresora 3D3:41 Price change job" at bounding box center [495, 123] width 787 height 27
click at [225, 121] on input "2025年10月10日 16:3K1C Impresora 3D" at bounding box center [495, 123] width 787 height 27
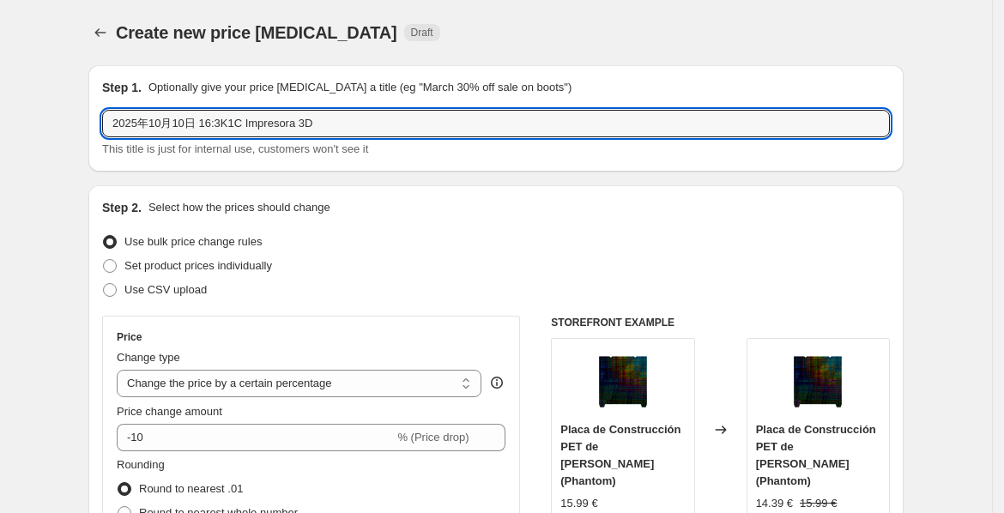
drag, startPoint x: 223, startPoint y: 119, endPoint x: 87, endPoint y: 129, distance: 135.9
click at [262, 121] on input "K1C Impresora 3D" at bounding box center [495, 123] width 787 height 27
click at [112, 124] on input "K1C Impresora 3D" at bounding box center [495, 123] width 787 height 27
click at [241, 125] on input "K1C Impresora 3D" at bounding box center [495, 123] width 787 height 27
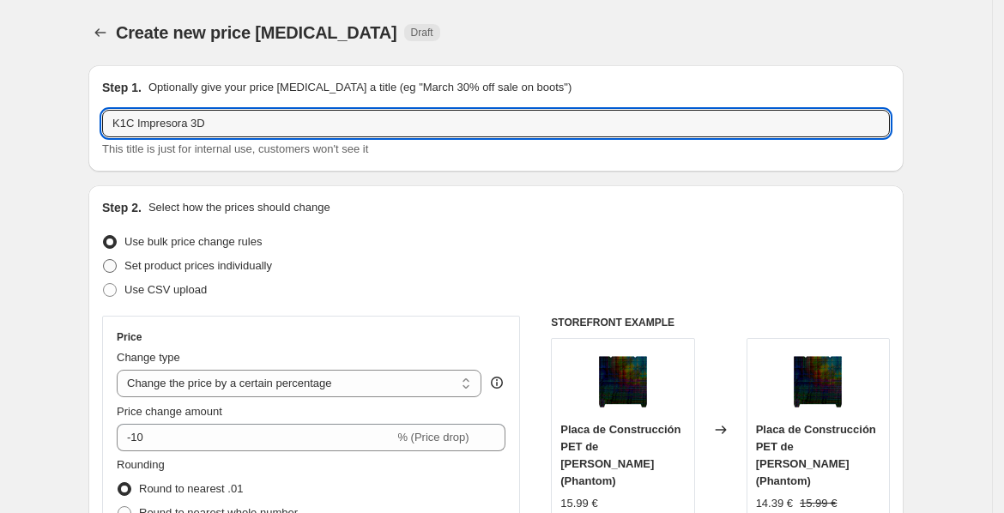
type input "K1C Impresora 3D"
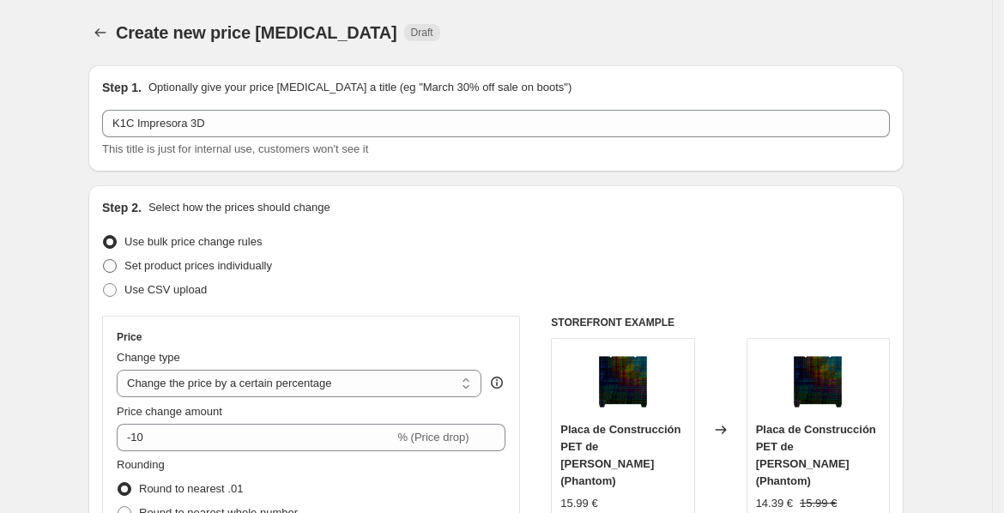
click at [113, 268] on span at bounding box center [110, 266] width 14 height 14
click at [104, 260] on input "Set product prices individually" at bounding box center [103, 259] width 1 height 1
radio input "true"
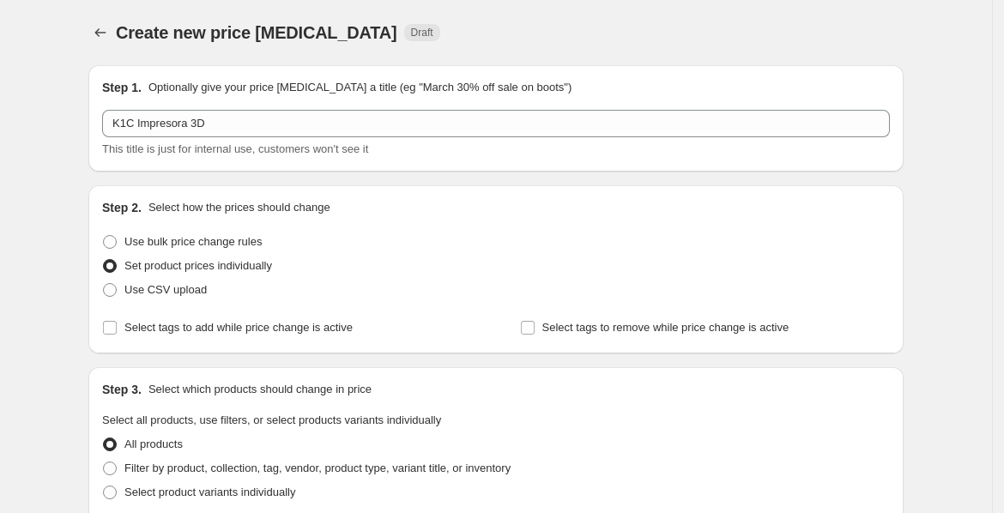
scroll to position [95, 0]
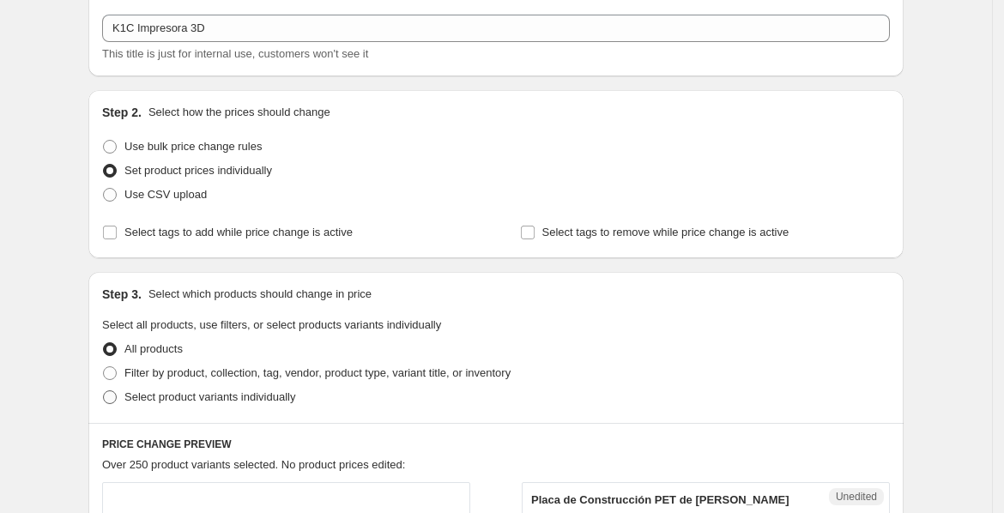
click at [124, 396] on label "Select product variants individually" at bounding box center [198, 397] width 193 height 24
click at [104, 391] on input "Select product variants individually" at bounding box center [103, 390] width 1 height 1
radio input "true"
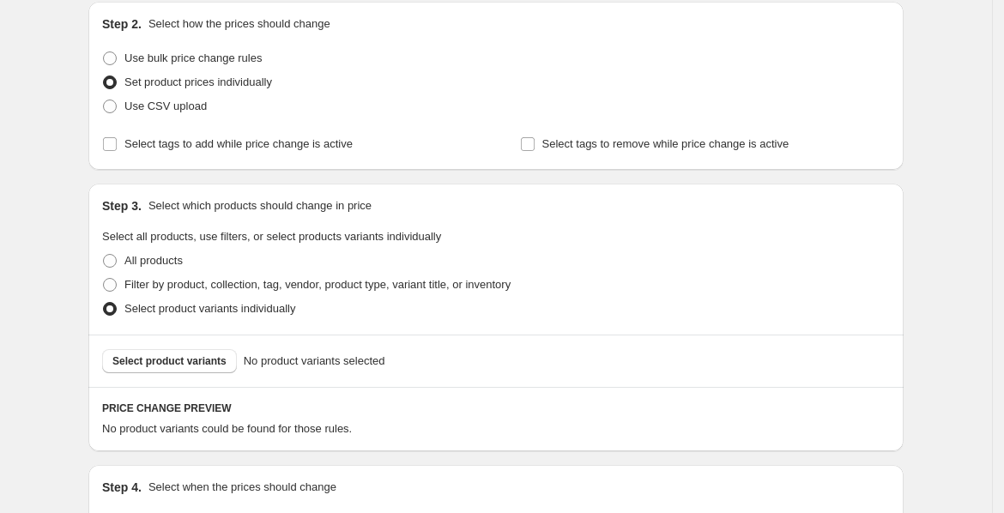
scroll to position [286, 0]
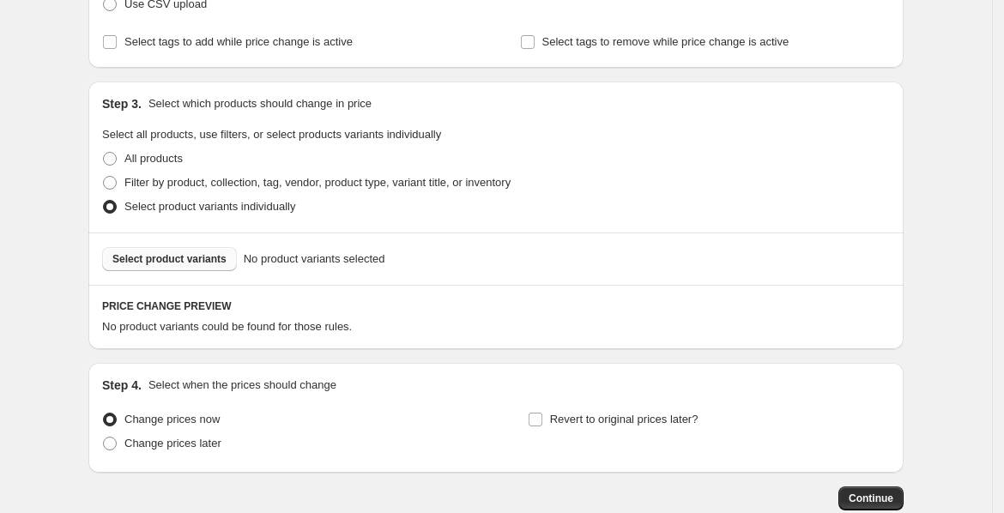
click at [175, 253] on span "Select product variants" at bounding box center [169, 259] width 114 height 14
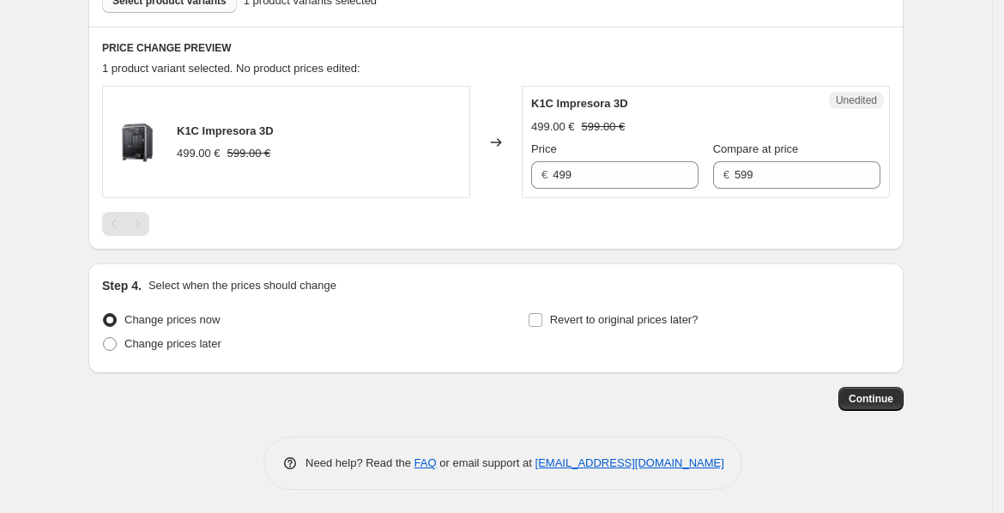
scroll to position [545, 0]
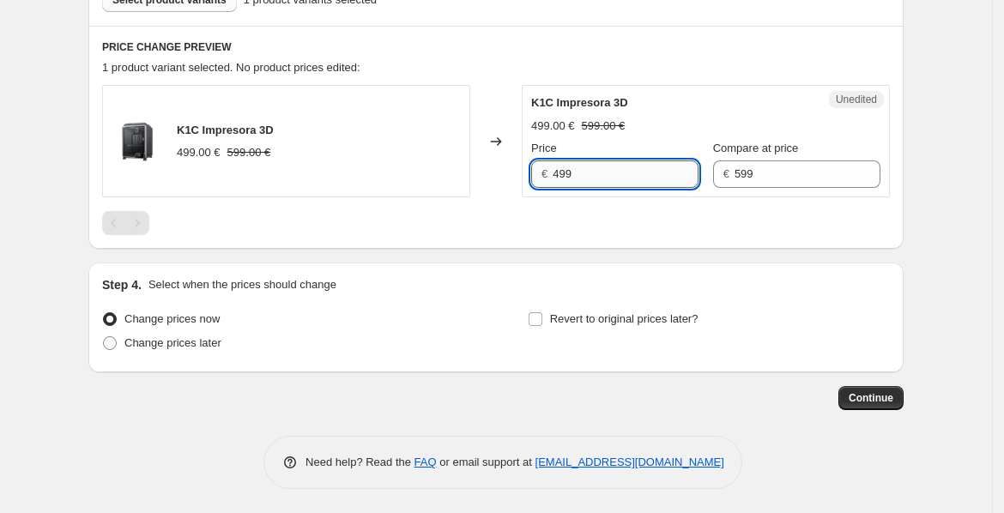
click at [590, 174] on input "499" at bounding box center [625, 173] width 146 height 27
click at [621, 174] on input "499" at bounding box center [625, 173] width 146 height 27
type input "449"
click at [750, 81] on div "PRICE CHANGE PREVIEW 1 product variant selected. No product prices edited: K1C …" at bounding box center [495, 137] width 815 height 223
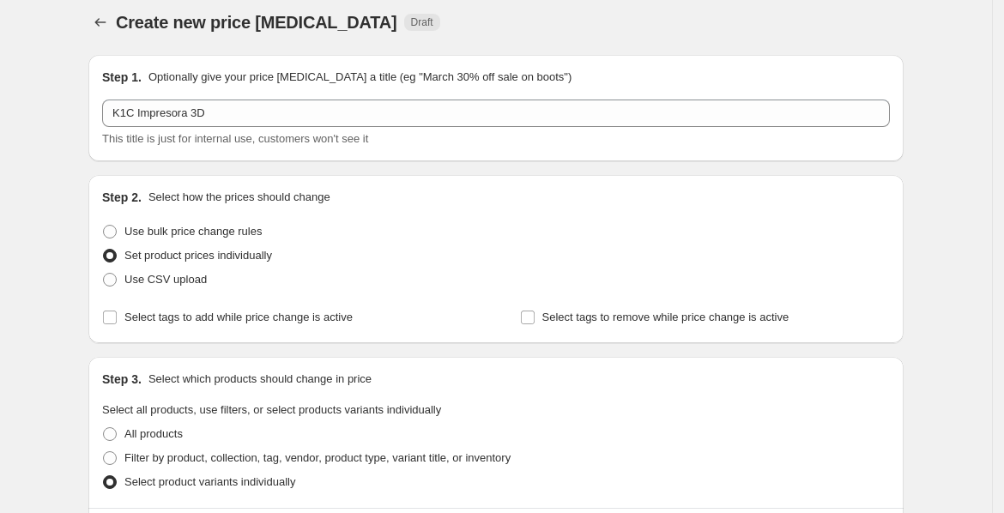
scroll to position [0, 0]
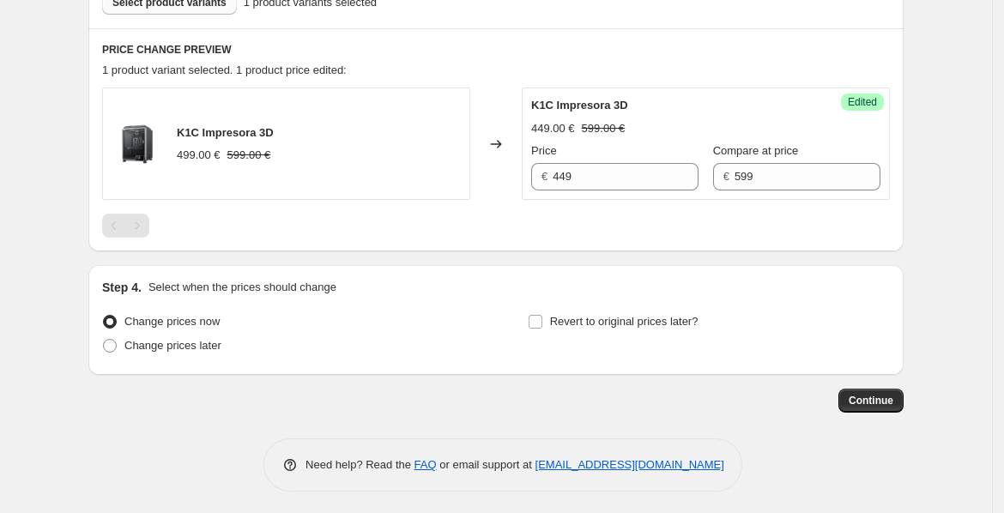
scroll to position [545, 0]
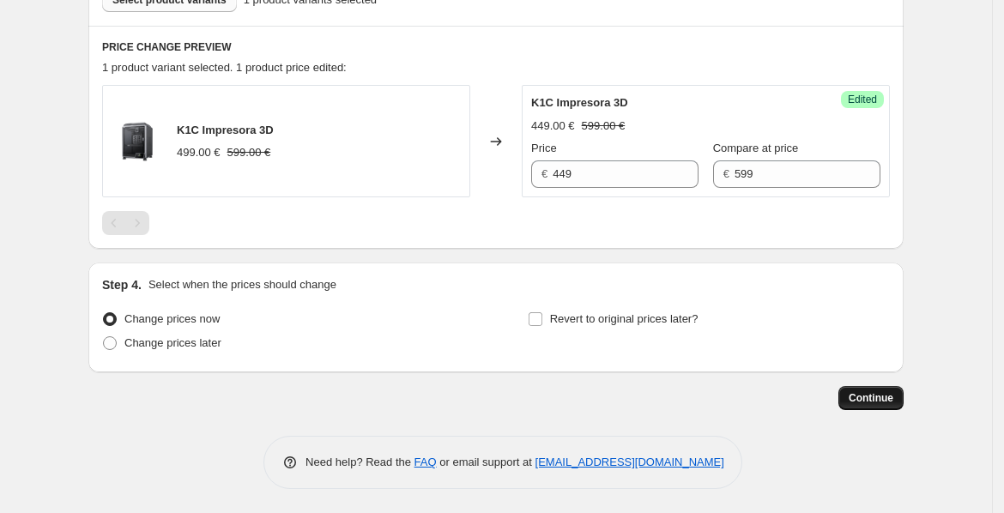
click at [880, 394] on span "Continue" at bounding box center [870, 398] width 45 height 14
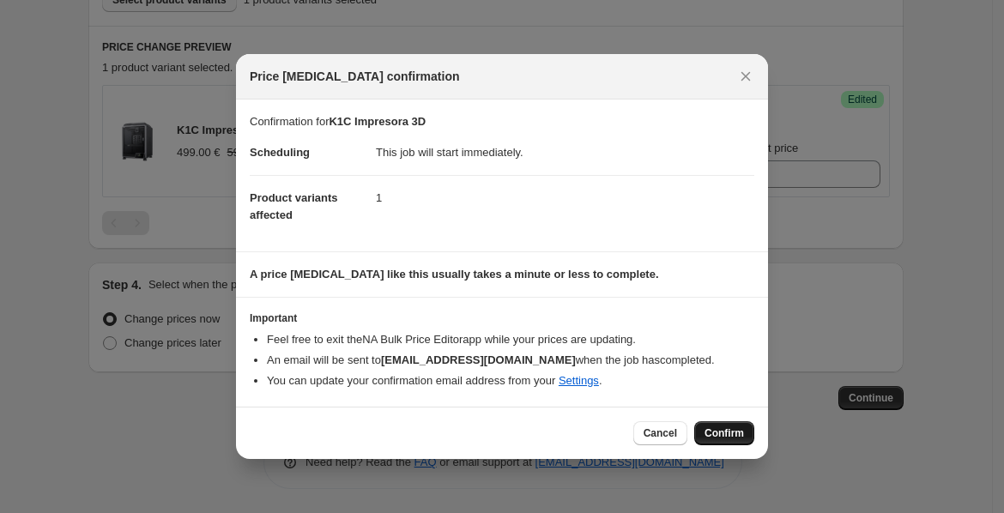
click at [728, 437] on span "Confirm" at bounding box center [723, 433] width 39 height 14
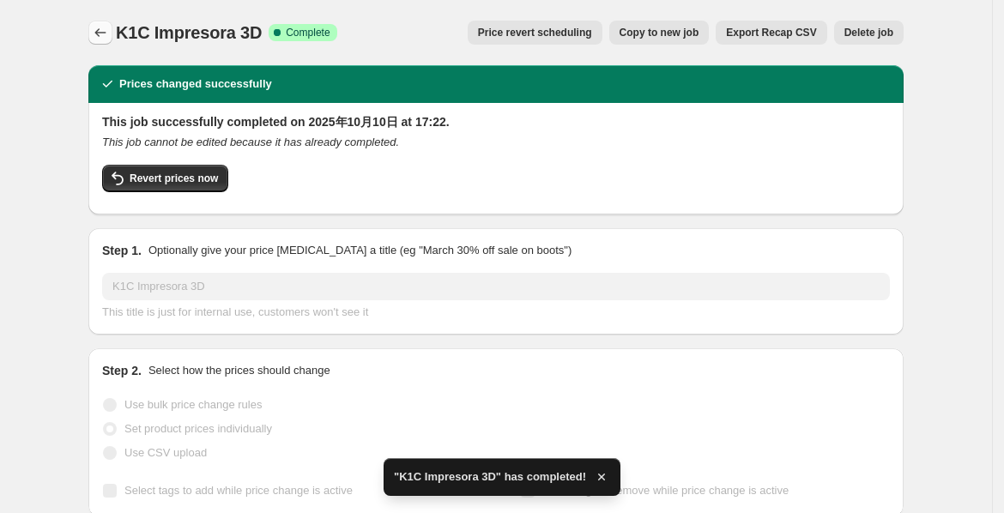
click at [103, 33] on icon "Price change jobs" at bounding box center [100, 32] width 17 height 17
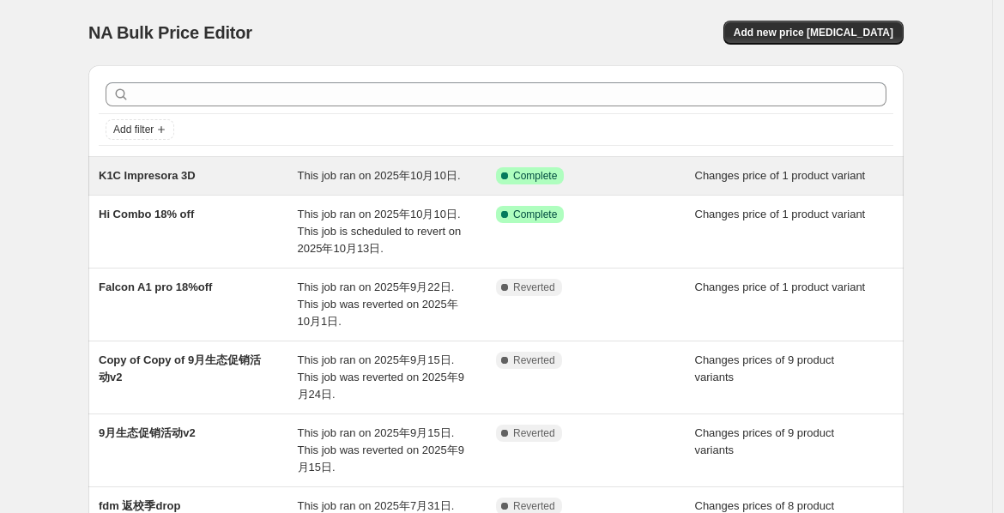
click at [622, 172] on div "Success Complete Complete" at bounding box center [582, 175] width 173 height 17
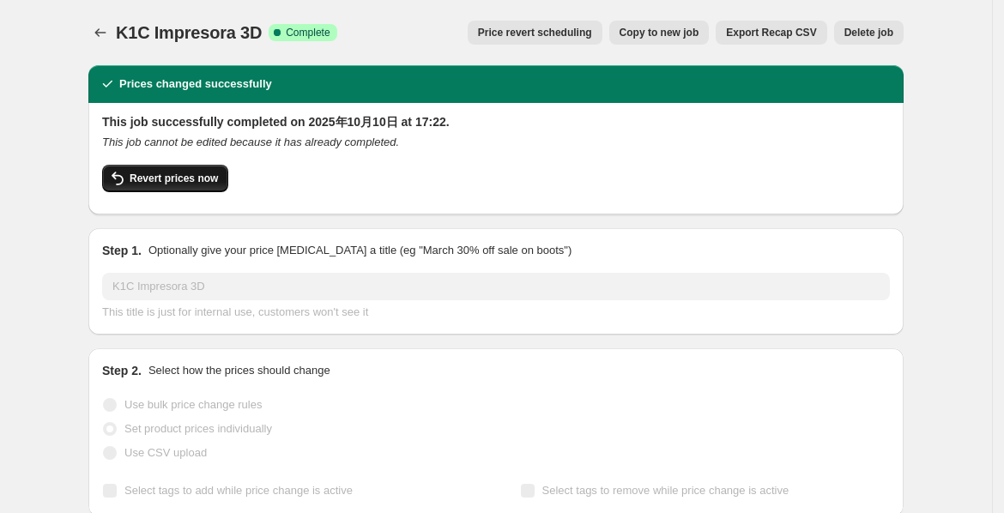
click at [135, 184] on span "Revert prices now" at bounding box center [174, 179] width 88 height 14
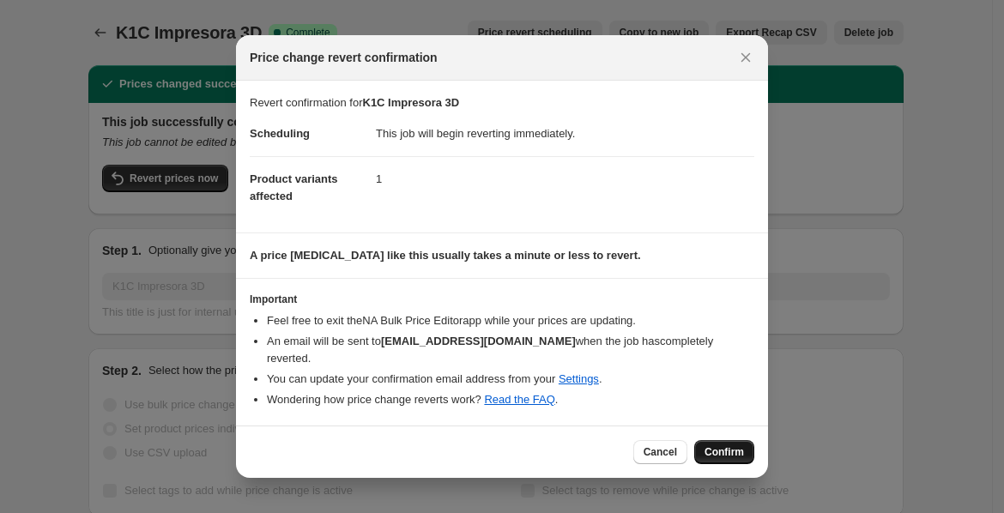
click at [711, 446] on span "Confirm" at bounding box center [723, 452] width 39 height 14
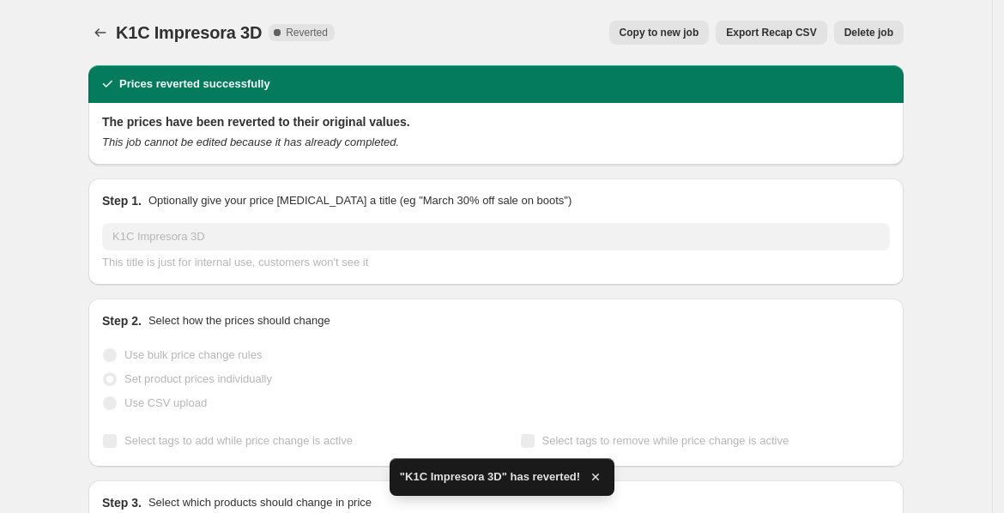
click at [862, 23] on button "Delete job" at bounding box center [868, 33] width 69 height 24
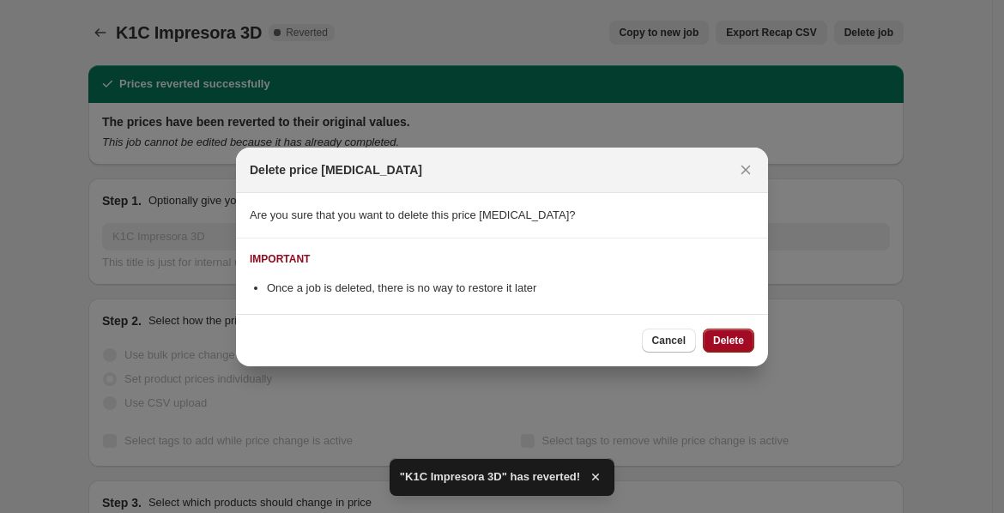
click at [746, 339] on button "Delete" at bounding box center [727, 341] width 51 height 24
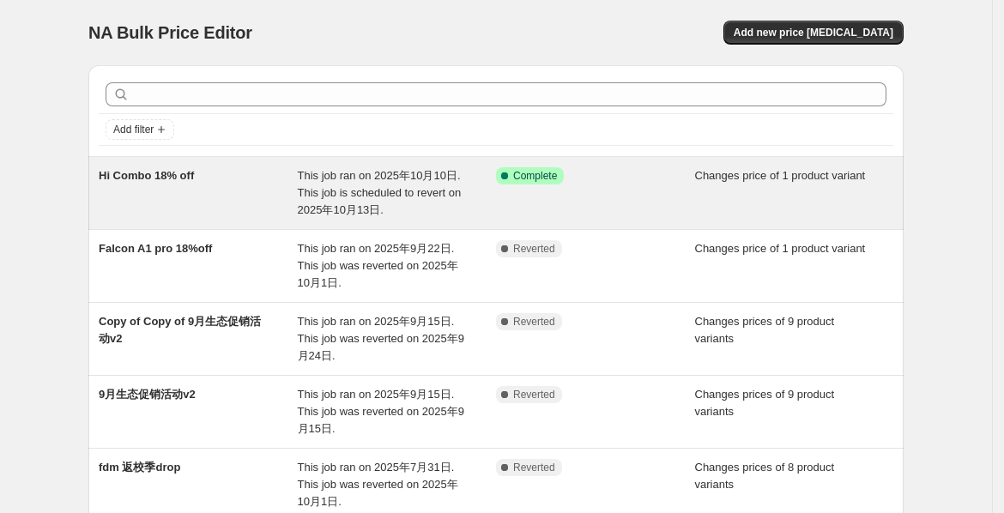
click at [425, 190] on span "This job ran on 2025年10月10日. This job is scheduled to revert on 2025年10月13日." at bounding box center [380, 192] width 164 height 47
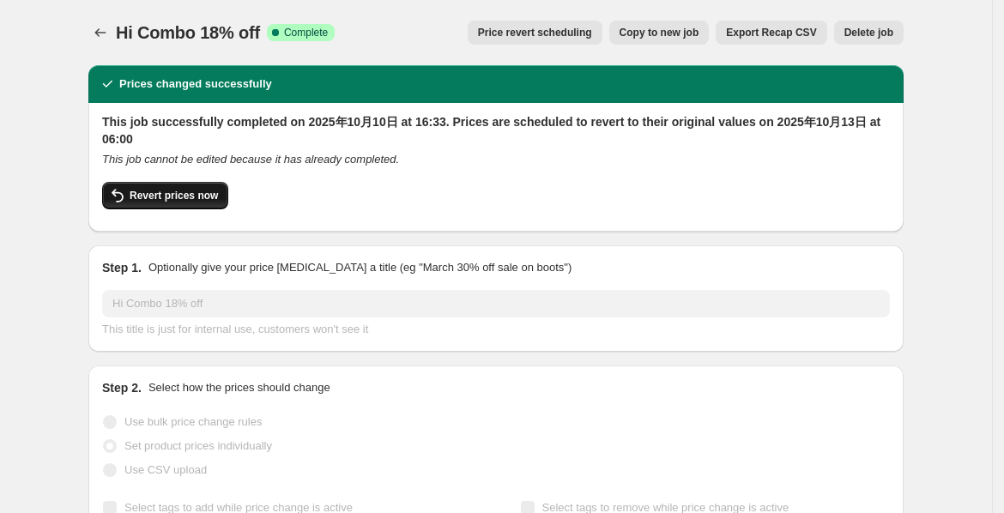
click at [148, 197] on span "Revert prices now" at bounding box center [174, 196] width 88 height 14
checkbox input "false"
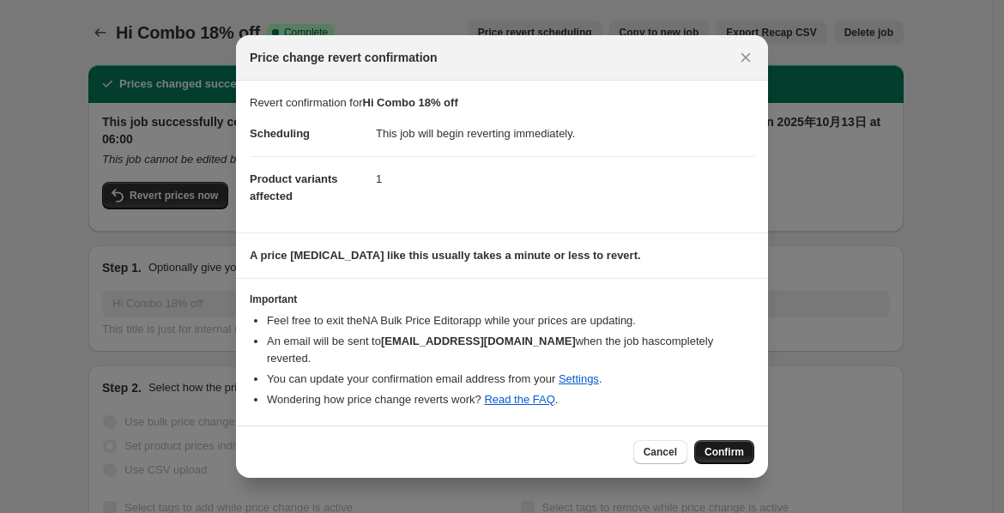
click at [713, 445] on span "Confirm" at bounding box center [723, 452] width 39 height 14
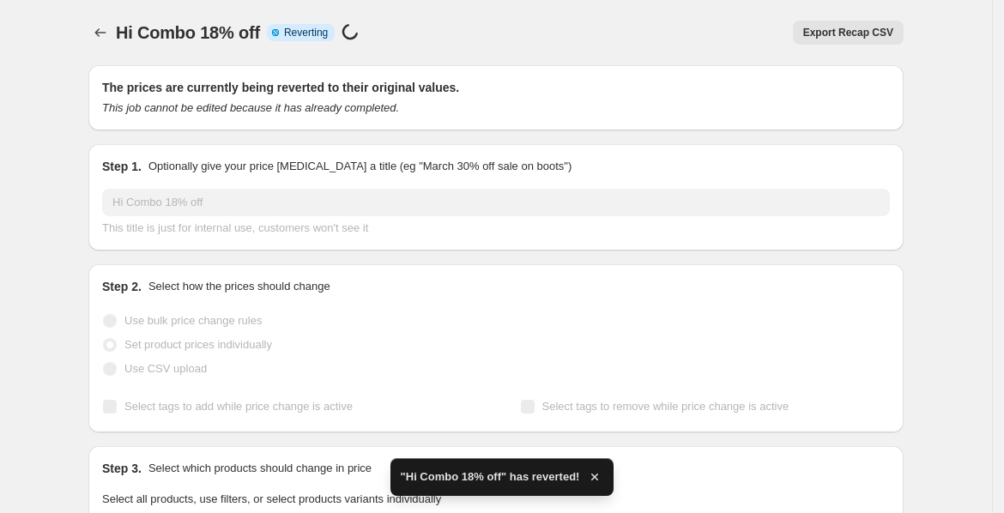
checkbox input "true"
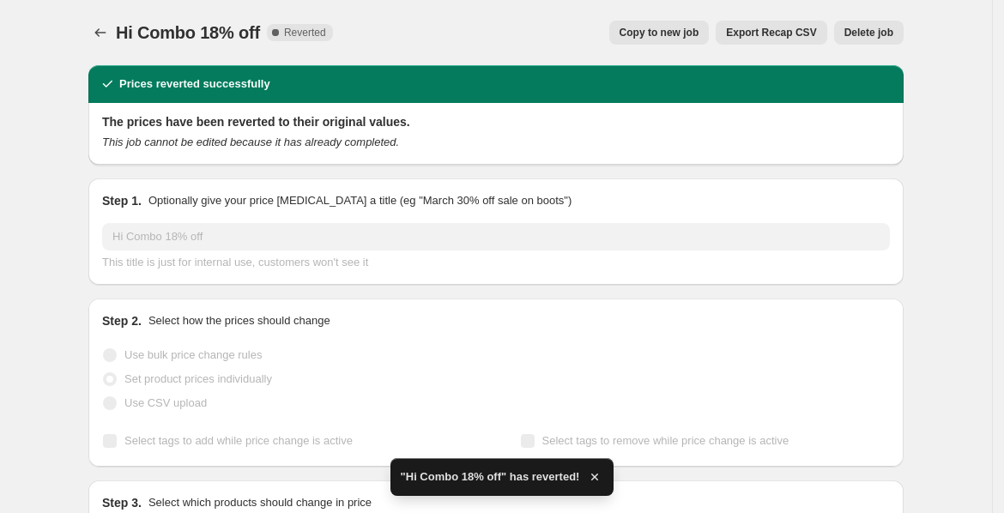
click at [884, 39] on button "Delete job" at bounding box center [868, 33] width 69 height 24
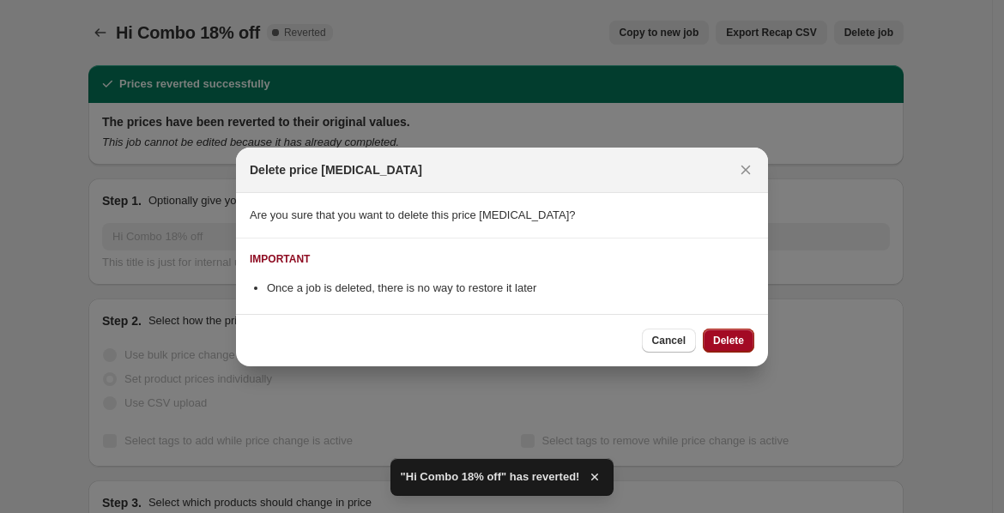
click at [735, 339] on span "Delete" at bounding box center [728, 341] width 31 height 14
